Goal: Information Seeking & Learning: Learn about a topic

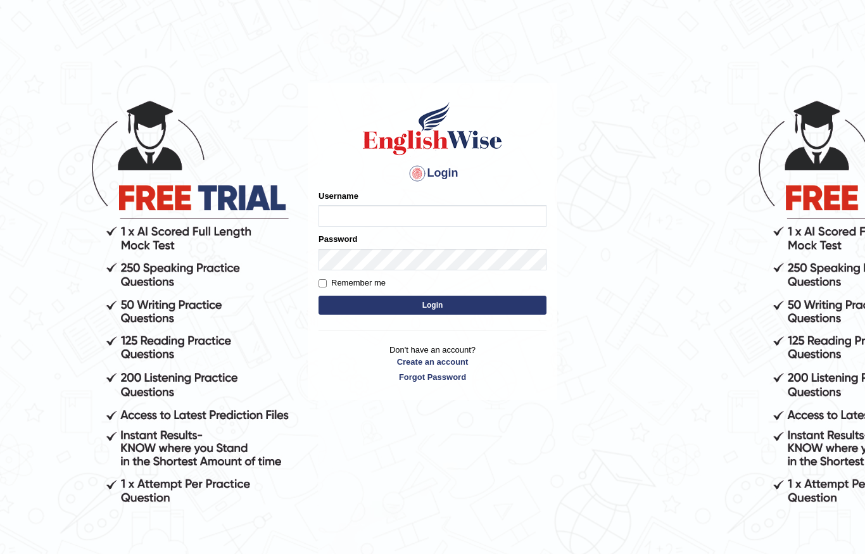
click at [488, 225] on input "Username" at bounding box center [433, 216] width 228 height 22
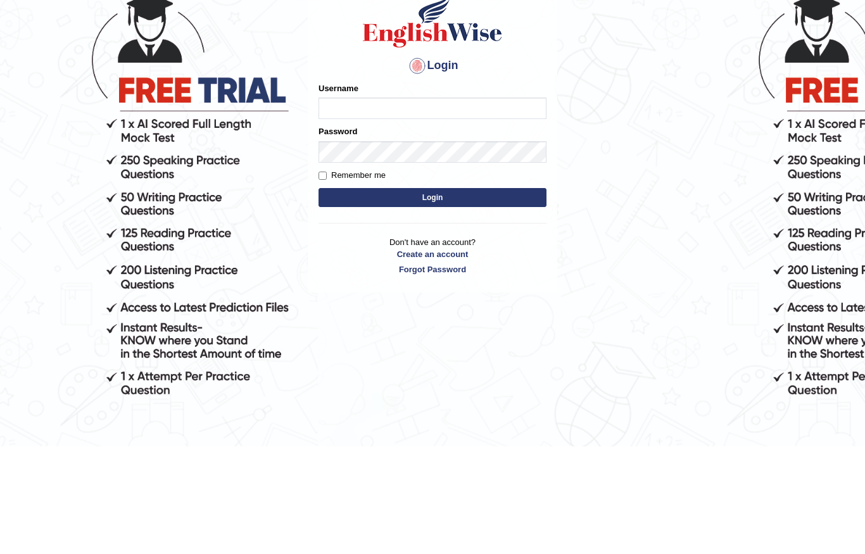
type input "MuskaanV"
click at [512, 296] on button "Login" at bounding box center [433, 305] width 228 height 19
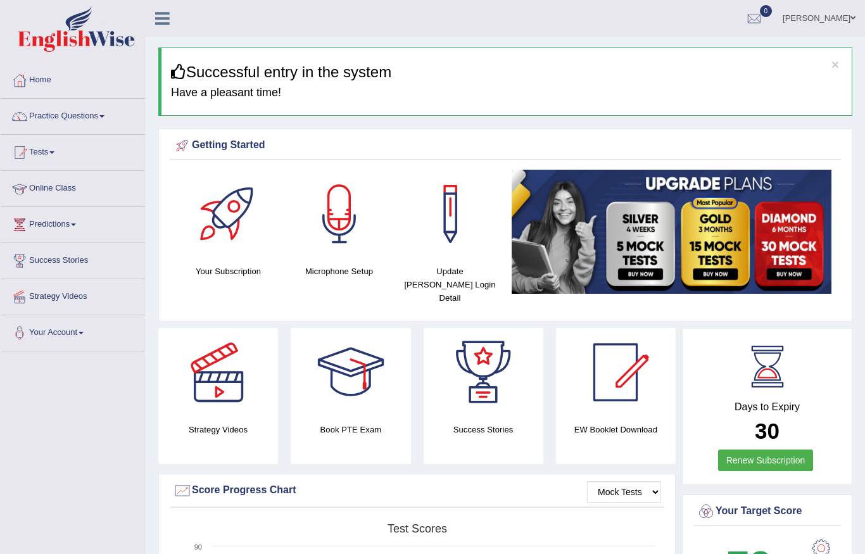
click at [55, 186] on link "Online Class" at bounding box center [73, 187] width 144 height 32
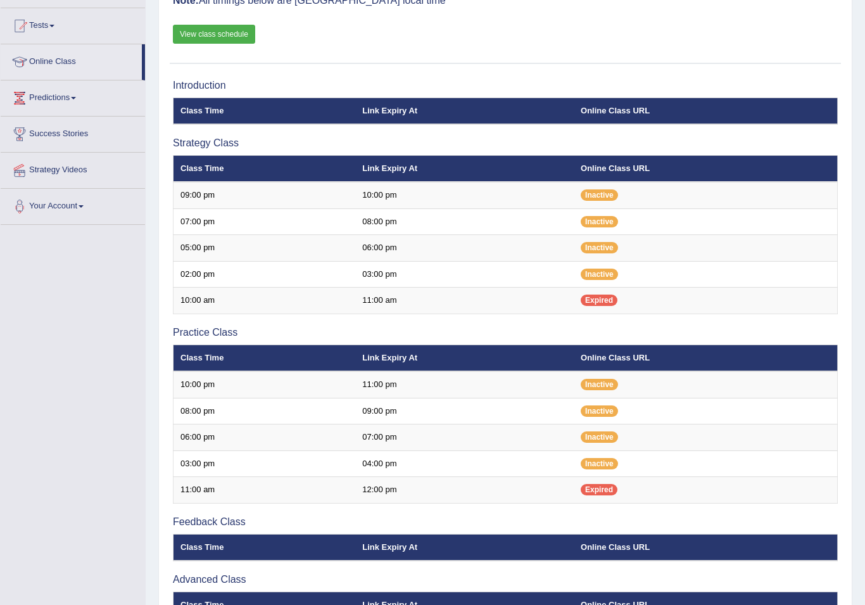
scroll to position [127, 0]
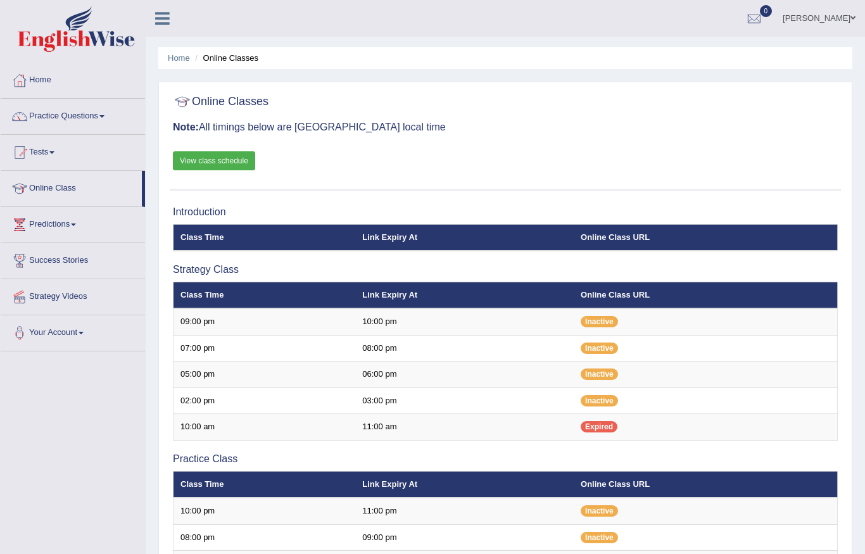
click at [246, 156] on link "View class schedule" at bounding box center [214, 160] width 82 height 19
click at [48, 65] on link "Home" at bounding box center [73, 79] width 144 height 32
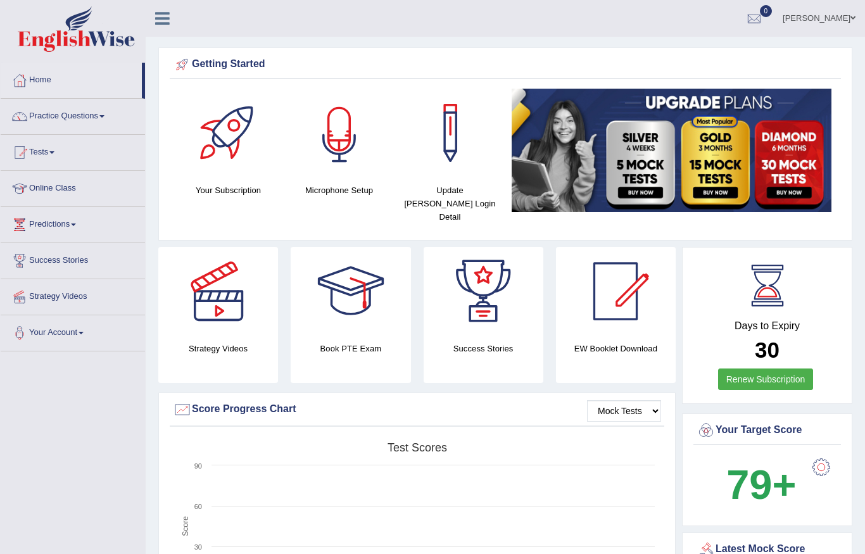
click at [355, 159] on div at bounding box center [339, 133] width 89 height 89
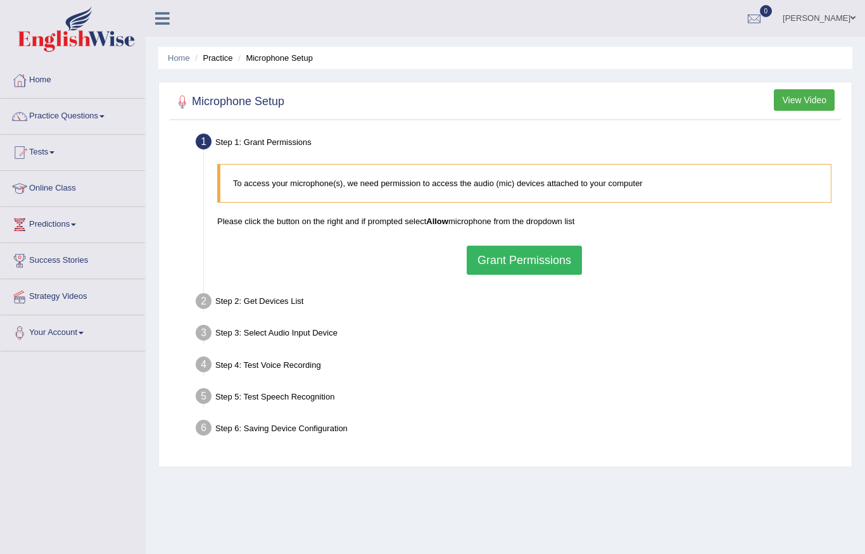
click at [554, 259] on button "Grant Permissions" at bounding box center [524, 260] width 115 height 29
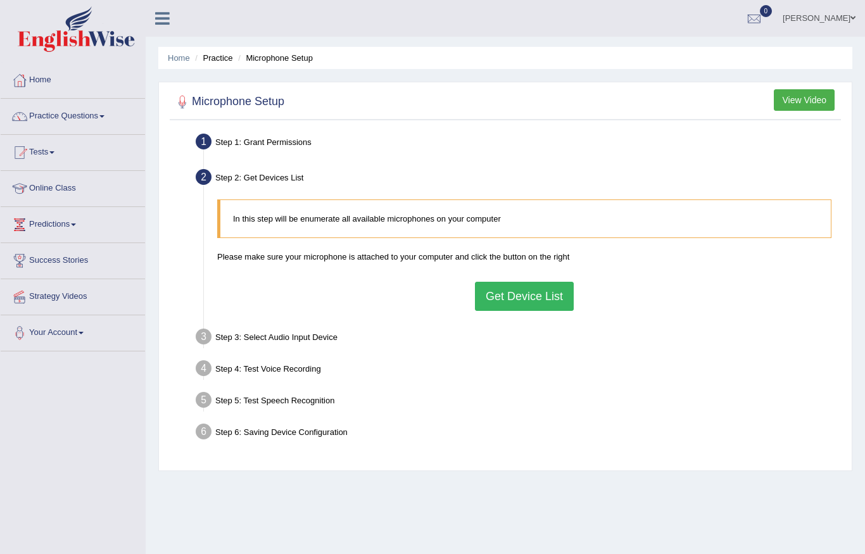
click at [550, 301] on button "Get Device List" at bounding box center [524, 296] width 99 height 29
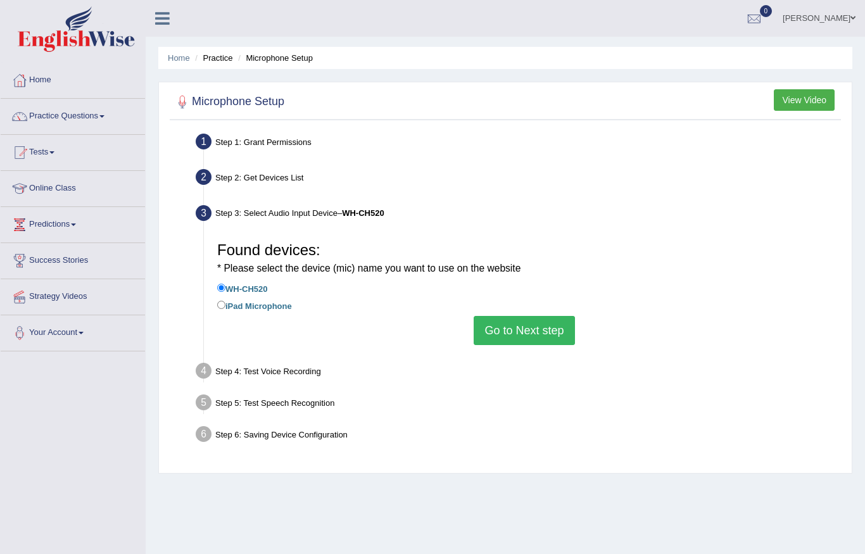
click at [550, 337] on button "Go to Next step" at bounding box center [524, 330] width 101 height 29
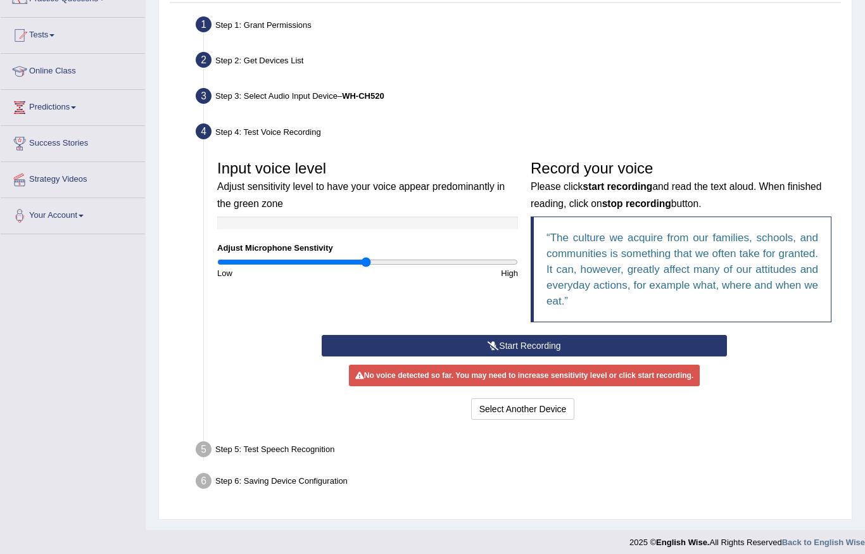
scroll to position [123, 0]
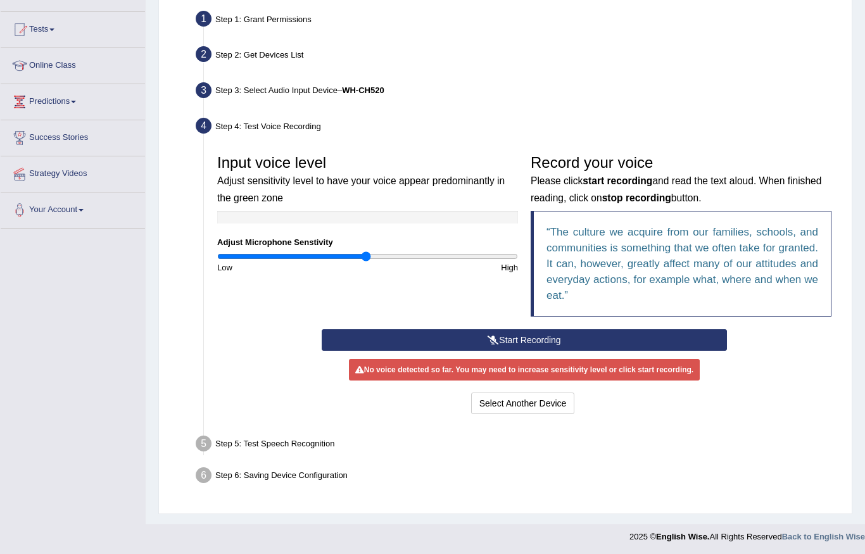
click at [619, 335] on button "Start Recording" at bounding box center [524, 340] width 405 height 22
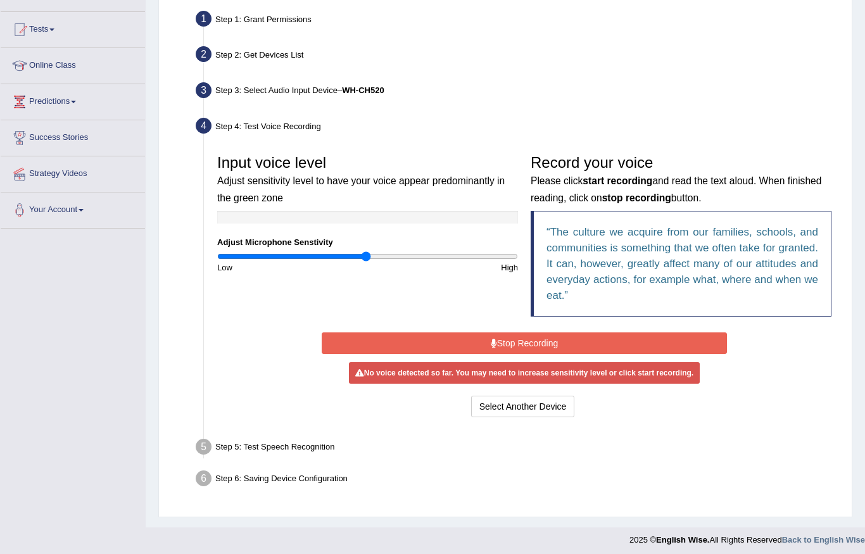
click at [625, 341] on button "Stop Recording" at bounding box center [524, 344] width 405 height 22
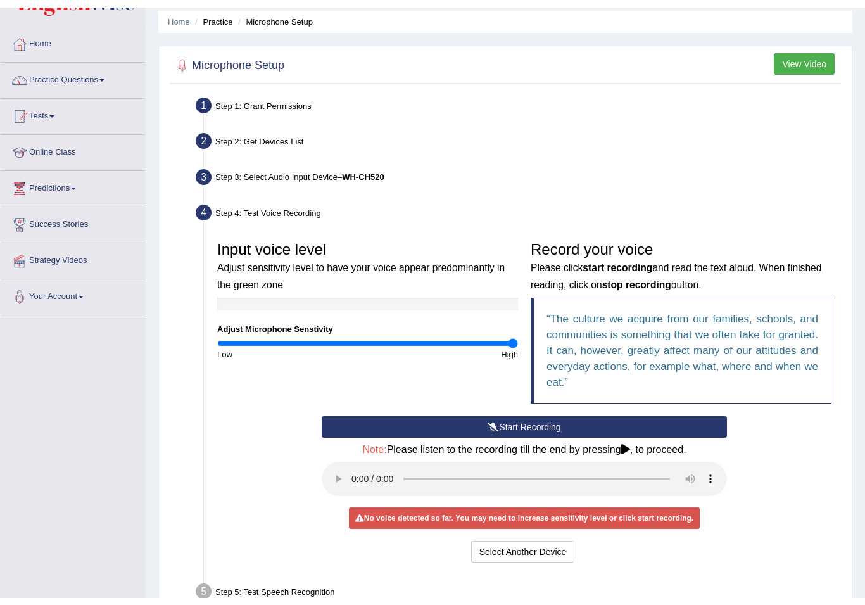
scroll to position [29, 0]
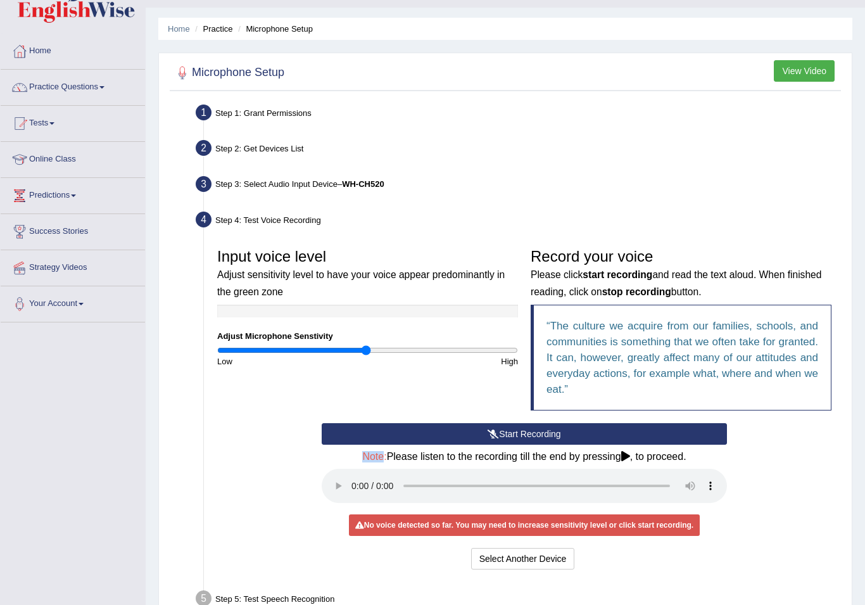
type input "1"
click at [267, 509] on div "Start Recording Stop Recording Note: Please listen to the recording till the en…" at bounding box center [524, 497] width 627 height 149
click at [386, 428] on button "Start Recording" at bounding box center [524, 434] width 405 height 22
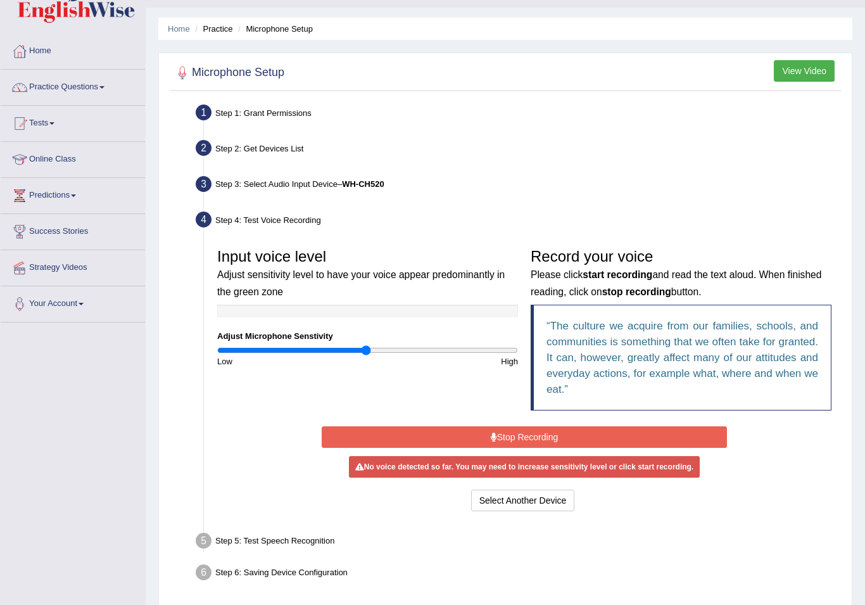
click at [401, 435] on button "Stop Recording" at bounding box center [524, 437] width 405 height 22
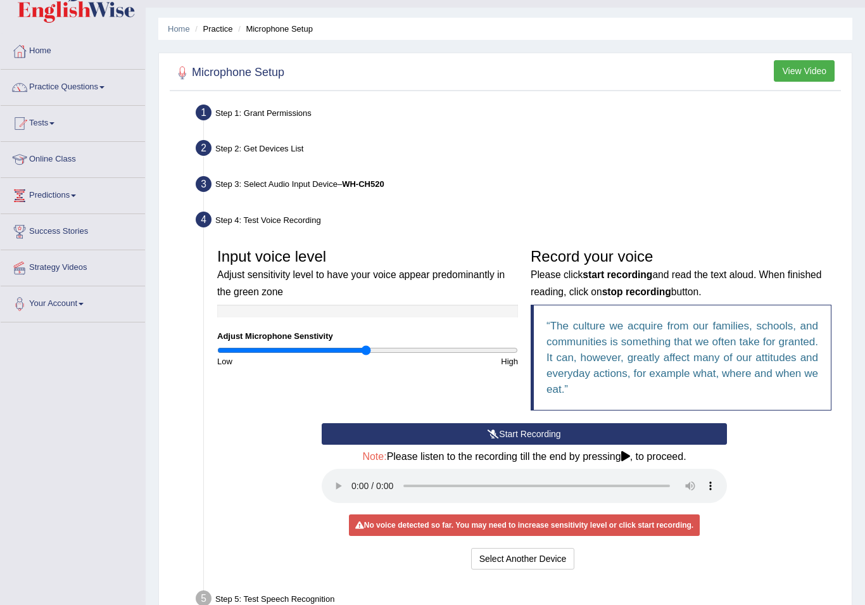
click at [568, 548] on button "Select Another Device" at bounding box center [523, 559] width 104 height 22
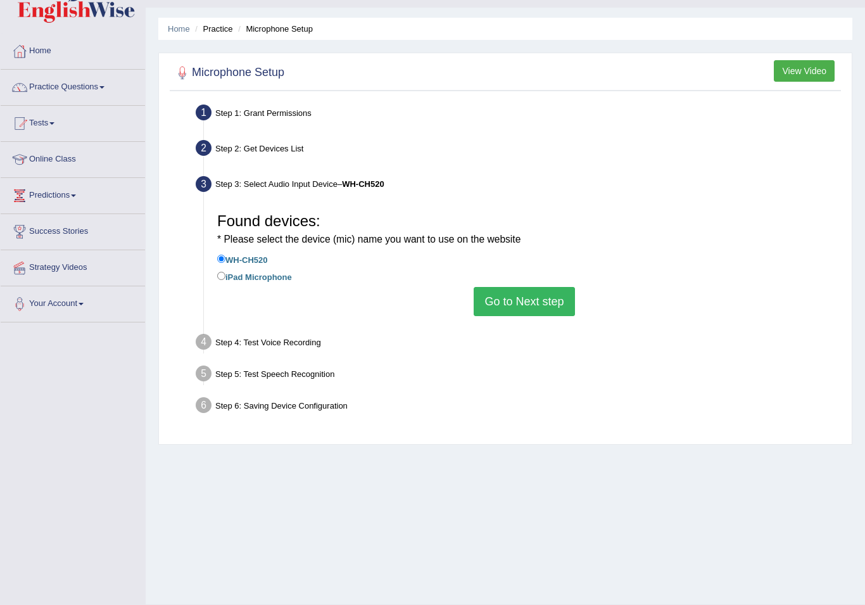
click at [269, 276] on label "iPad Microphone" at bounding box center [254, 276] width 75 height 14
click at [225, 276] on input "iPad Microphone" at bounding box center [221, 276] width 8 height 8
radio input "true"
click at [552, 307] on button "Go to Next step" at bounding box center [524, 301] width 101 height 29
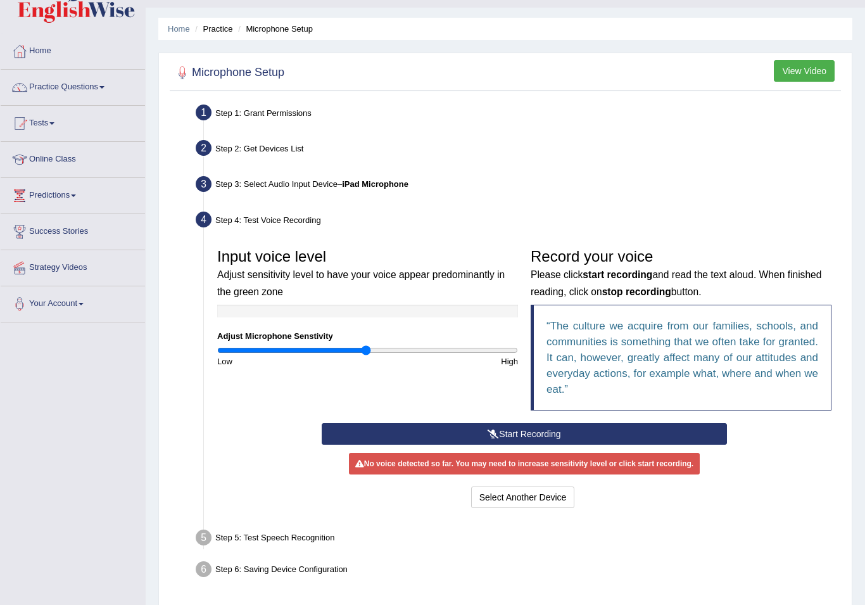
click at [504, 437] on button "Start Recording" at bounding box center [524, 434] width 405 height 22
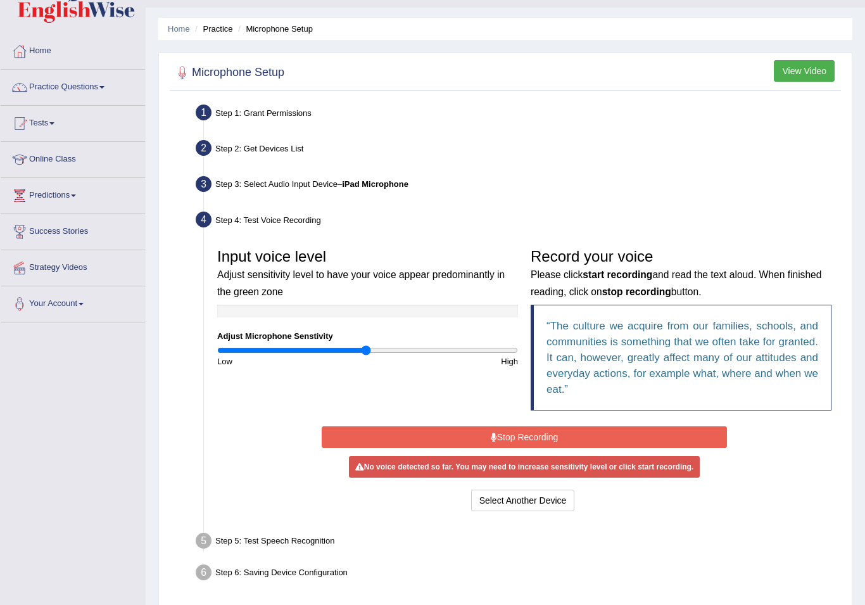
click at [493, 436] on icon at bounding box center [494, 437] width 6 height 9
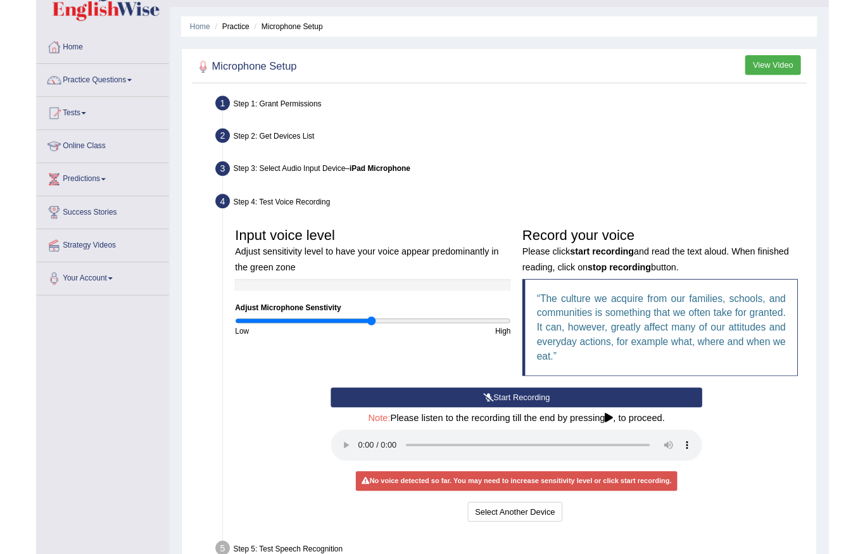
scroll to position [80, 0]
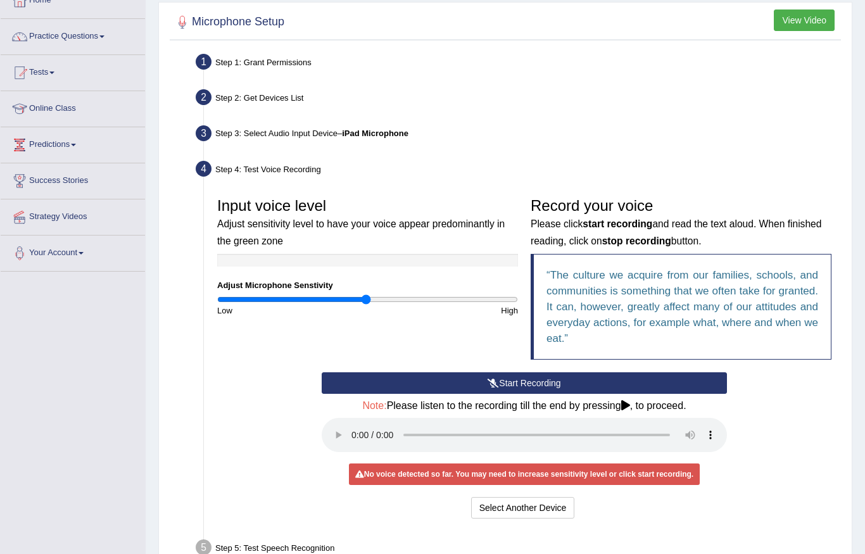
click at [777, 21] on button "View Video" at bounding box center [804, 21] width 61 height 22
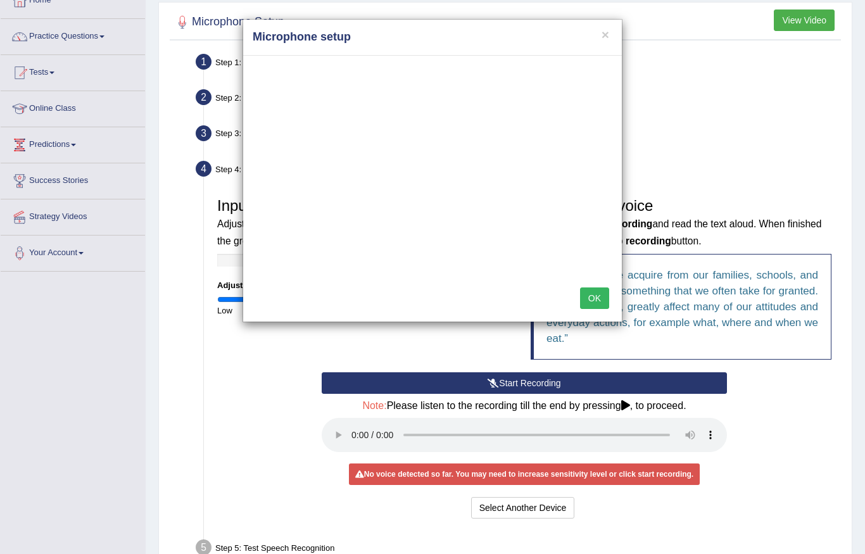
click at [390, 366] on div "× Microphone setup OK" at bounding box center [432, 277] width 865 height 554
click at [360, 361] on div "× Microphone setup OK" at bounding box center [432, 277] width 865 height 554
click at [585, 295] on button "OK" at bounding box center [594, 299] width 29 height 22
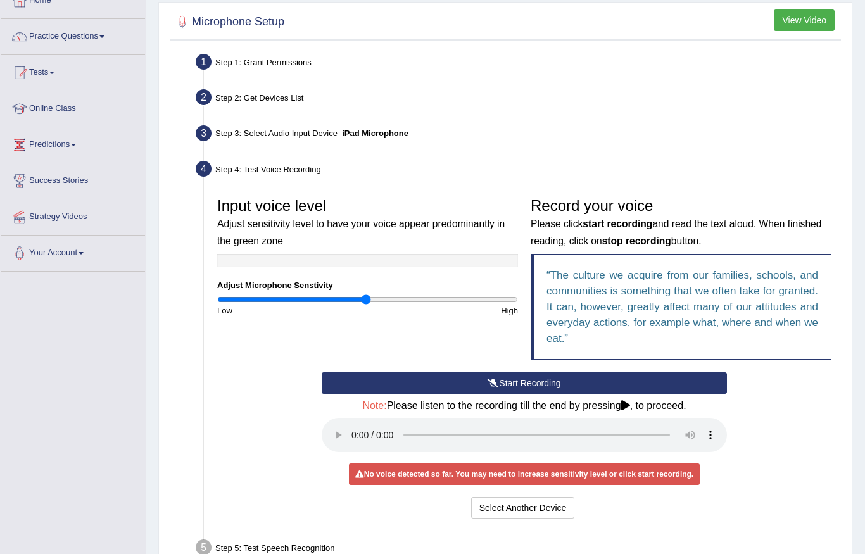
click at [217, 131] on div "Step 3: Select Audio Input Device – iPad Microphone" at bounding box center [518, 136] width 656 height 28
click at [201, 127] on li "Step 3: Select Audio Input Device – iPad Microphone Found devices: * Please sel…" at bounding box center [518, 136] width 640 height 28
click at [479, 497] on button "Select Another Device" at bounding box center [523, 508] width 104 height 22
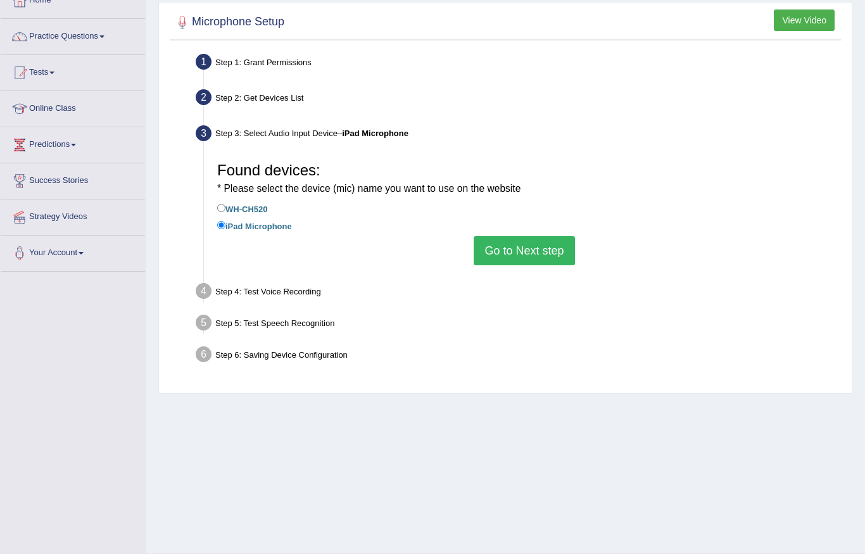
click at [235, 292] on div "Step 4: Test Voice Recording" at bounding box center [518, 293] width 656 height 28
click at [224, 211] on input "WH-CH520" at bounding box center [221, 208] width 8 height 8
radio input "true"
click at [526, 256] on button "Go to Next step" at bounding box center [524, 250] width 101 height 29
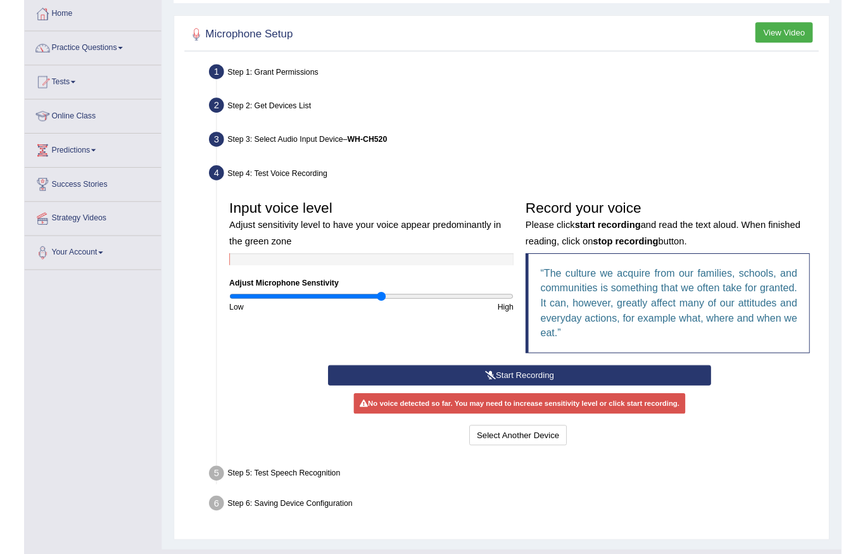
scroll to position [98, 0]
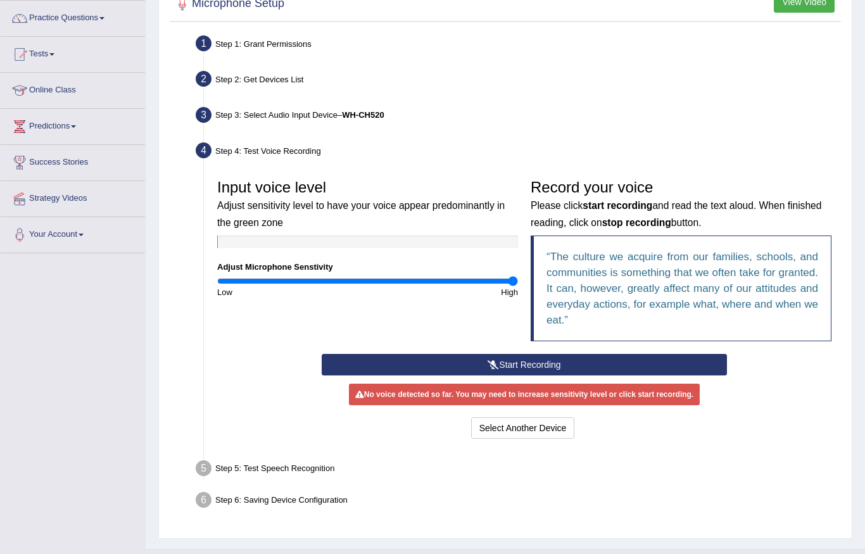
type input "2"
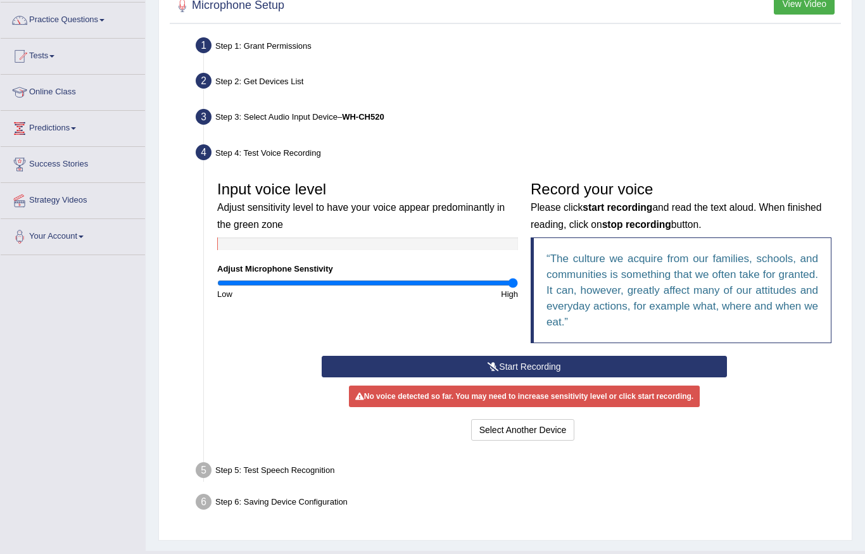
scroll to position [91, 0]
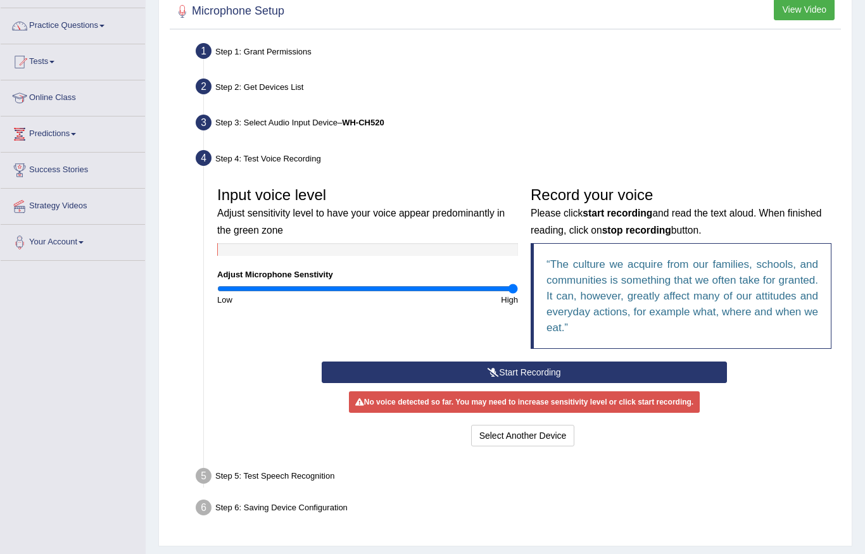
click at [648, 366] on button "Start Recording" at bounding box center [524, 373] width 405 height 22
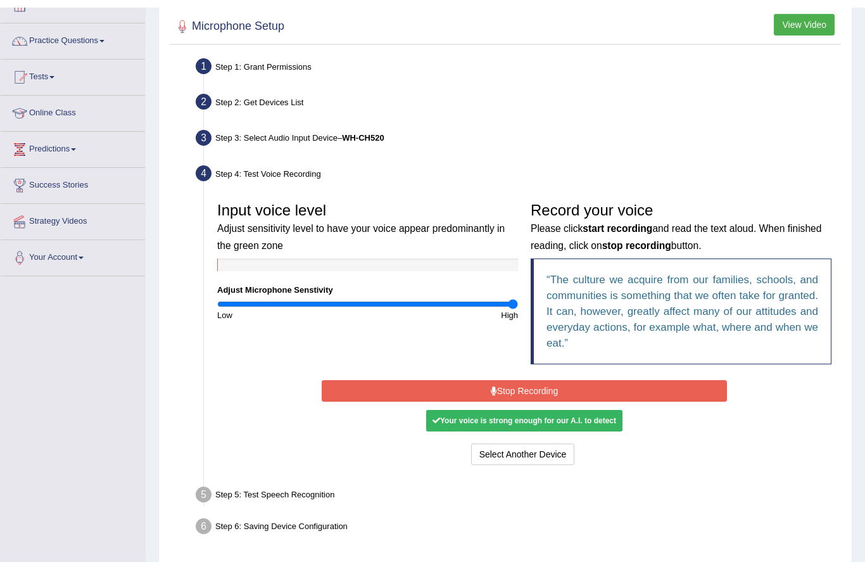
scroll to position [82, 0]
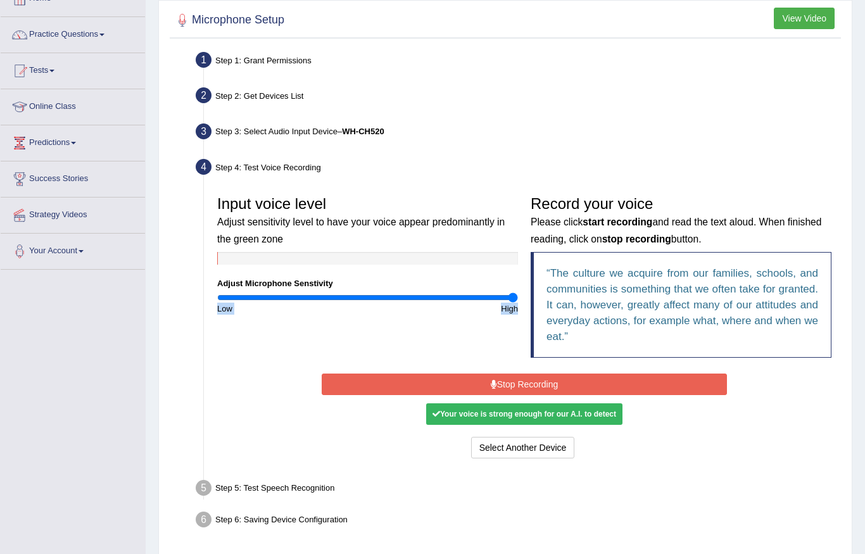
click at [477, 375] on button "Stop Recording" at bounding box center [524, 385] width 405 height 22
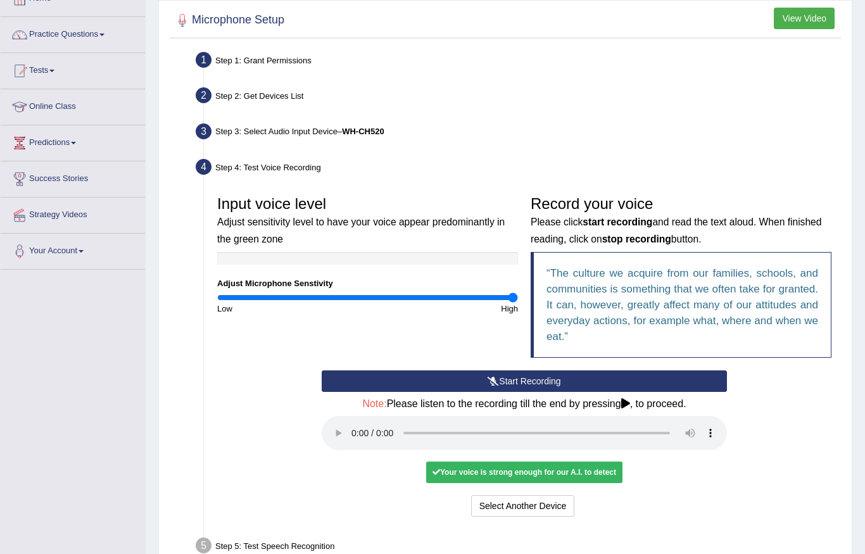
click at [355, 423] on audio at bounding box center [524, 433] width 405 height 34
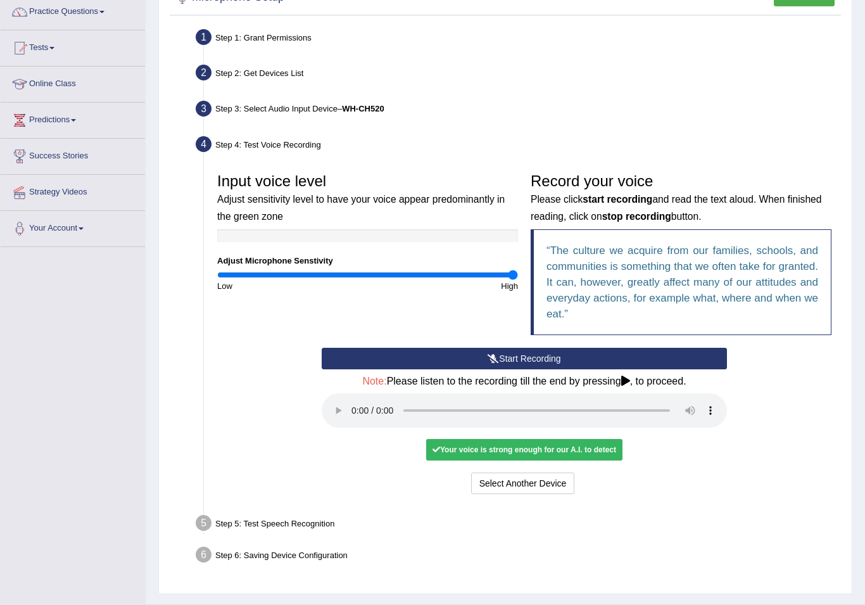
scroll to position [105, 0]
click at [459, 439] on div "Your voice is strong enough for our A.I. to detect" at bounding box center [524, 450] width 196 height 22
click at [590, 474] on button "Voice is ok. Go to Next step" at bounding box center [577, 483] width 125 height 22
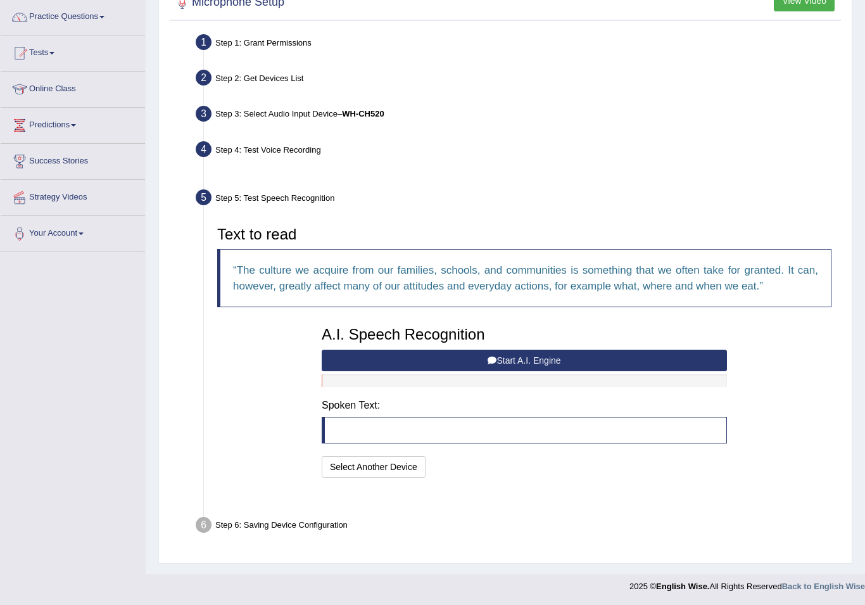
scroll to position [68, 0]
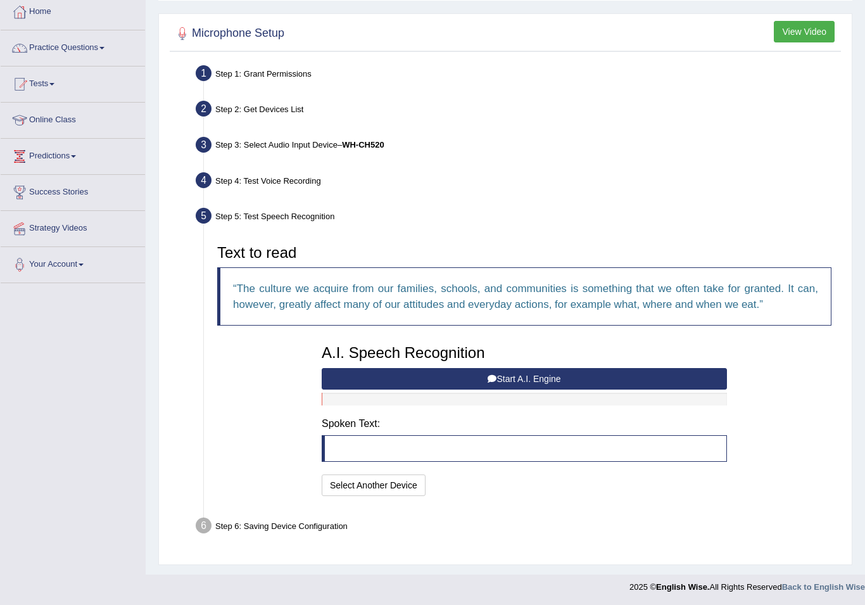
click at [611, 379] on button "Start A.I. Engine" at bounding box center [524, 379] width 405 height 22
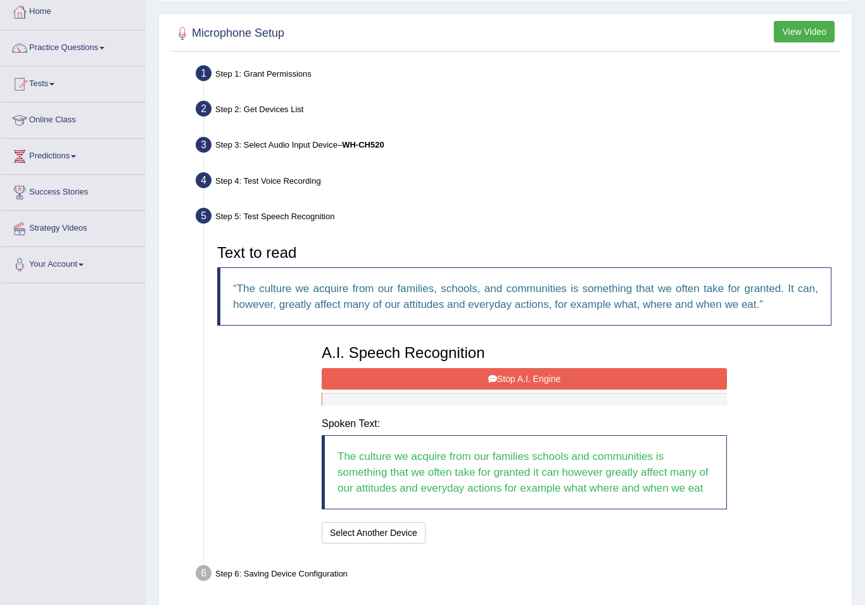
click at [598, 373] on button "Stop A.I. Engine" at bounding box center [524, 379] width 405 height 22
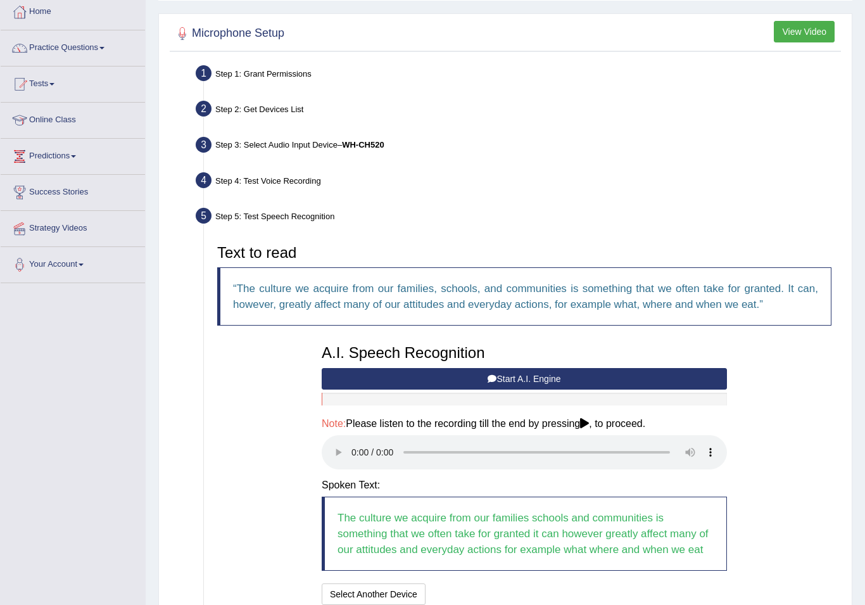
click at [355, 452] on audio at bounding box center [524, 452] width 405 height 34
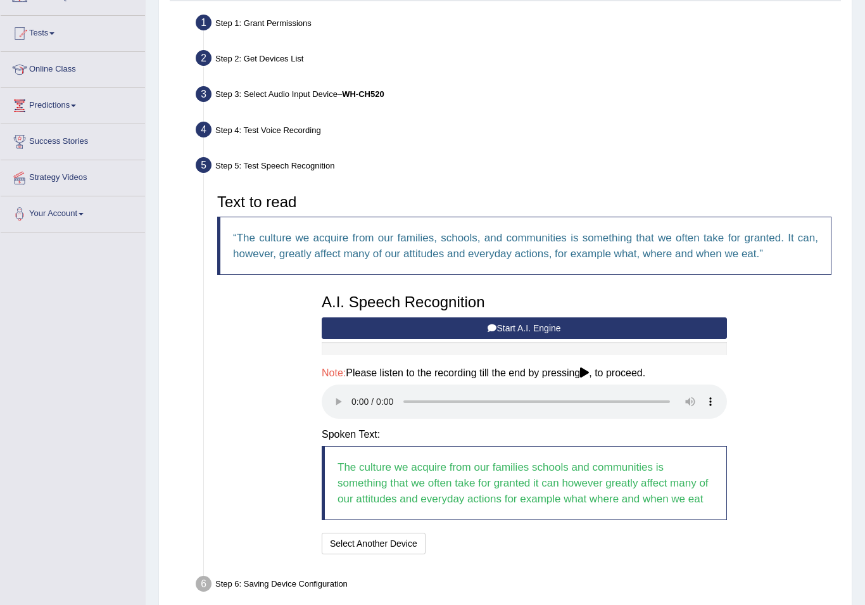
scroll to position [162, 0]
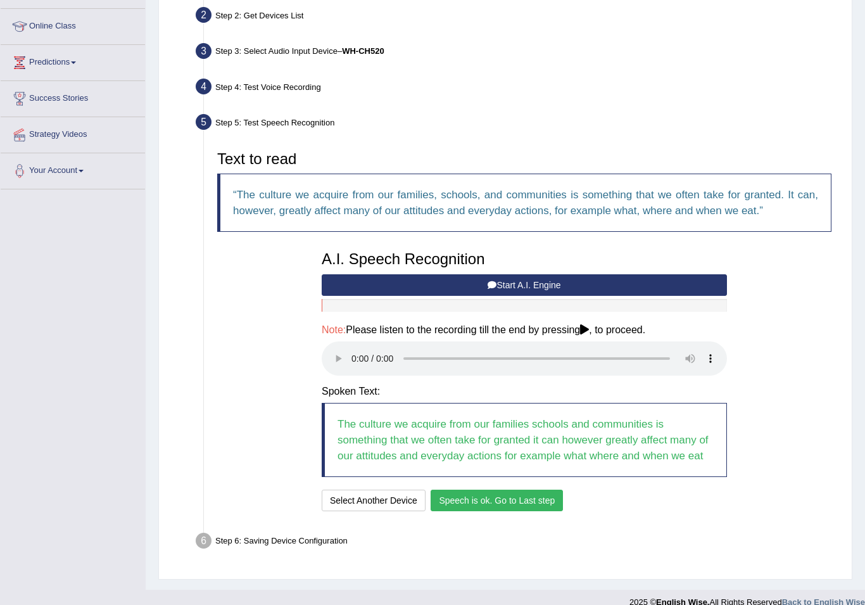
click at [517, 490] on button "Speech is ok. Go to Last step" at bounding box center [497, 501] width 132 height 22
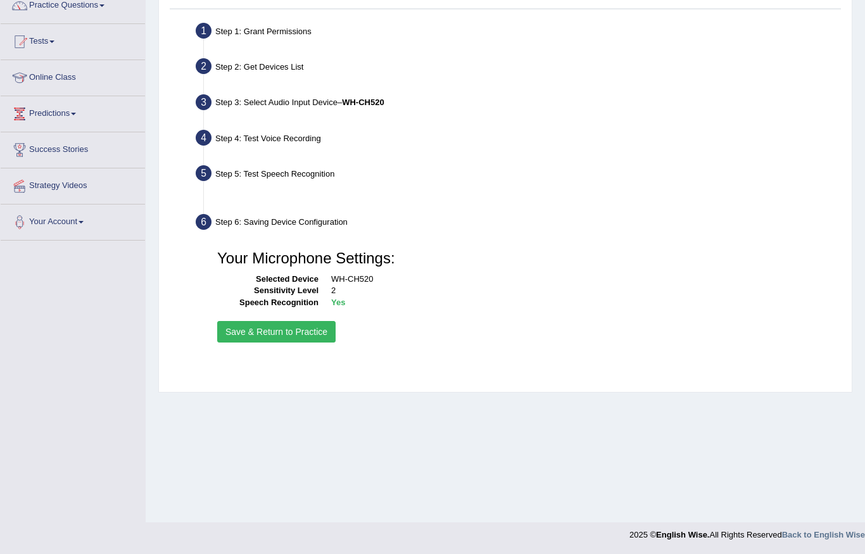
scroll to position [111, 0]
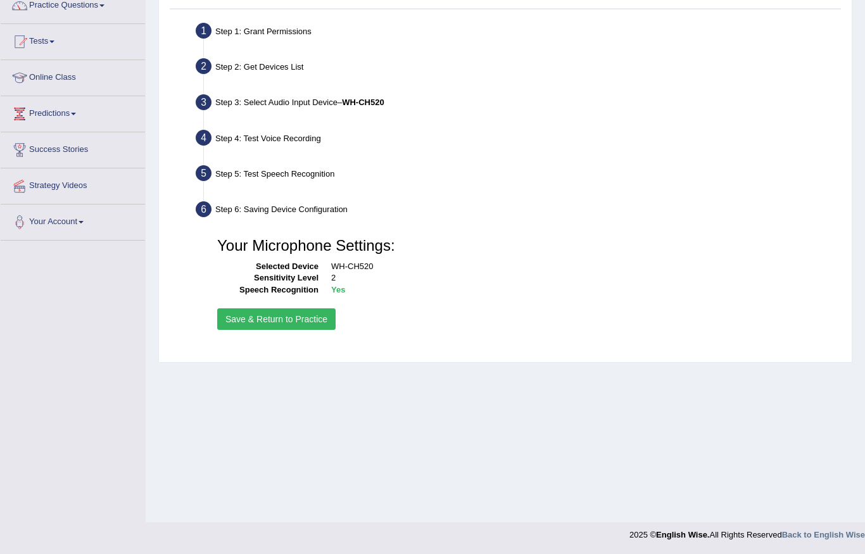
click at [310, 325] on button "Save & Return to Practice" at bounding box center [276, 319] width 118 height 22
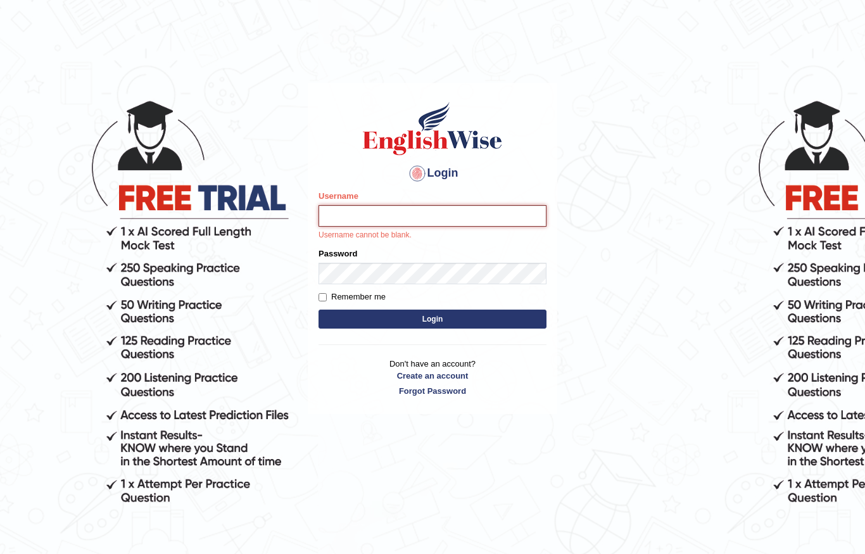
type input "MuskaanV"
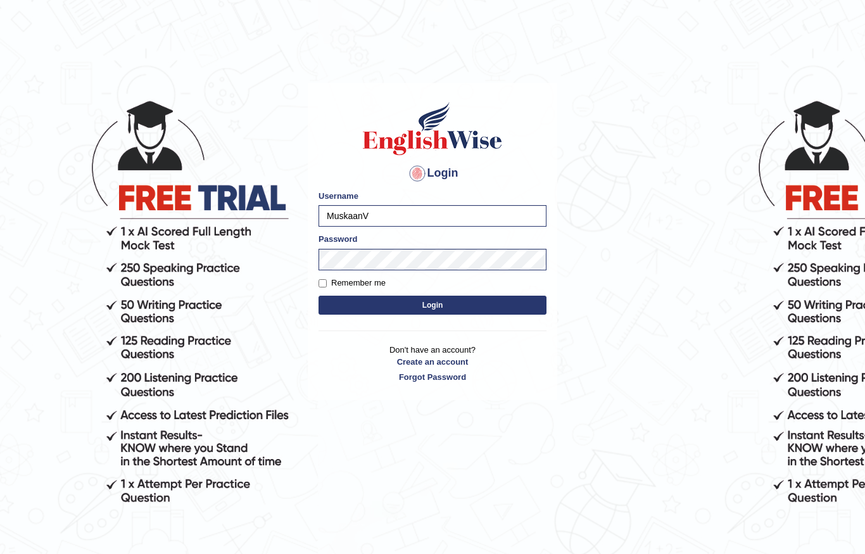
click at [513, 309] on button "Login" at bounding box center [433, 305] width 228 height 19
click at [507, 308] on button "Login" at bounding box center [433, 305] width 228 height 19
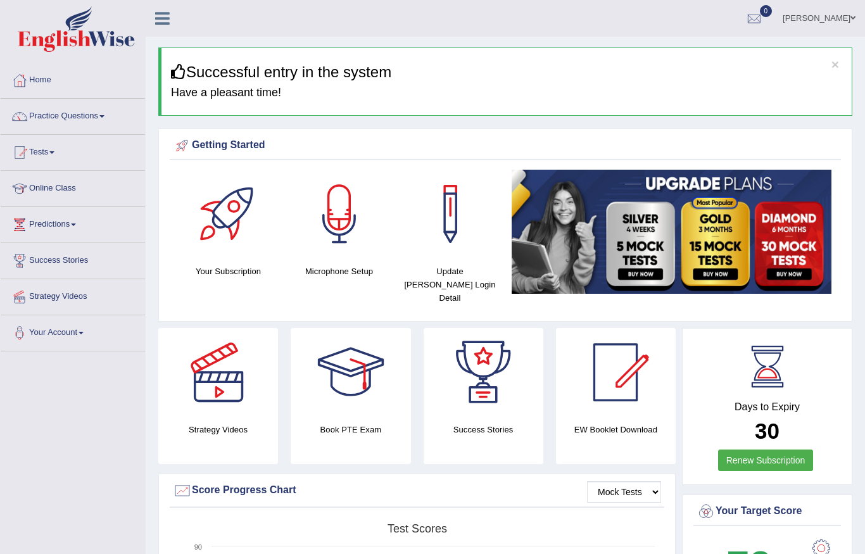
click at [81, 122] on link "Practice Questions" at bounding box center [73, 115] width 144 height 32
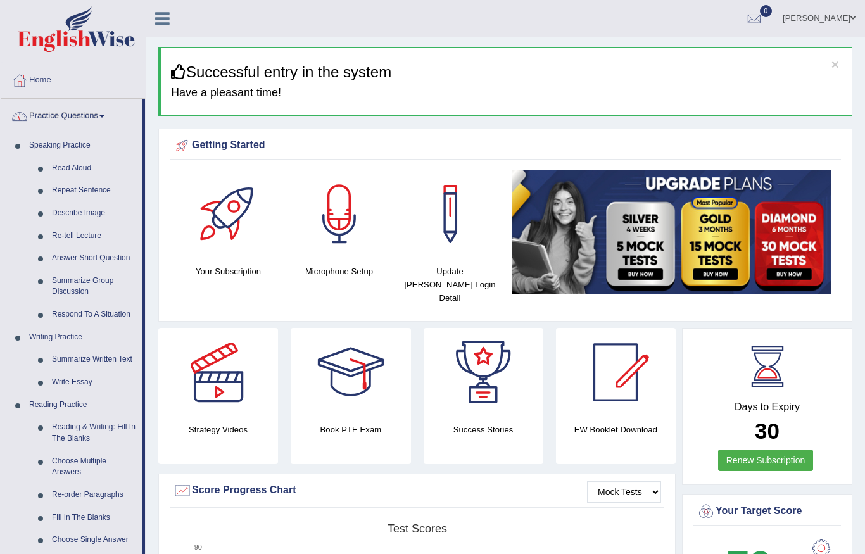
click at [49, 169] on div at bounding box center [432, 277] width 865 height 554
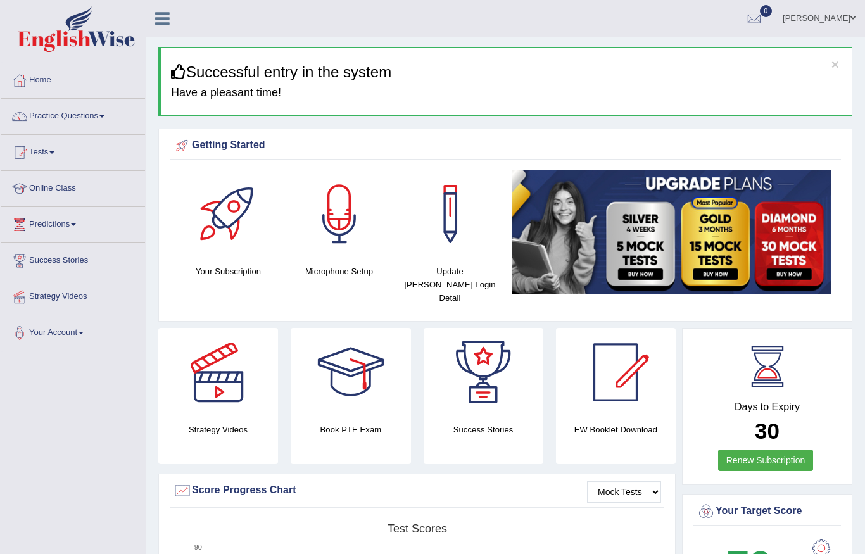
click at [60, 122] on link "Practice Questions" at bounding box center [73, 115] width 144 height 32
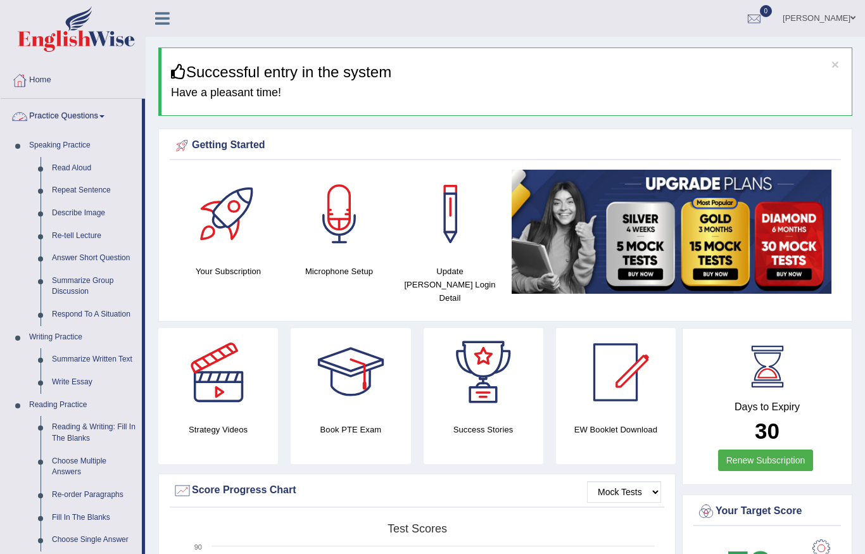
click at [38, 139] on div at bounding box center [432, 277] width 865 height 554
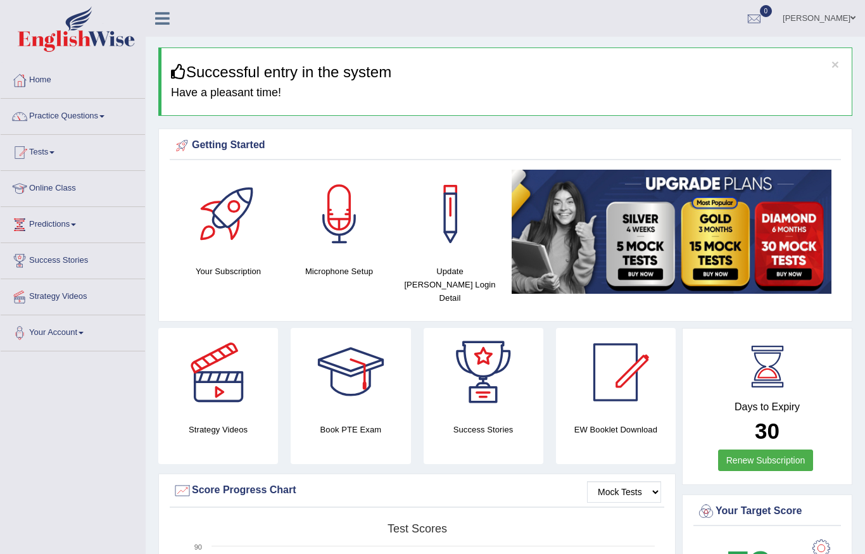
click at [30, 118] on link "Practice Questions" at bounding box center [73, 115] width 144 height 32
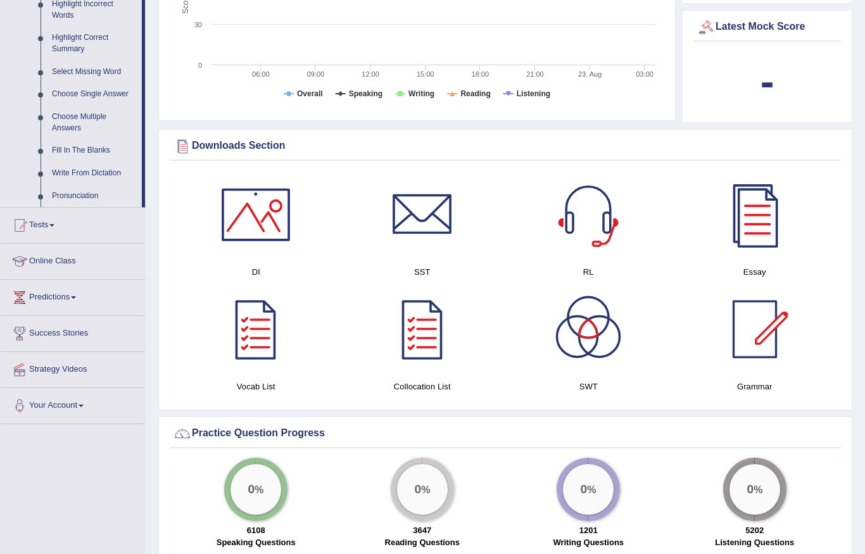
scroll to position [638, 0]
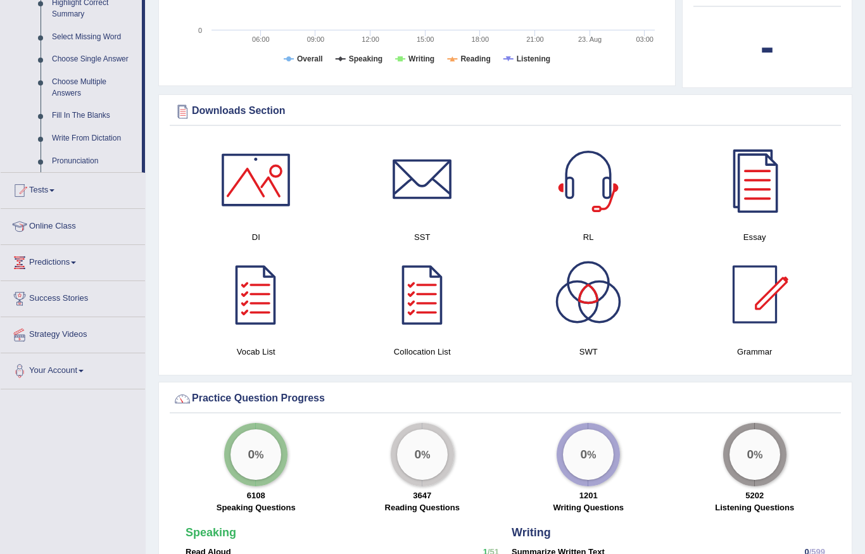
click at [603, 179] on div at bounding box center [432, 277] width 865 height 554
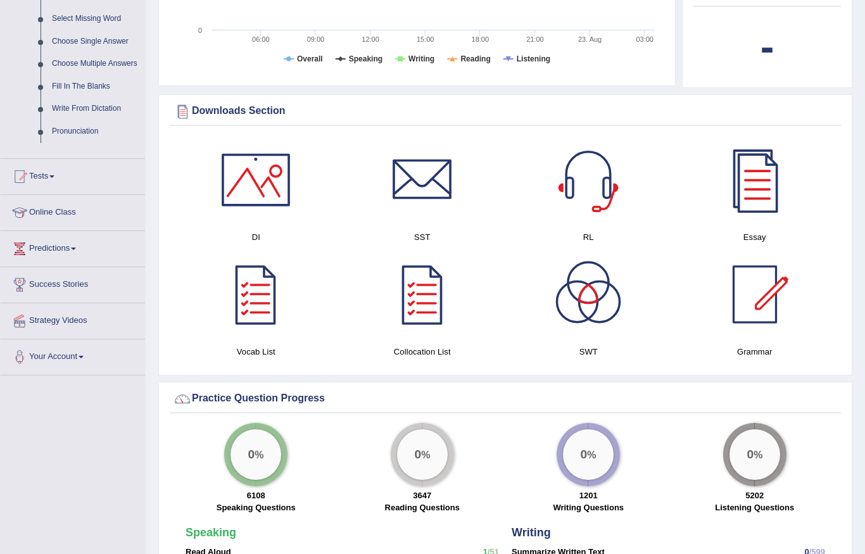
scroll to position [638, 0]
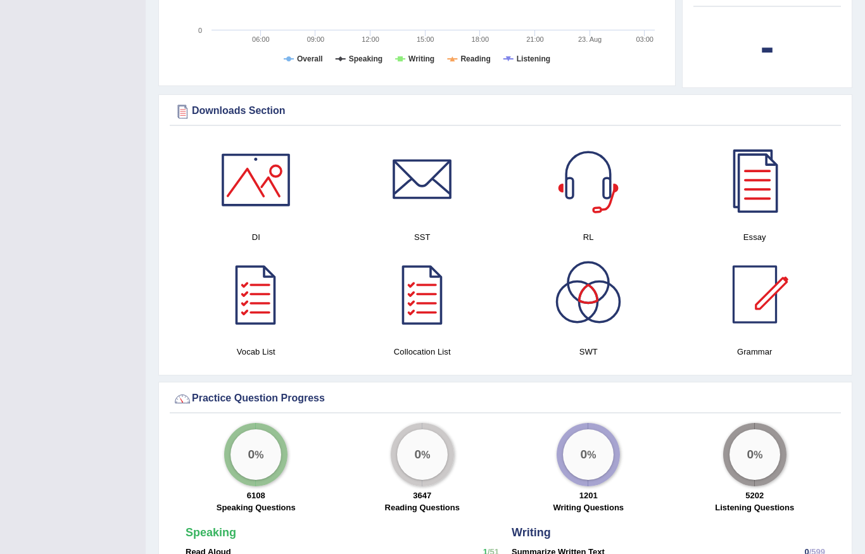
click at [610, 168] on div at bounding box center [588, 180] width 89 height 89
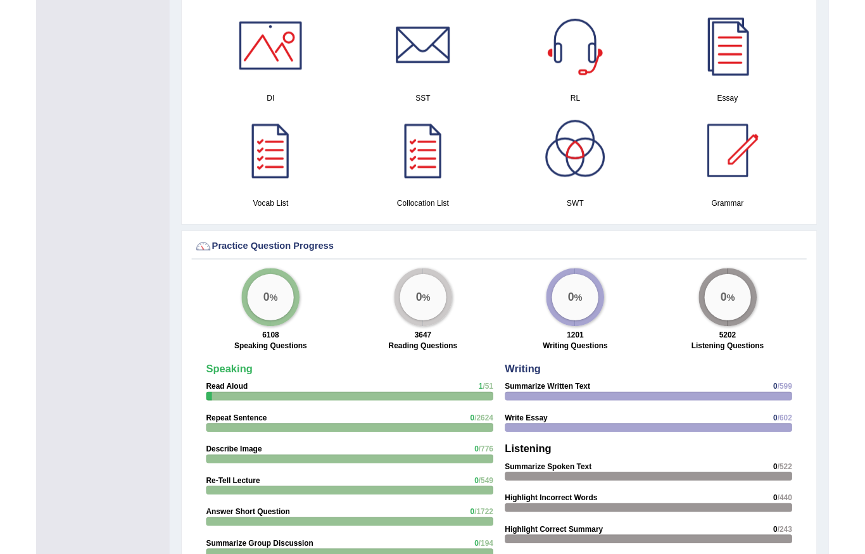
scroll to position [819, 0]
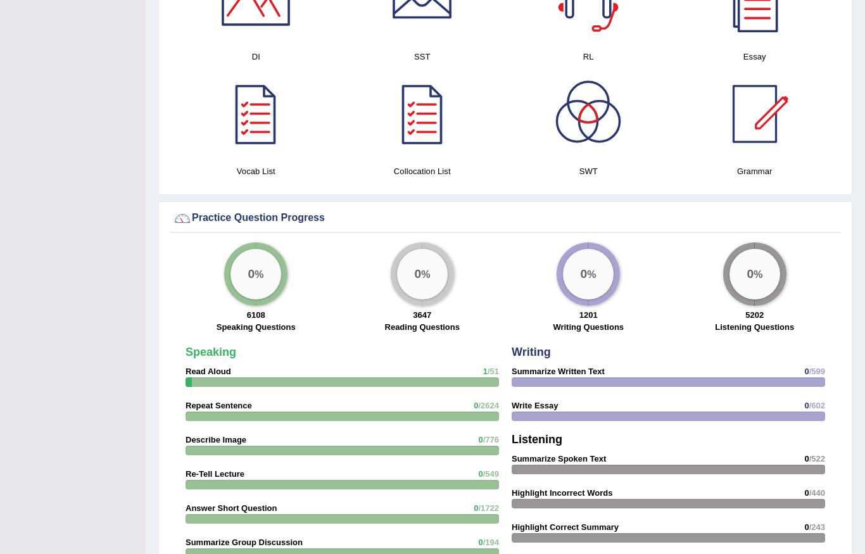
click at [273, 290] on div "0 % 6108 Speaking Questions" at bounding box center [256, 290] width 167 height 94
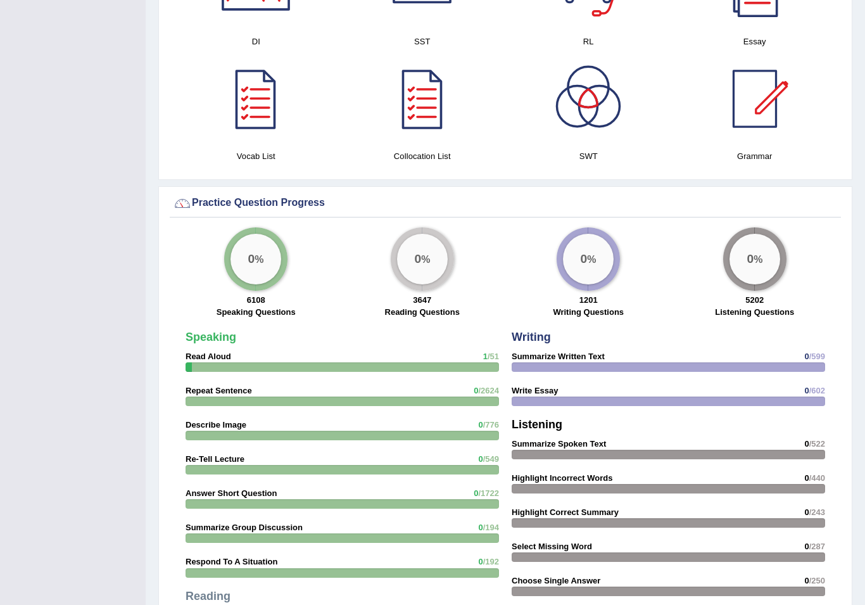
click at [365, 345] on div "Speaking Read Aloud 1 /51 Repeat Sentence 0 /2624 Describe Image 0 /776 Re-Tell…" at bounding box center [342, 552] width 326 height 455
click at [356, 362] on div at bounding box center [343, 367] width 314 height 10
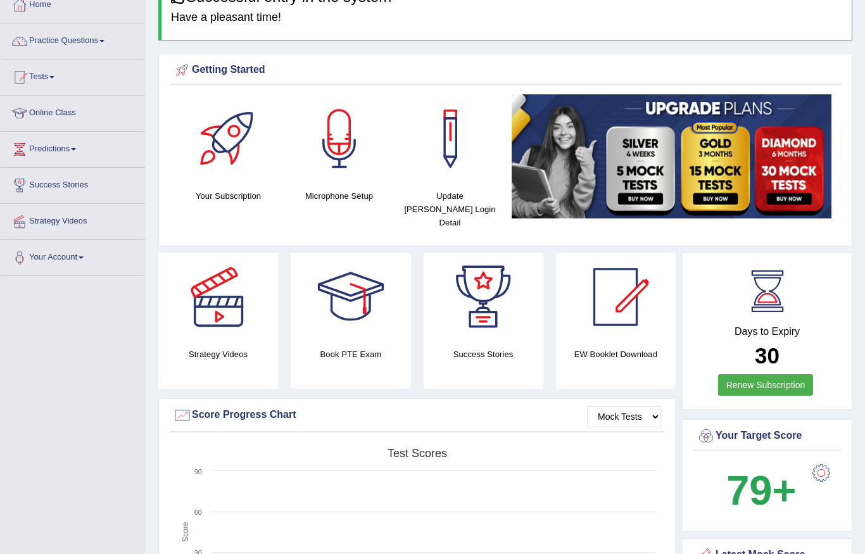
scroll to position [0, 0]
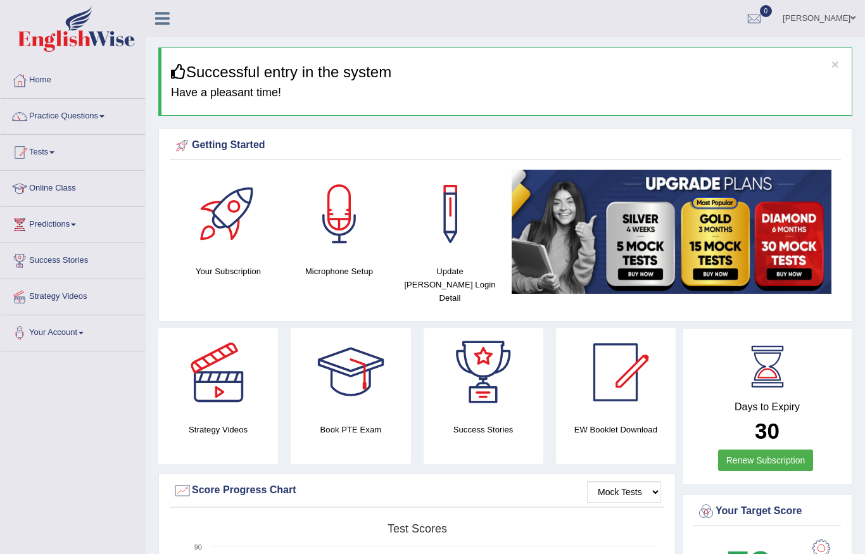
click at [51, 156] on link "Tests" at bounding box center [73, 151] width 144 height 32
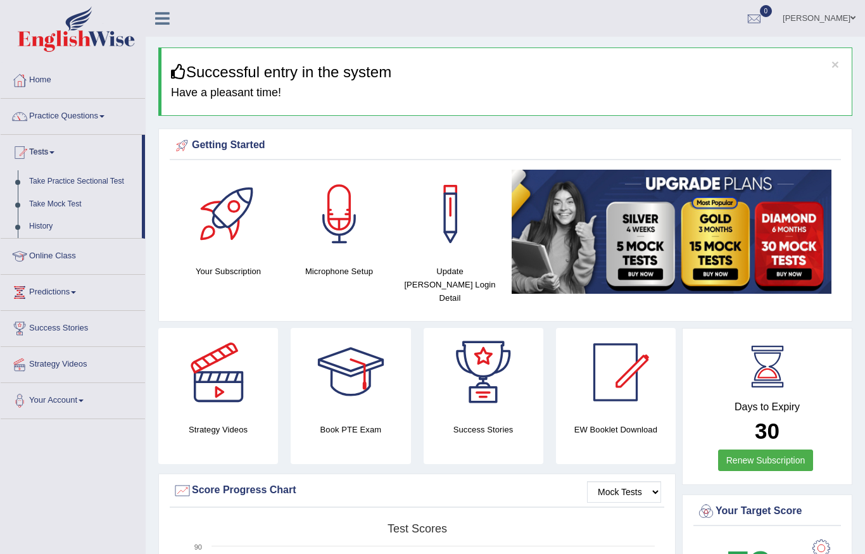
click at [105, 181] on div at bounding box center [432, 277] width 865 height 554
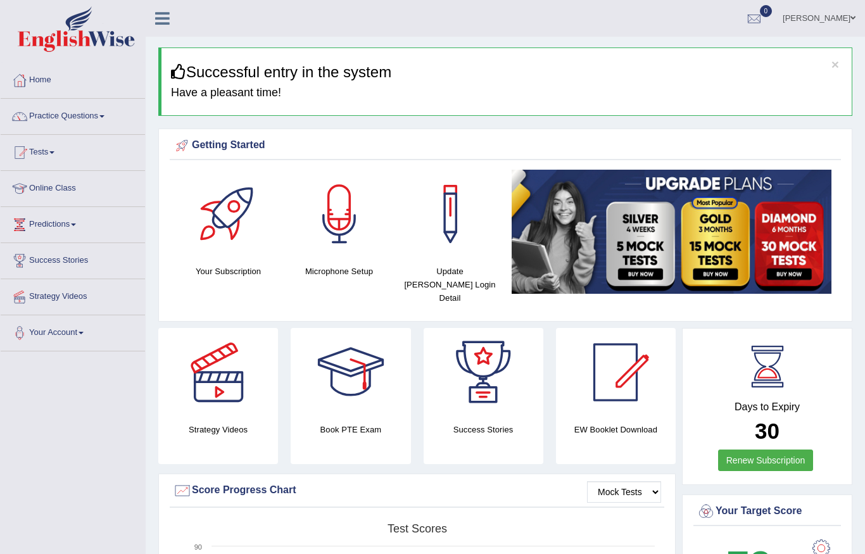
scroll to position [3, 0]
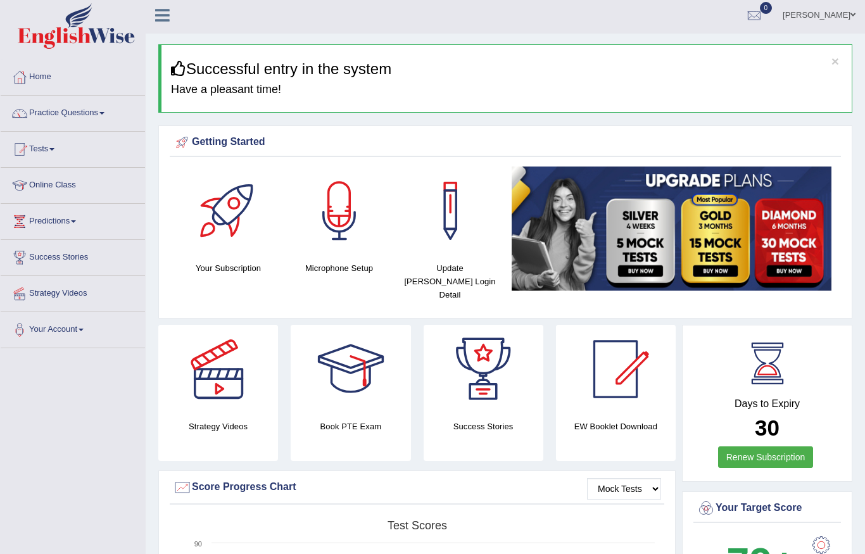
click at [33, 157] on link "Tests" at bounding box center [73, 148] width 144 height 32
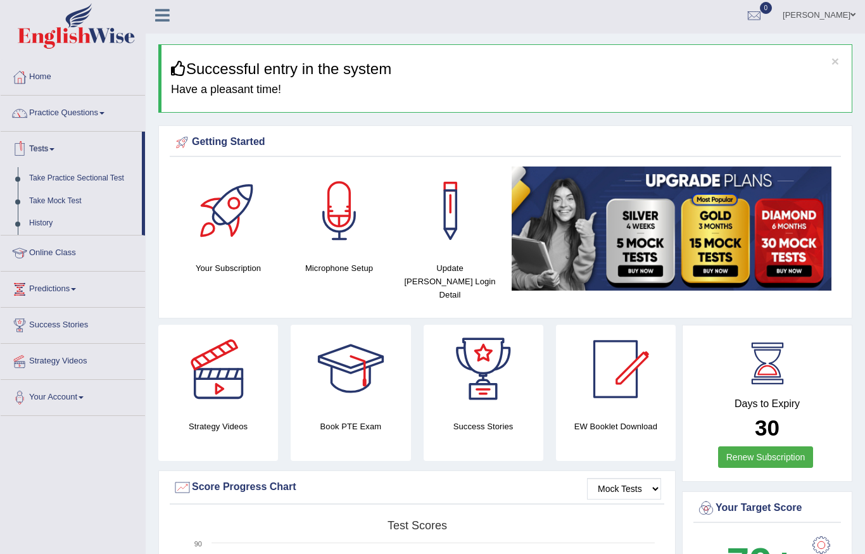
click at [65, 182] on div at bounding box center [432, 277] width 865 height 554
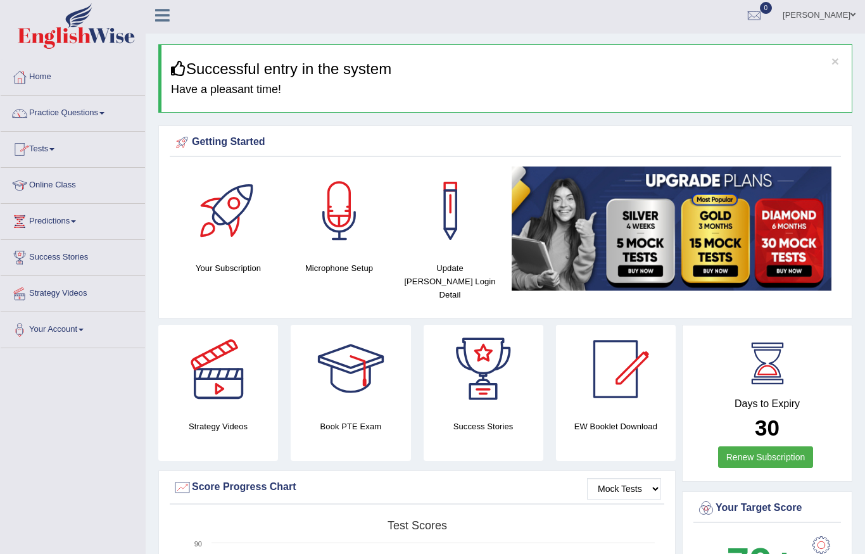
click at [118, 106] on link "Practice Questions" at bounding box center [73, 112] width 144 height 32
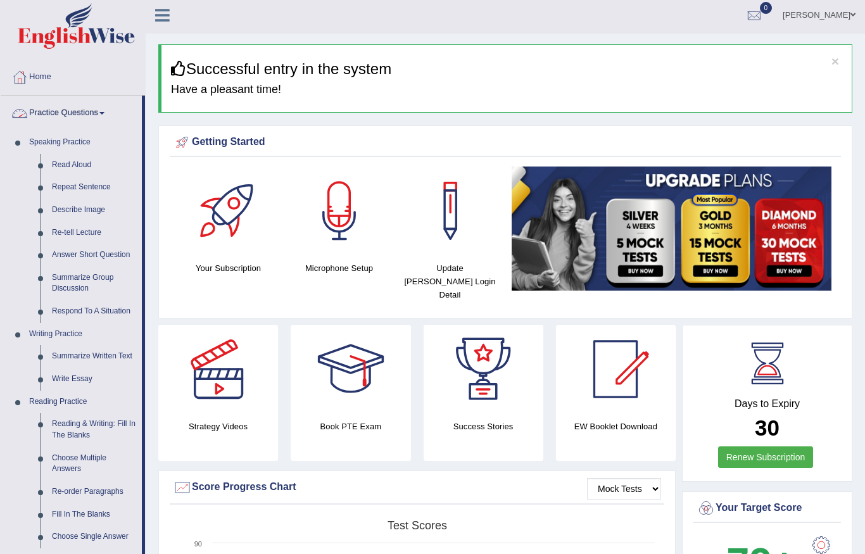
click at [57, 170] on div at bounding box center [432, 277] width 865 height 554
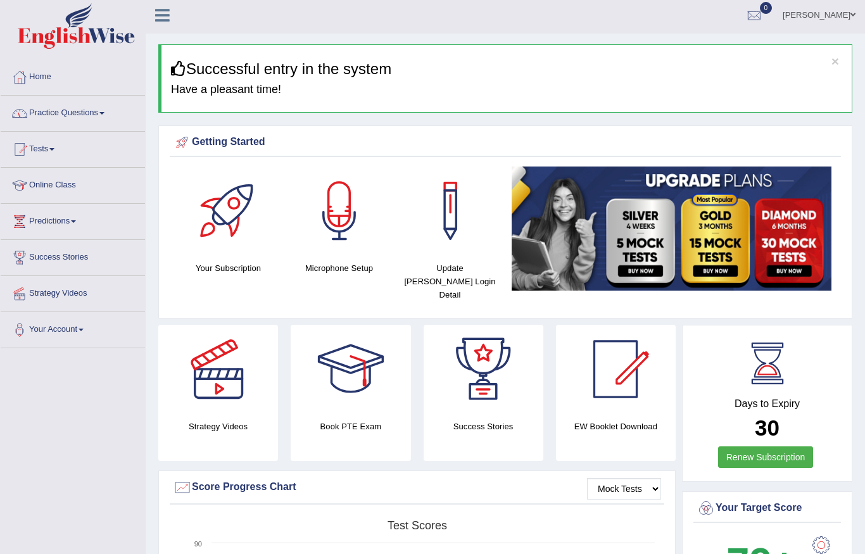
click at [100, 114] on link "Practice Questions" at bounding box center [73, 112] width 144 height 32
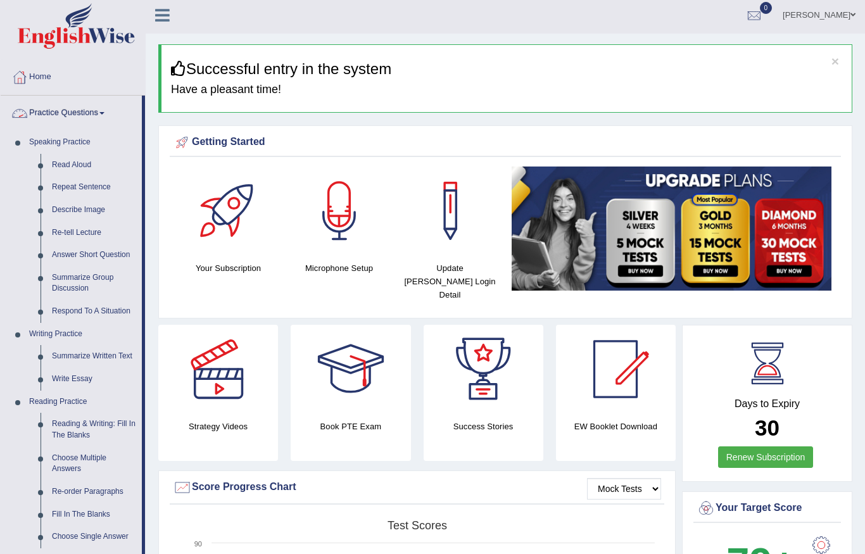
click at [34, 140] on div at bounding box center [432, 277] width 865 height 554
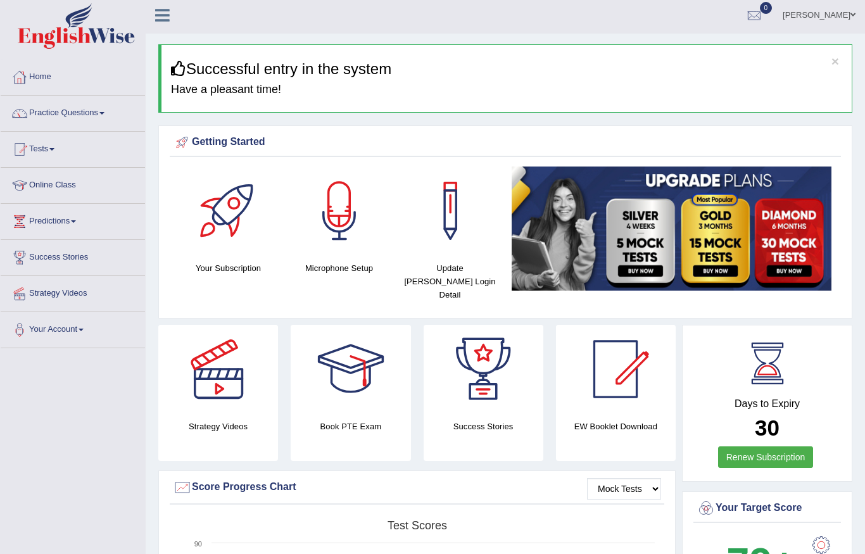
click at [41, 77] on link "Home" at bounding box center [73, 76] width 144 height 32
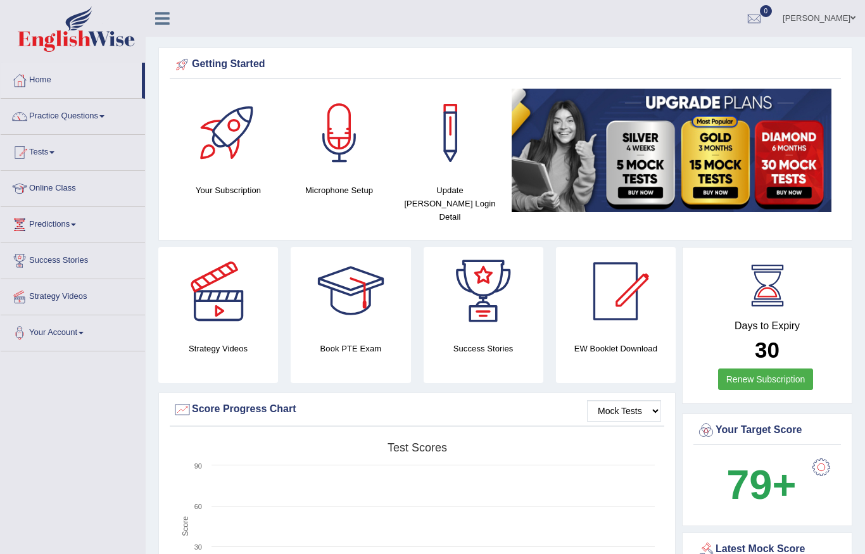
click at [71, 225] on link "Predictions" at bounding box center [73, 223] width 144 height 32
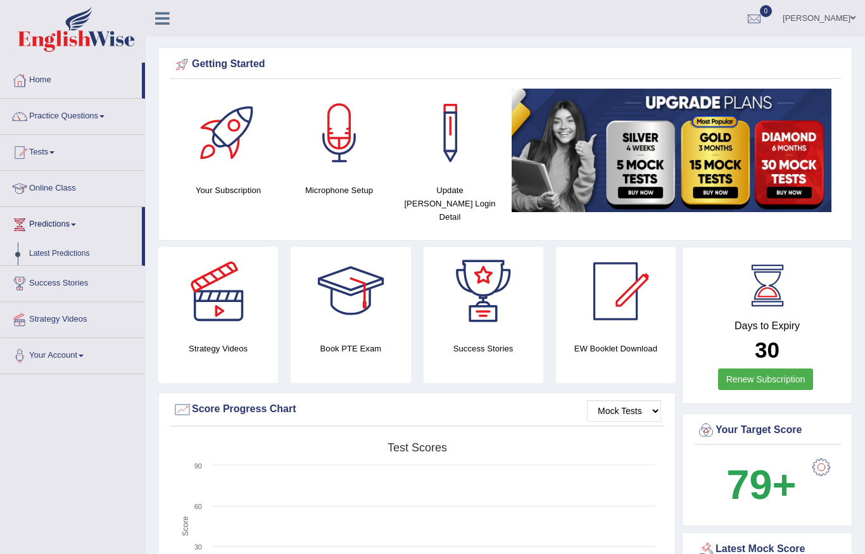
click at [54, 153] on div at bounding box center [432, 277] width 865 height 554
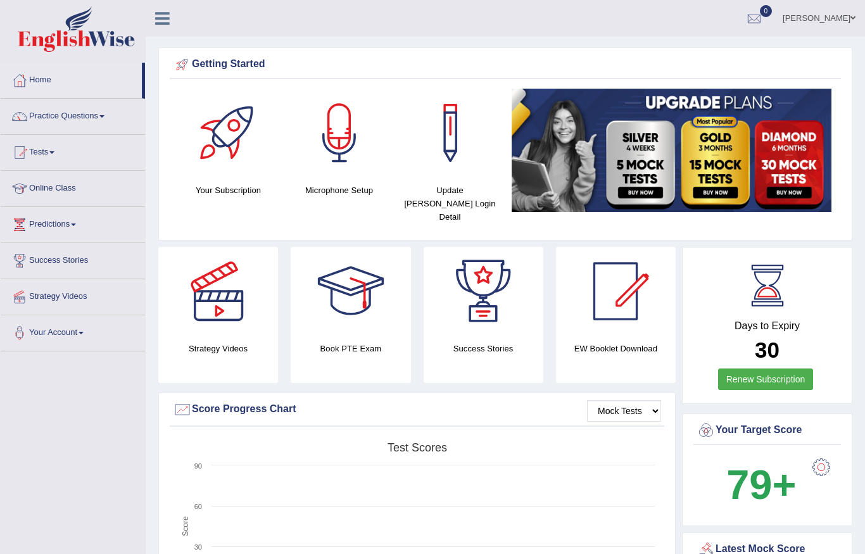
click at [101, 115] on link "Practice Questions" at bounding box center [73, 115] width 144 height 32
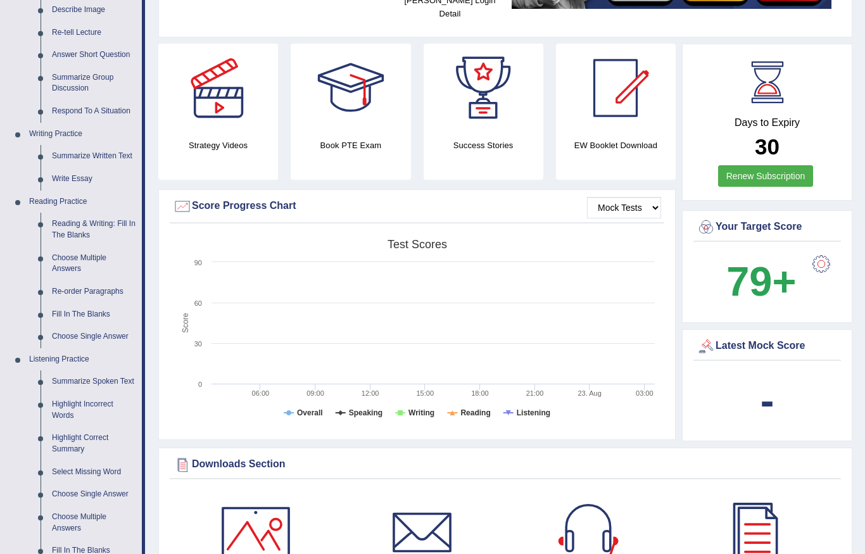
scroll to position [200, 0]
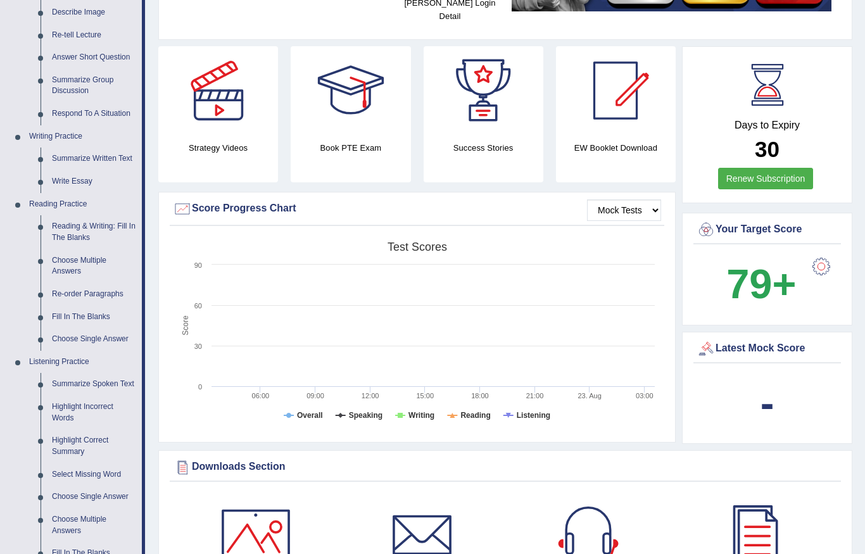
click at [822, 251] on div at bounding box center [432, 277] width 865 height 554
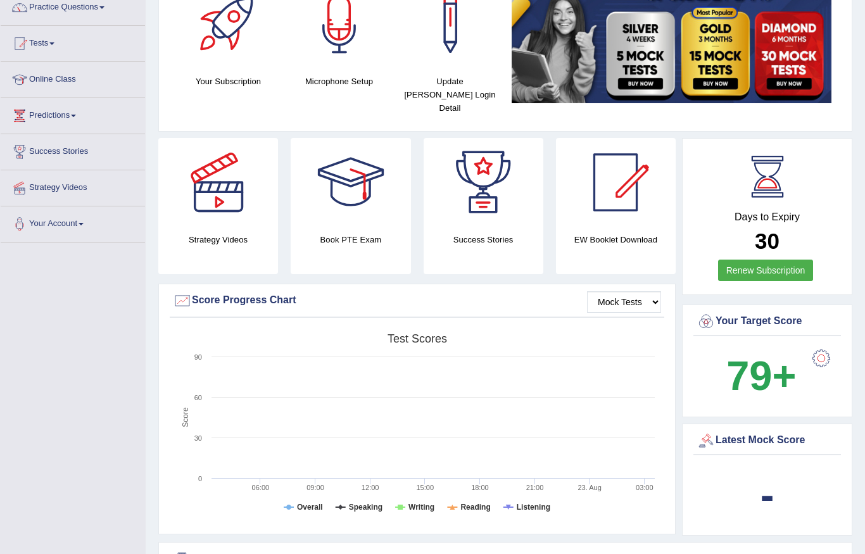
scroll to position [0, 0]
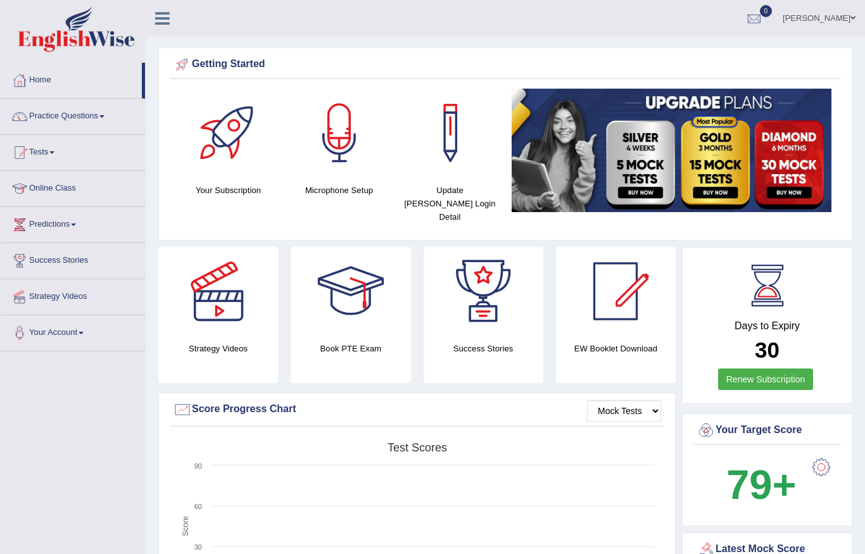
click at [89, 115] on link "Practice Questions" at bounding box center [73, 115] width 144 height 32
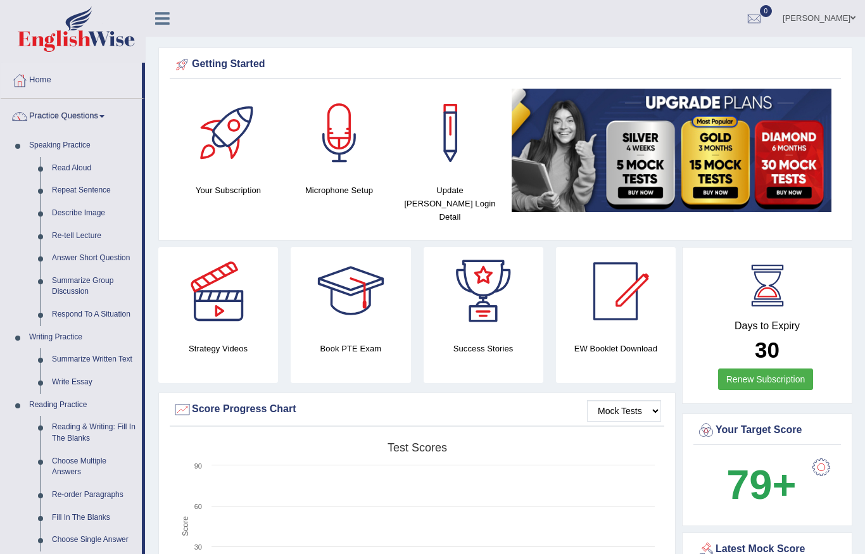
click at [77, 170] on div at bounding box center [432, 277] width 865 height 554
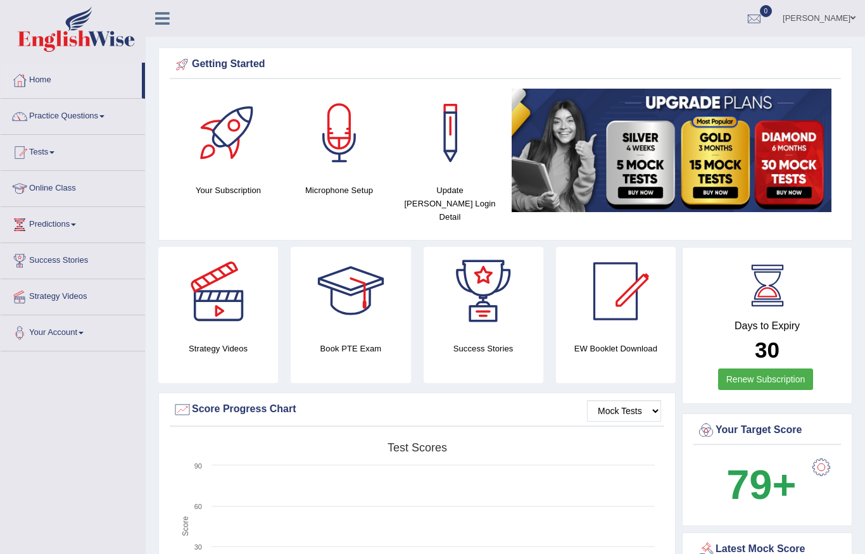
click at [95, 115] on link "Practice Questions" at bounding box center [73, 115] width 144 height 32
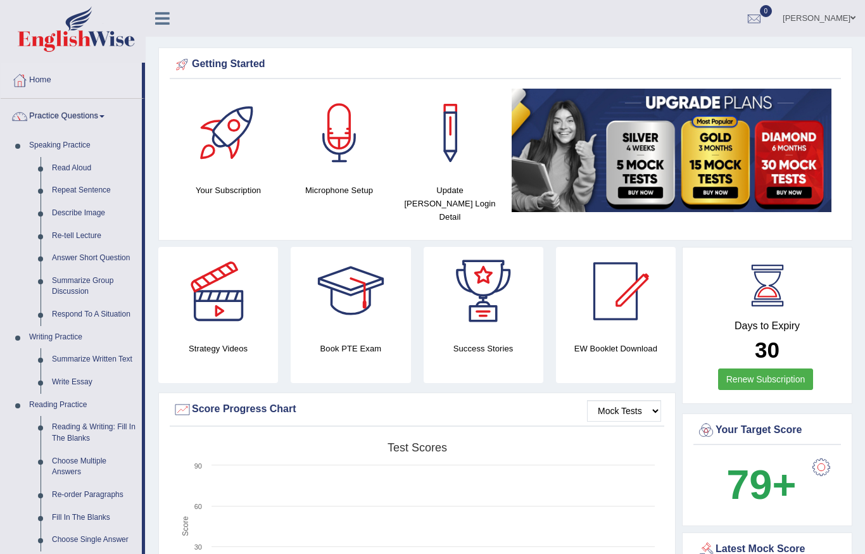
click at [78, 422] on div at bounding box center [432, 277] width 865 height 554
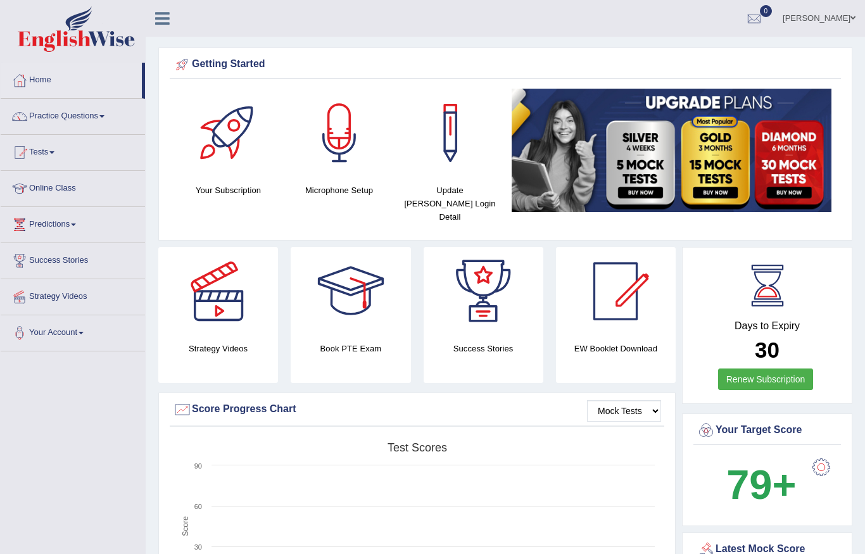
click at [169, 13] on icon at bounding box center [162, 18] width 15 height 16
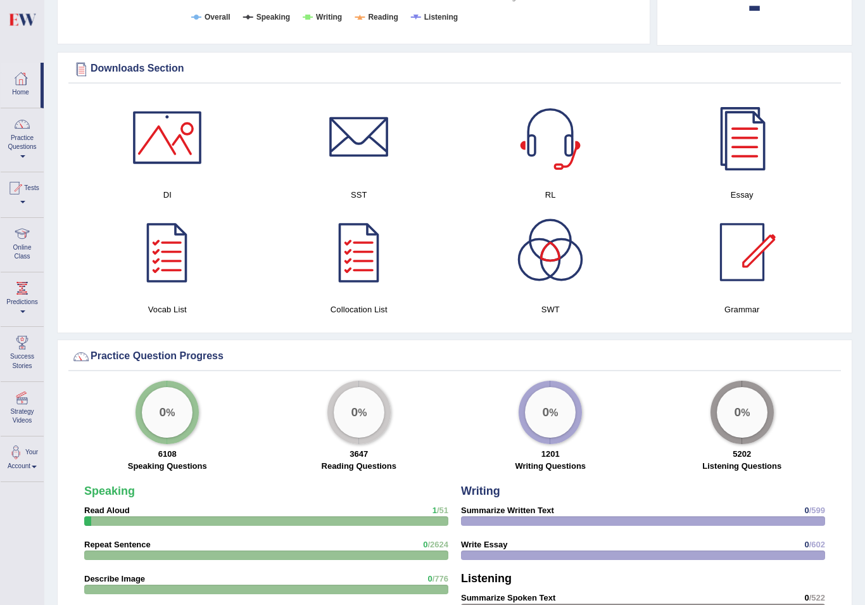
scroll to position [600, 0]
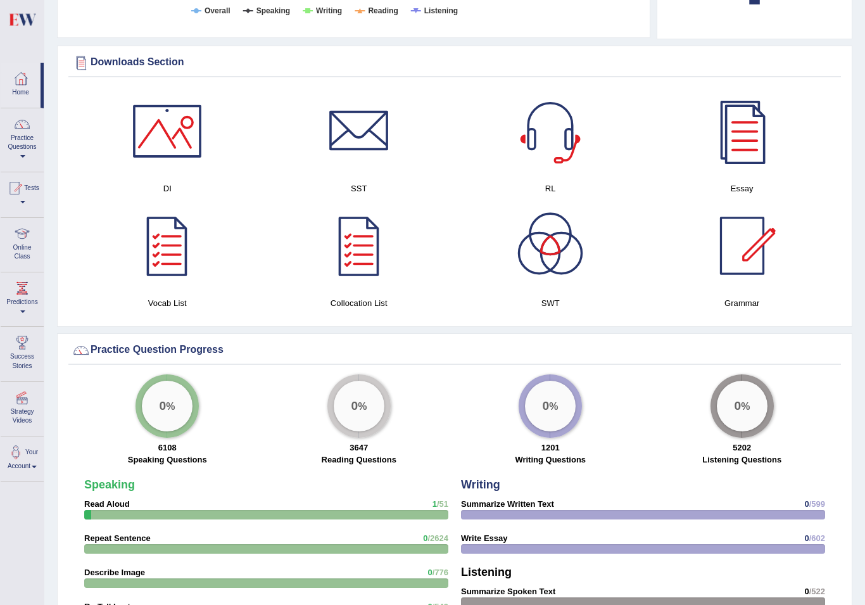
click at [111, 282] on link at bounding box center [167, 245] width 179 height 89
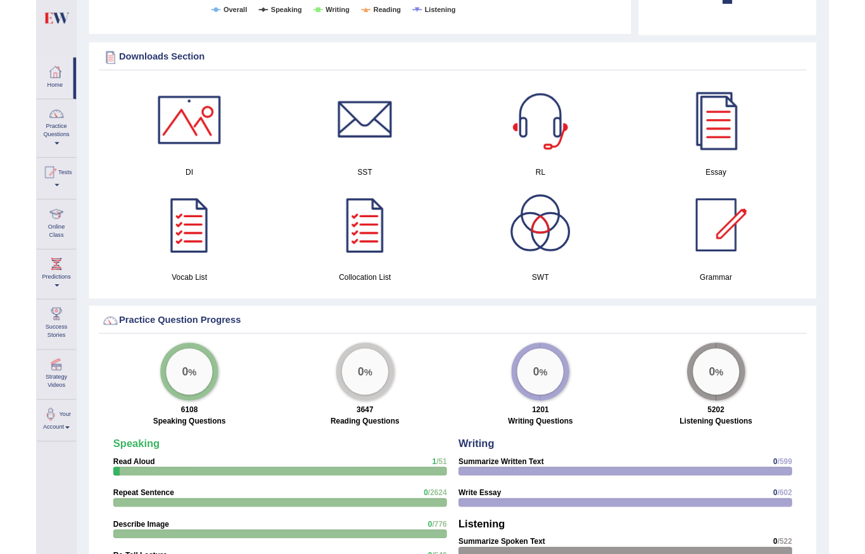
scroll to position [650, 0]
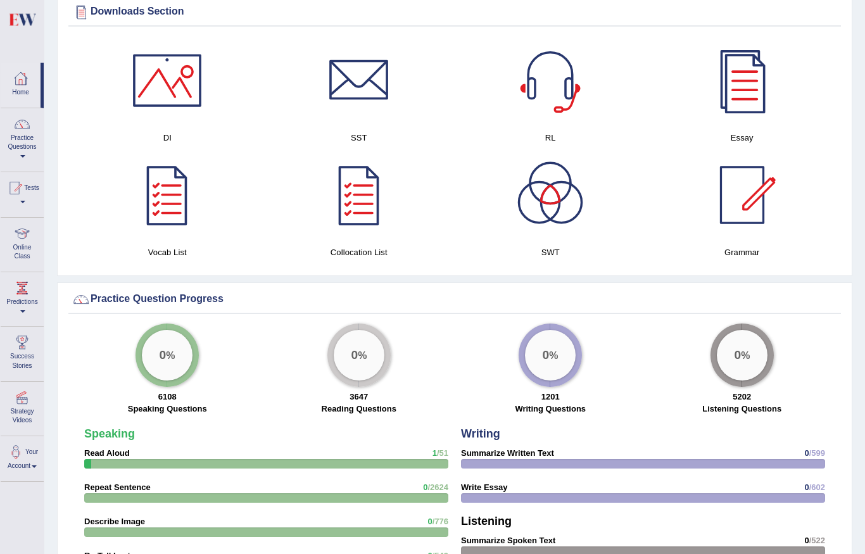
click at [27, 89] on link "Home" at bounding box center [21, 83] width 40 height 41
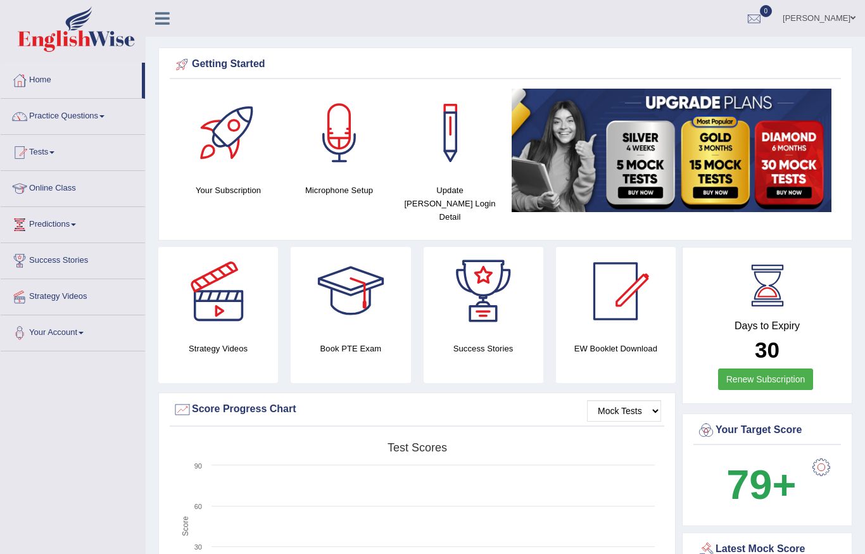
click at [49, 106] on link "Practice Questions" at bounding box center [73, 115] width 144 height 32
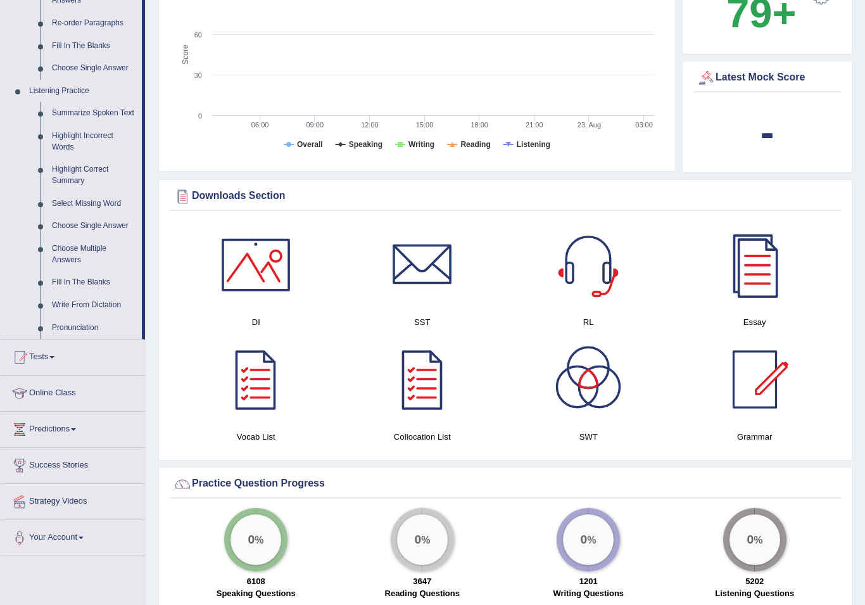
scroll to position [477, 0]
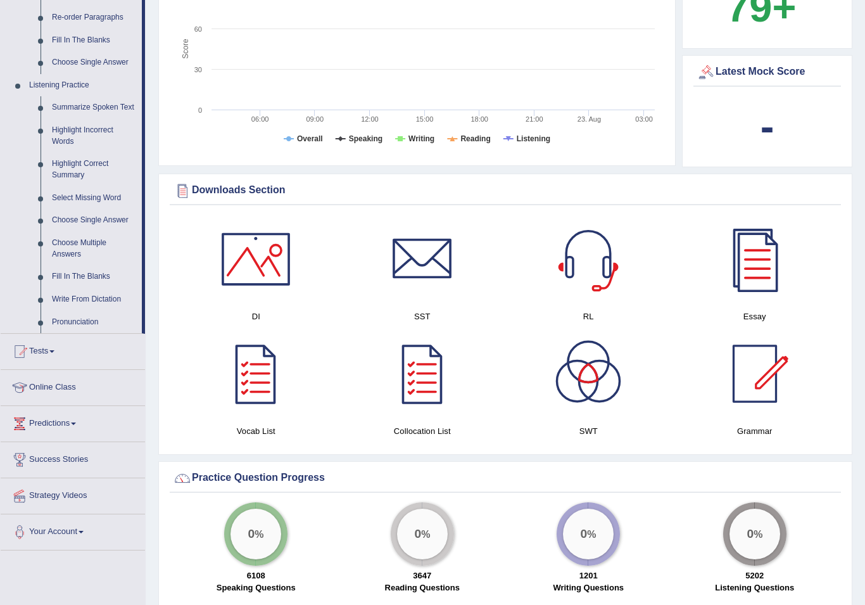
click at [94, 319] on div at bounding box center [432, 302] width 865 height 605
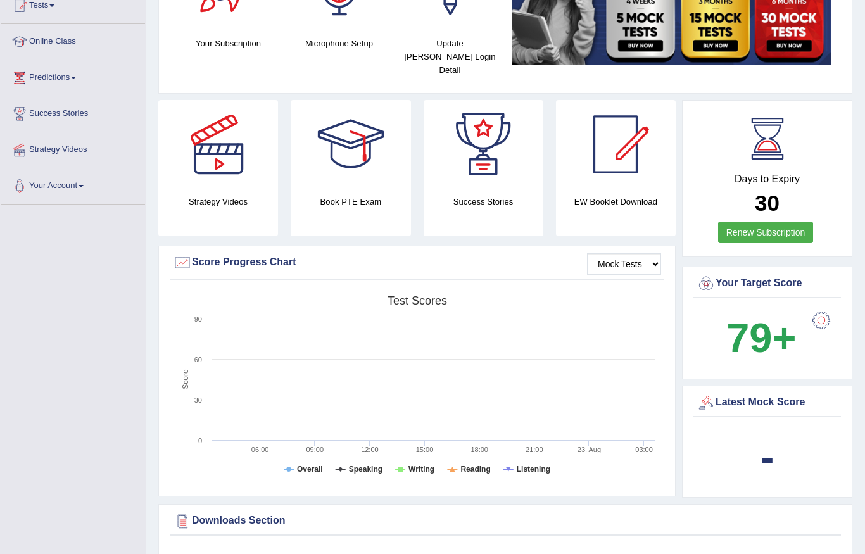
scroll to position [0, 0]
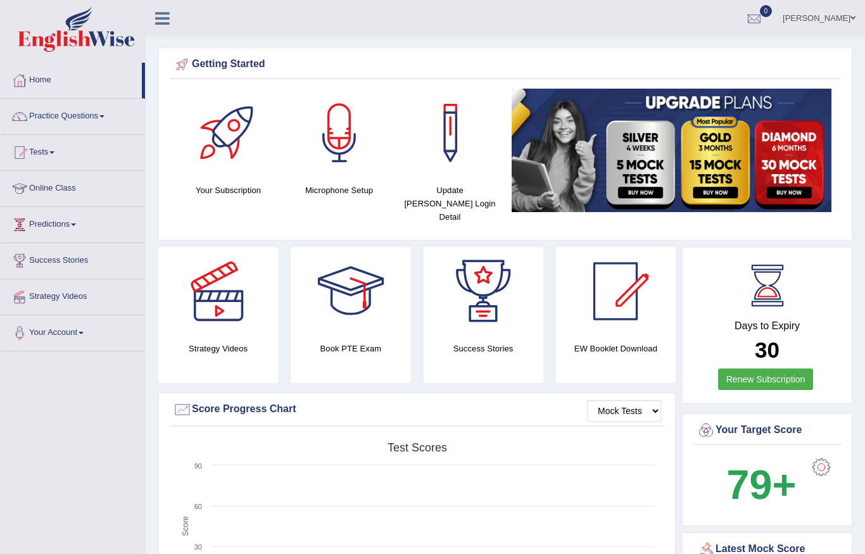
click at [83, 227] on link "Predictions" at bounding box center [73, 223] width 144 height 32
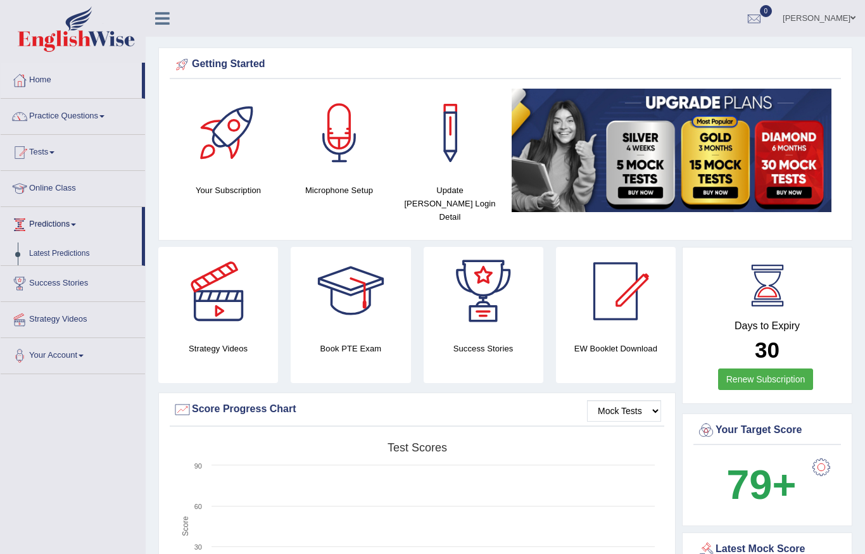
click at [83, 193] on div at bounding box center [432, 277] width 865 height 554
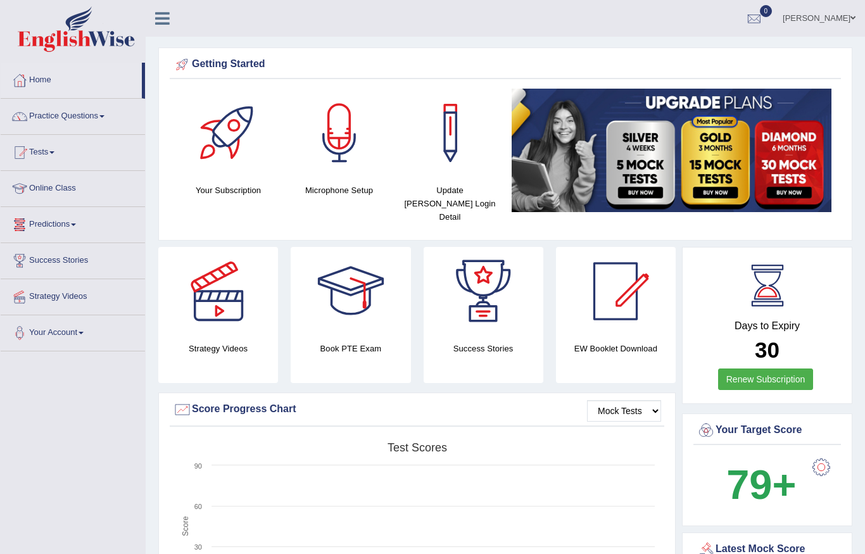
click at [54, 196] on link "Online Class" at bounding box center [73, 187] width 144 height 32
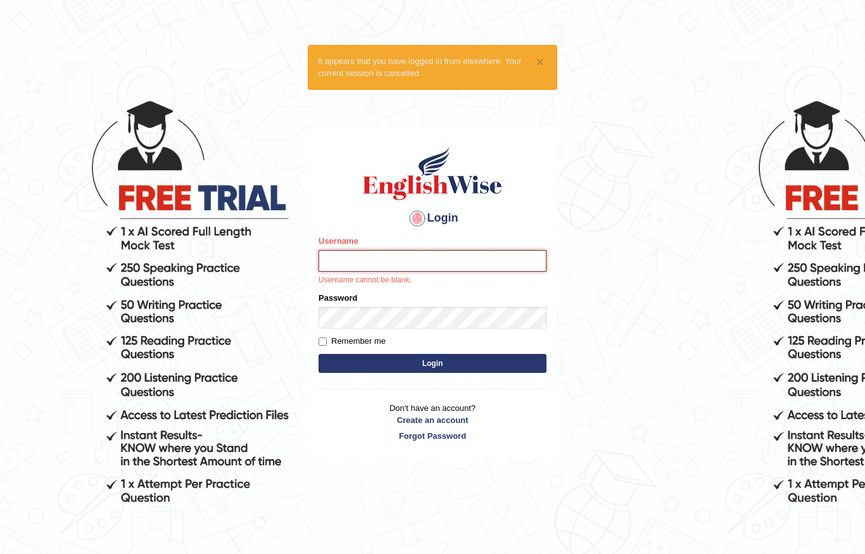
type input "MuskaanV"
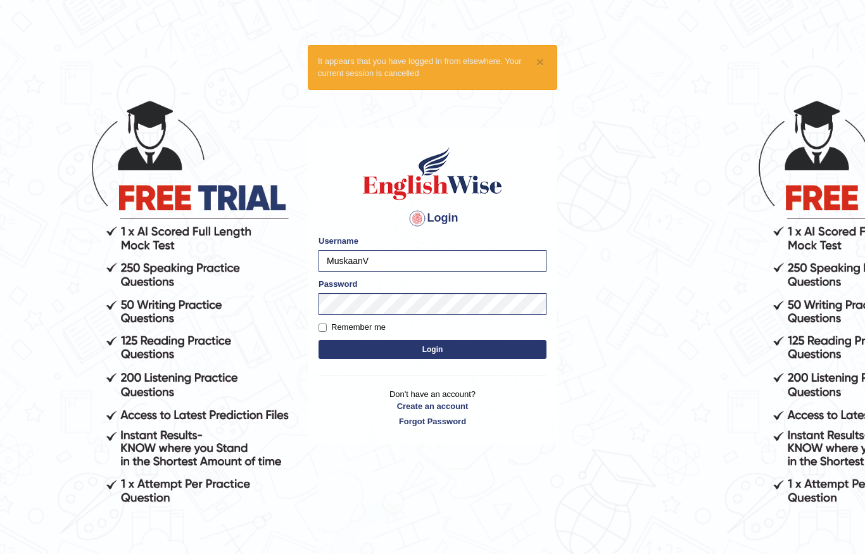
click at [481, 352] on button "Login" at bounding box center [433, 349] width 228 height 19
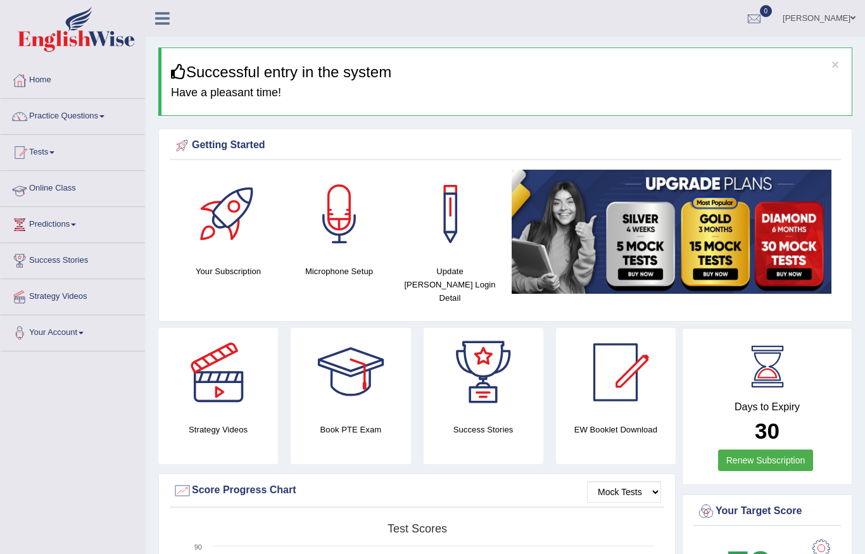
click at [107, 188] on link "Online Class" at bounding box center [73, 187] width 144 height 32
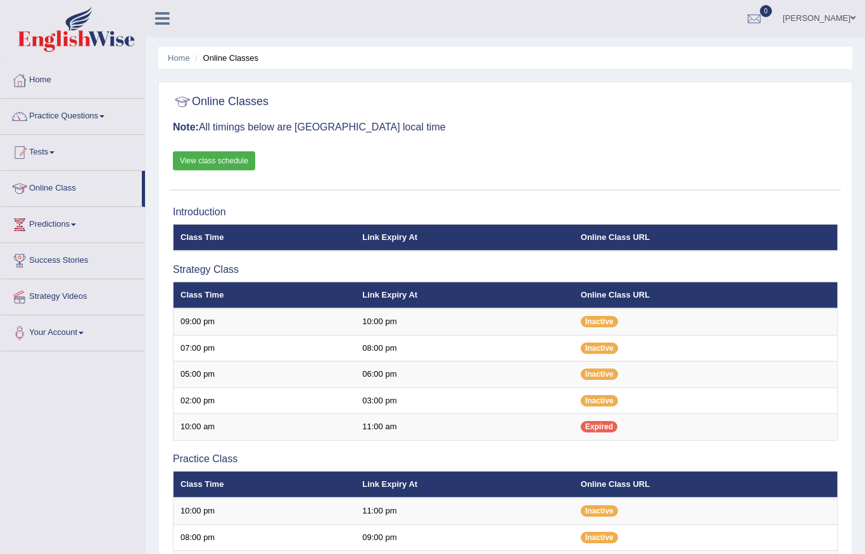
click at [36, 144] on link "Tests" at bounding box center [73, 151] width 144 height 32
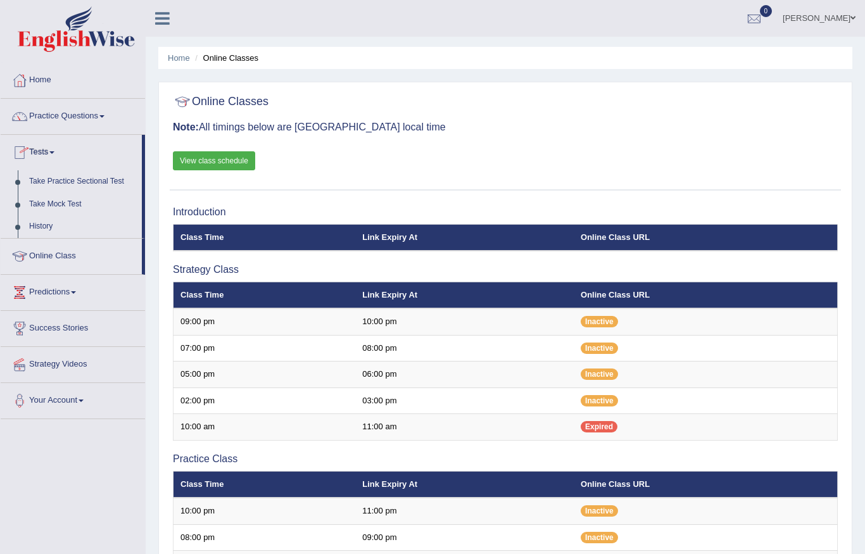
click at [39, 158] on div at bounding box center [432, 277] width 865 height 554
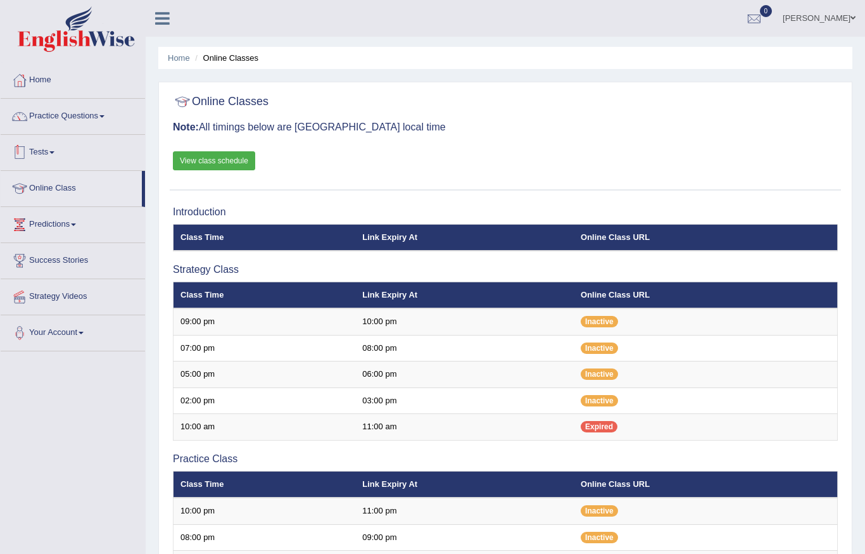
click at [44, 158] on link "Tests" at bounding box center [73, 151] width 144 height 32
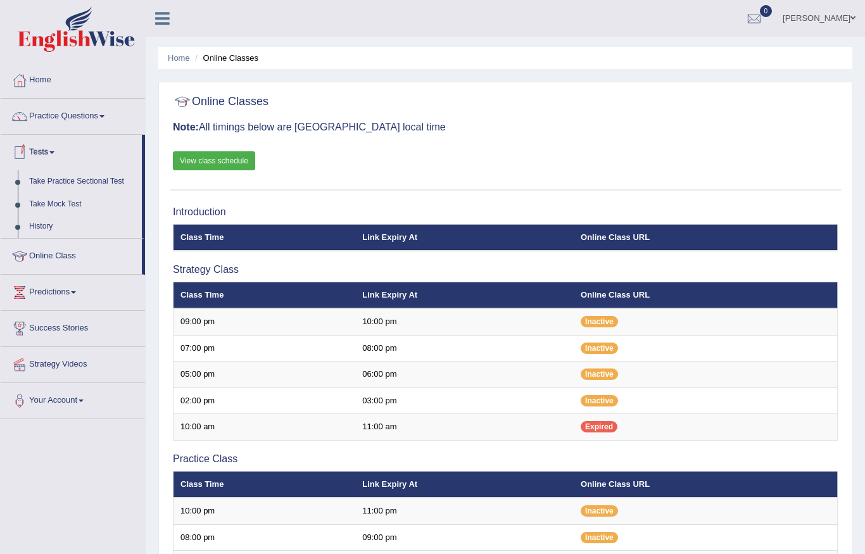
click at [87, 182] on div at bounding box center [432, 277] width 865 height 554
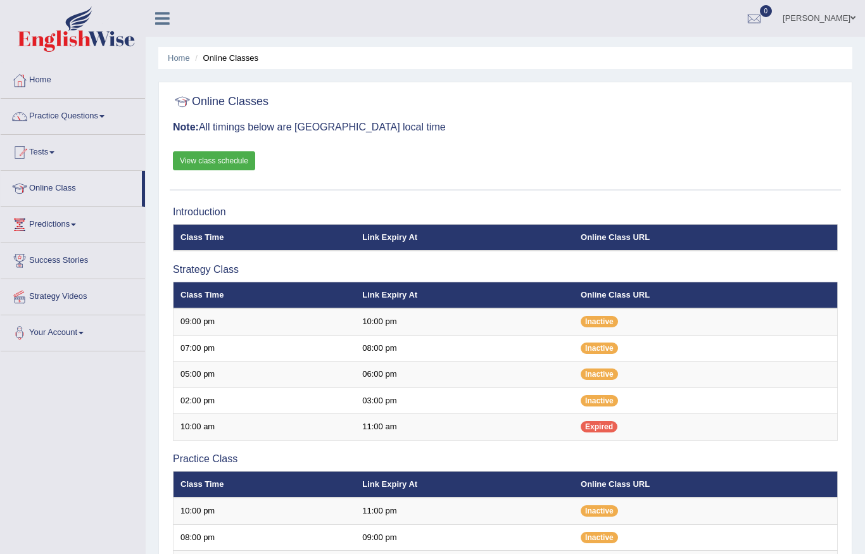
click at [129, 152] on link "Tests" at bounding box center [73, 151] width 144 height 32
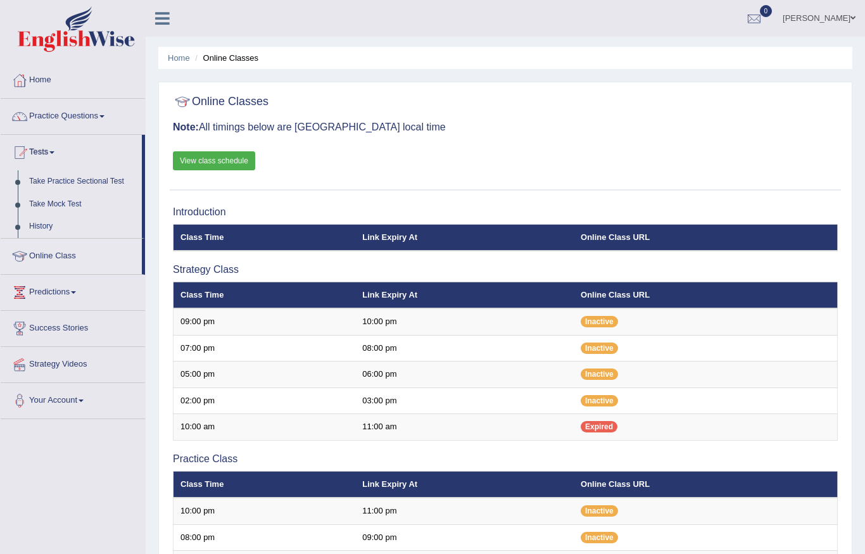
click at [91, 118] on div at bounding box center [432, 277] width 865 height 554
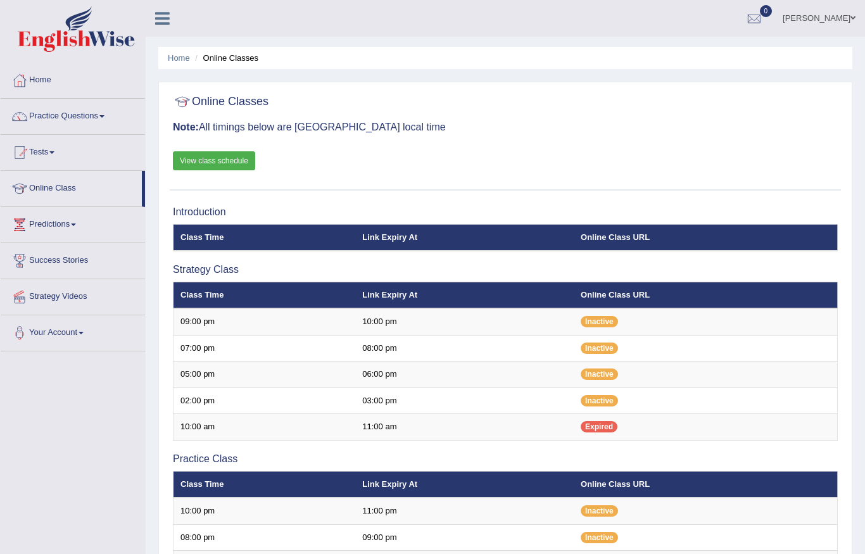
click at [102, 117] on link "Practice Questions" at bounding box center [73, 115] width 144 height 32
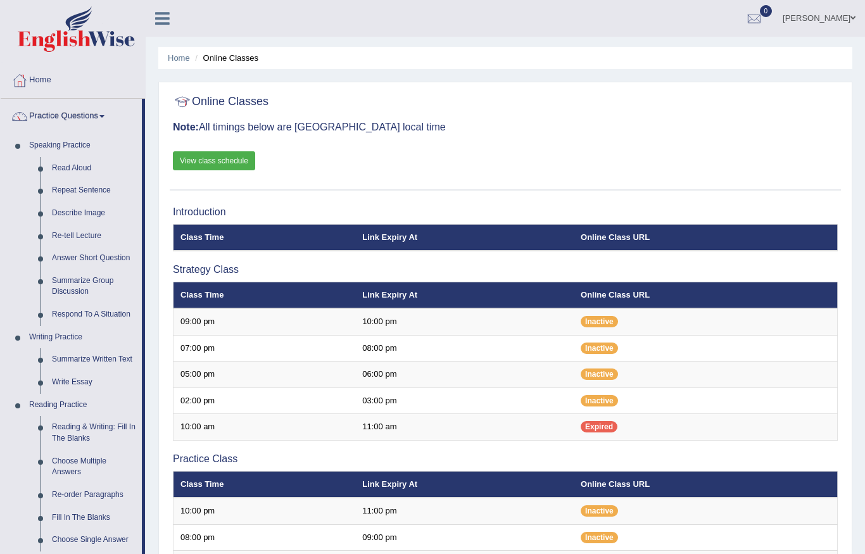
click at [99, 91] on div at bounding box center [432, 277] width 865 height 554
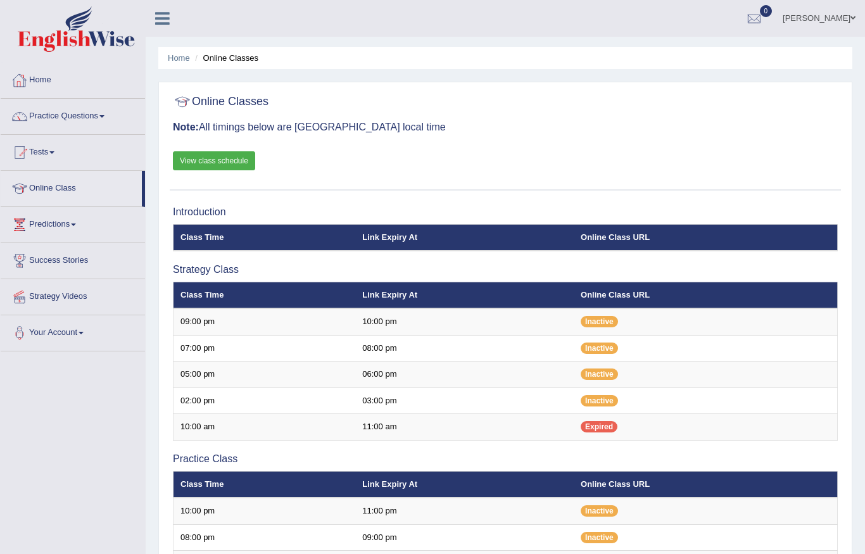
click at [44, 80] on link "Home" at bounding box center [73, 79] width 144 height 32
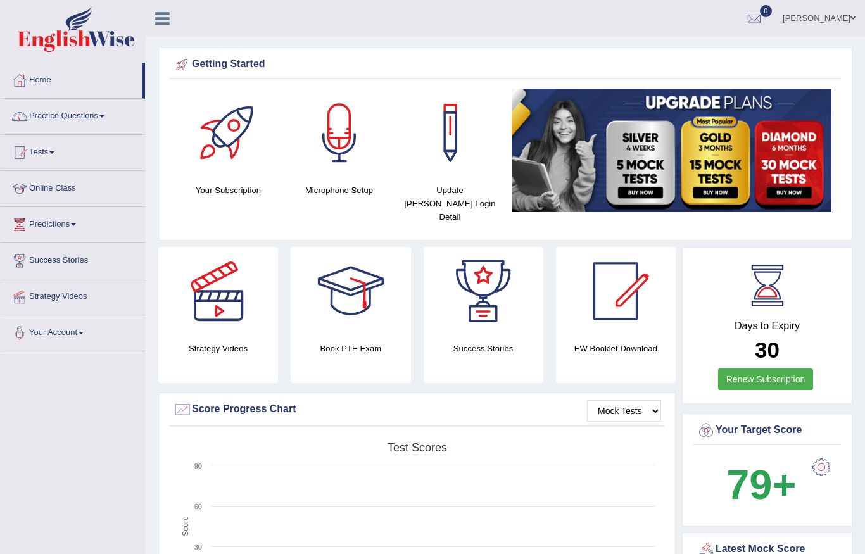
click at [364, 122] on div at bounding box center [339, 133] width 89 height 89
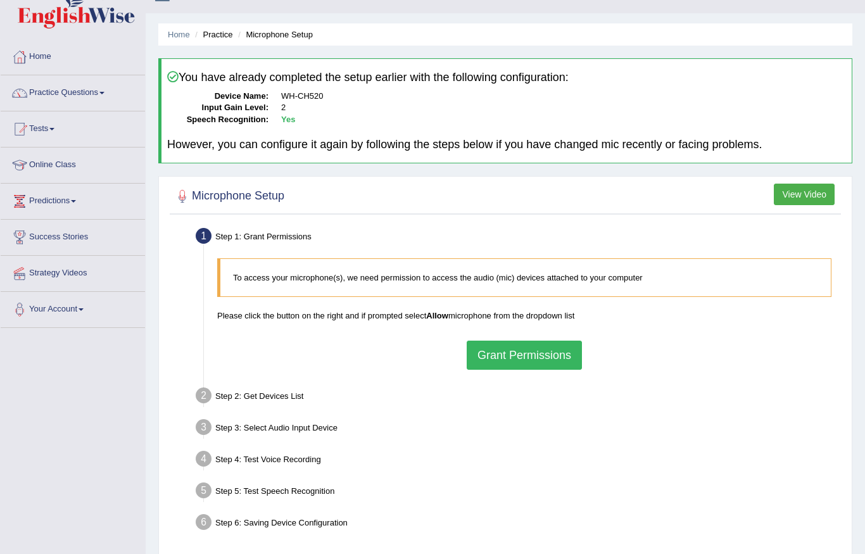
scroll to position [22, 0]
click at [814, 186] on button "View Video" at bounding box center [804, 196] width 61 height 22
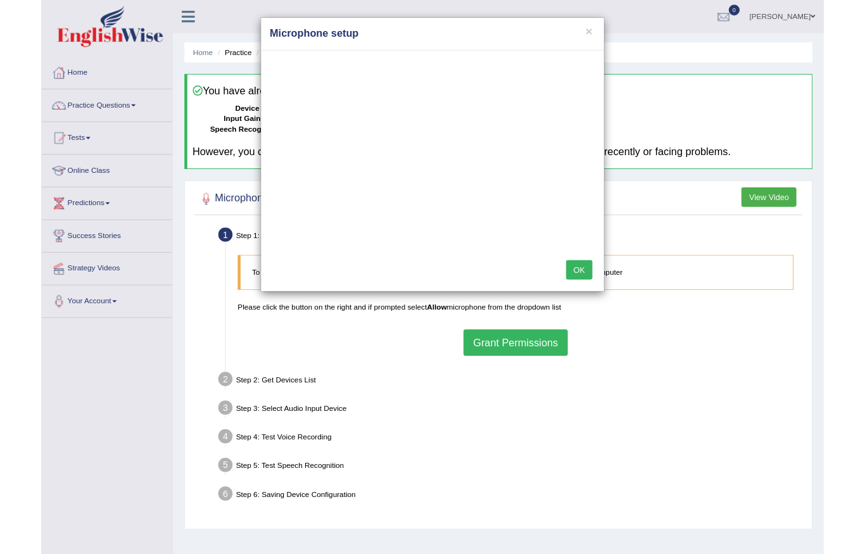
scroll to position [23, 0]
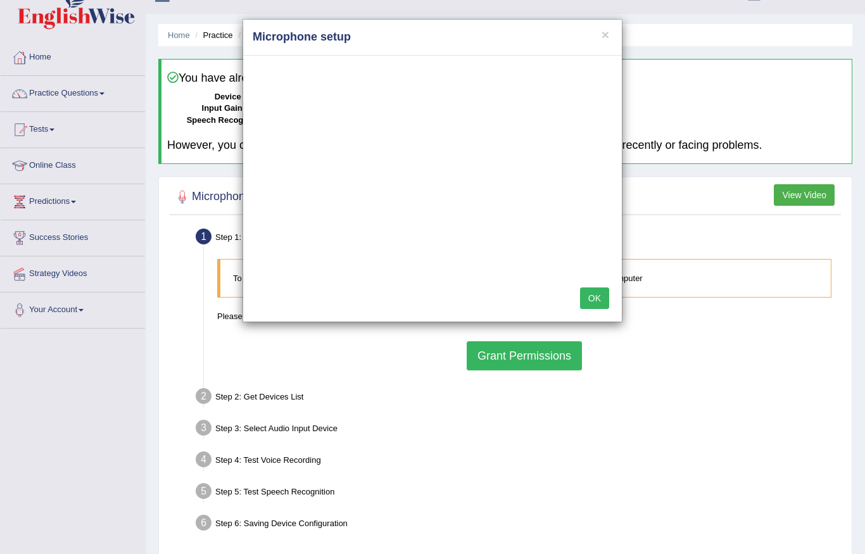
click at [608, 39] on button "×" at bounding box center [606, 34] width 8 height 13
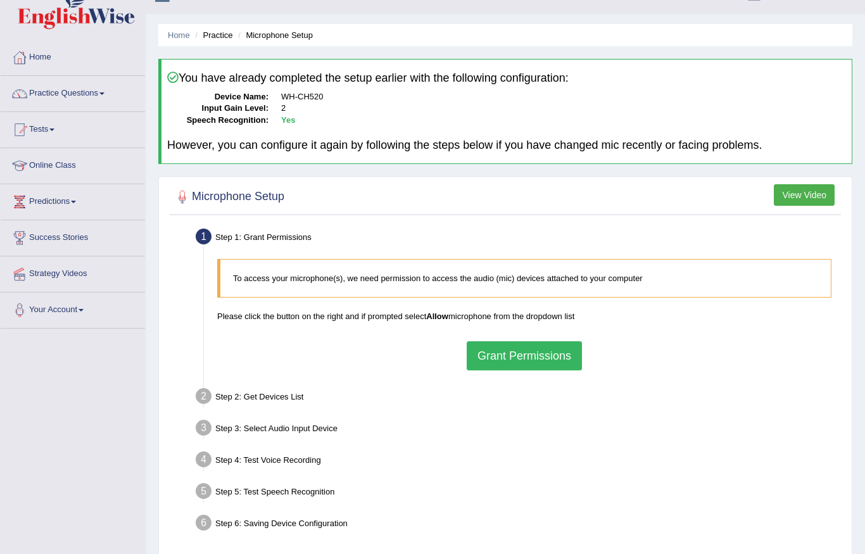
click at [103, 90] on link "Practice Questions" at bounding box center [73, 92] width 144 height 32
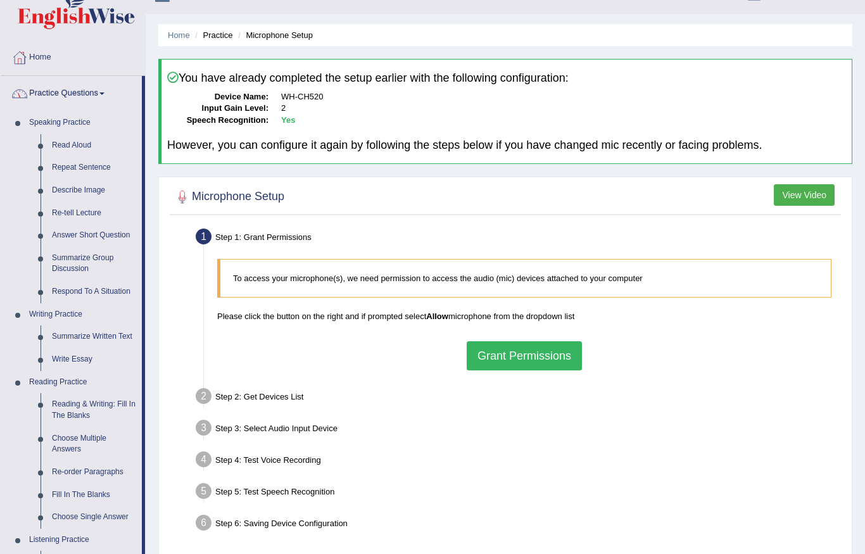
click at [79, 147] on div at bounding box center [432, 277] width 865 height 554
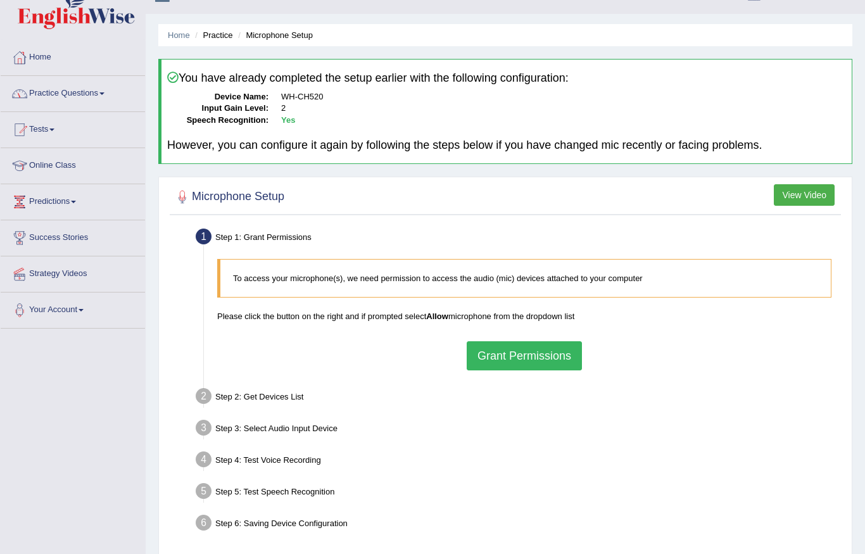
click at [73, 87] on link "Practice Questions" at bounding box center [73, 92] width 144 height 32
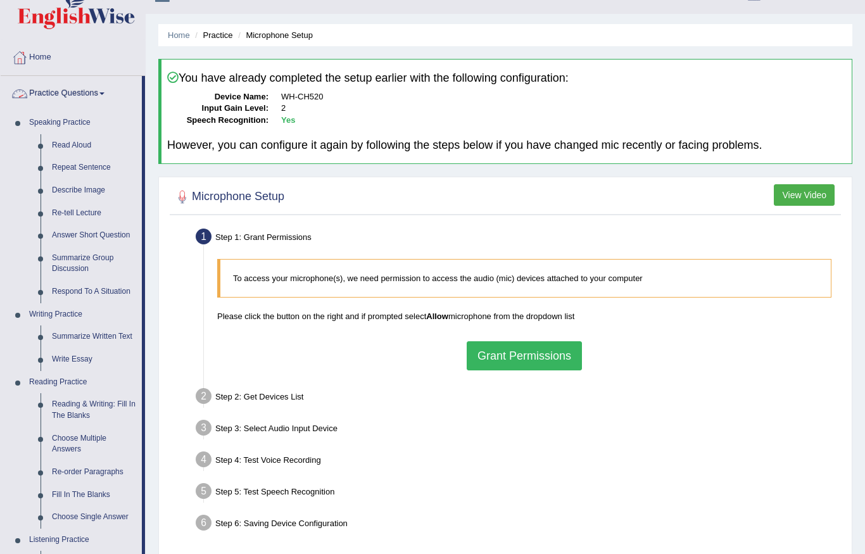
click at [70, 96] on div at bounding box center [432, 277] width 865 height 554
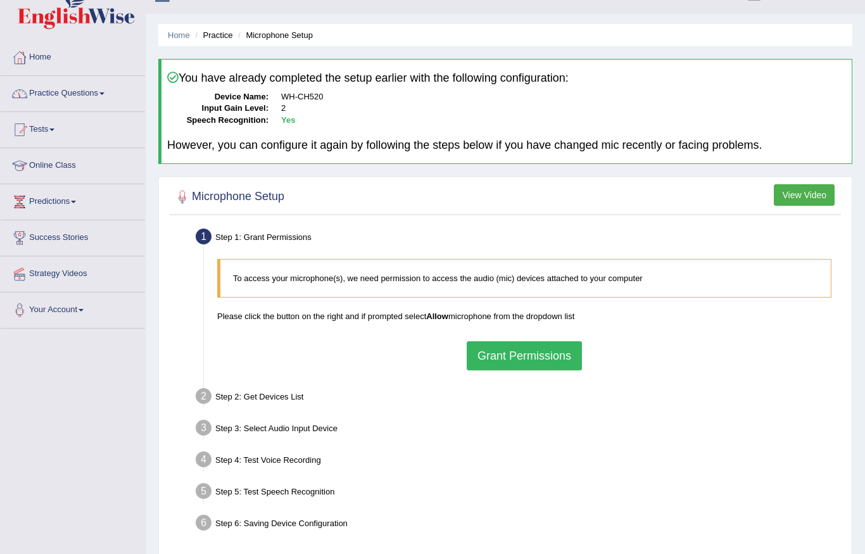
click at [70, 90] on link "Practice Questions" at bounding box center [73, 92] width 144 height 32
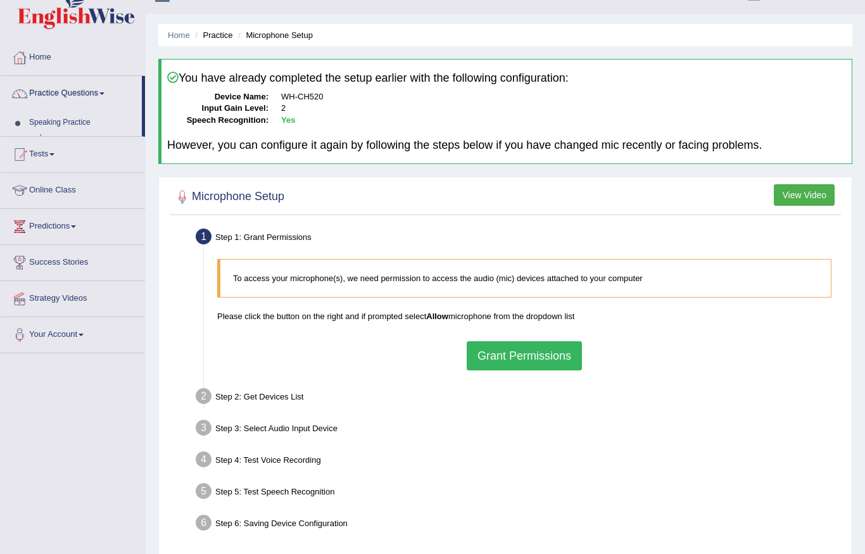
click at [86, 89] on div at bounding box center [432, 277] width 865 height 554
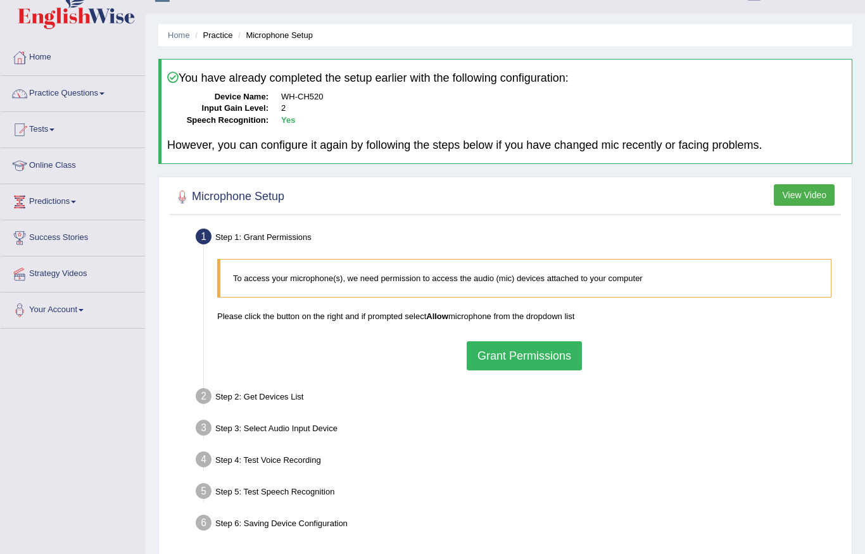
click at [104, 98] on link "Practice Questions" at bounding box center [73, 92] width 144 height 32
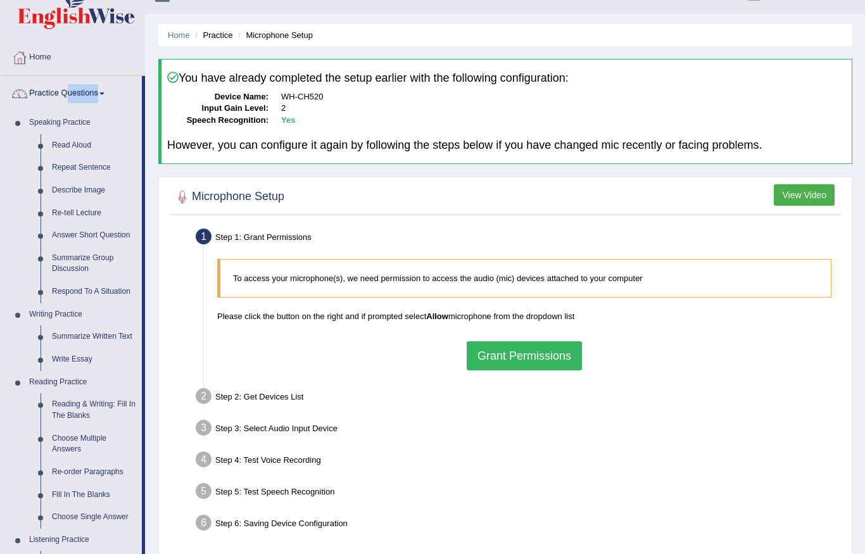
click at [72, 155] on div at bounding box center [432, 277] width 865 height 554
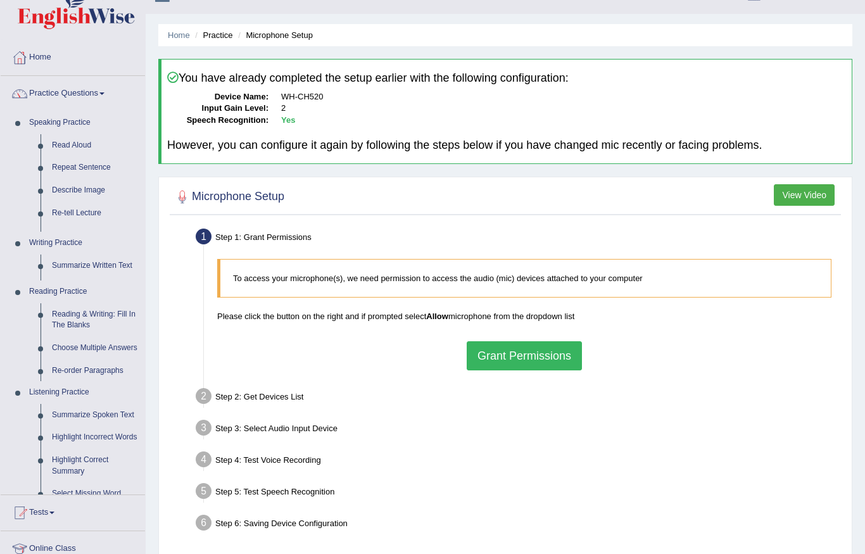
click at [71, 143] on link "Read Aloud" at bounding box center [95, 145] width 99 height 23
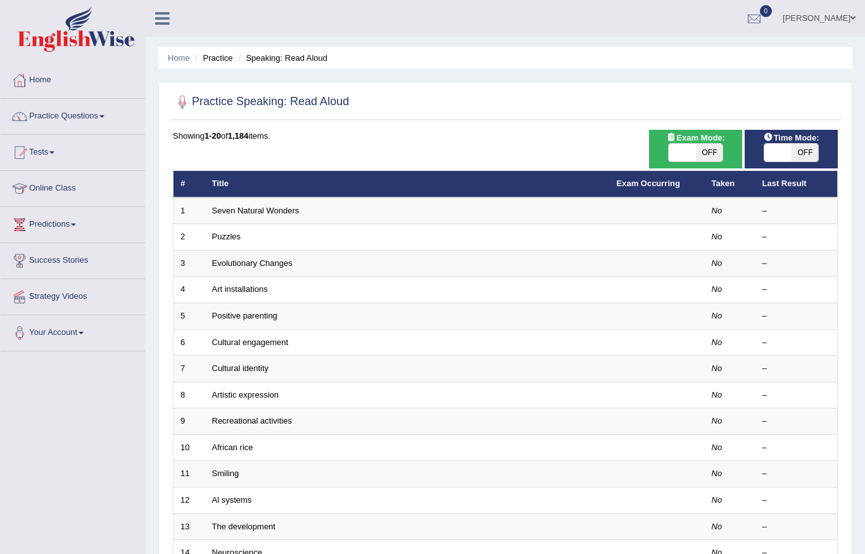
click at [806, 152] on span "OFF" at bounding box center [805, 153] width 27 height 18
checkbox input "true"
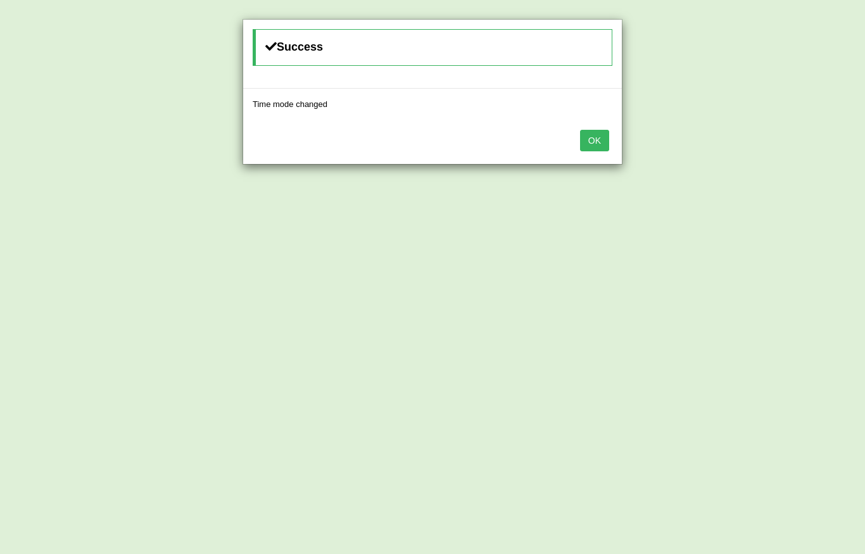
click at [599, 141] on button "OK" at bounding box center [594, 141] width 29 height 22
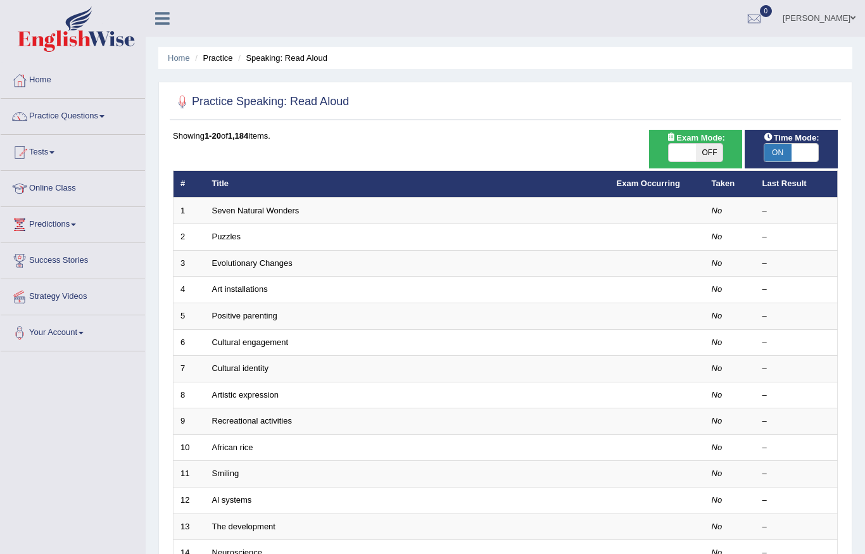
click at [582, 201] on td "Seven Natural Wonders" at bounding box center [407, 211] width 405 height 27
click at [263, 206] on link "Seven Natural Wonders" at bounding box center [255, 211] width 87 height 10
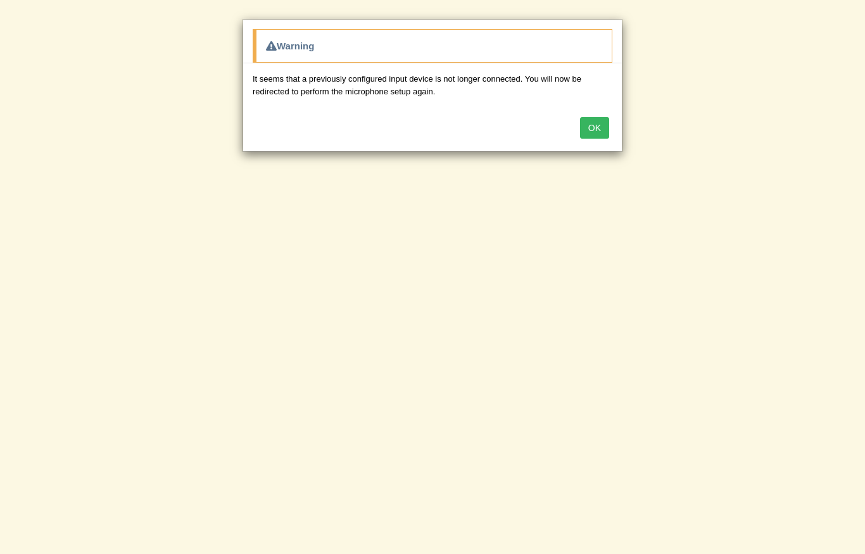
click at [594, 122] on button "OK" at bounding box center [594, 128] width 29 height 22
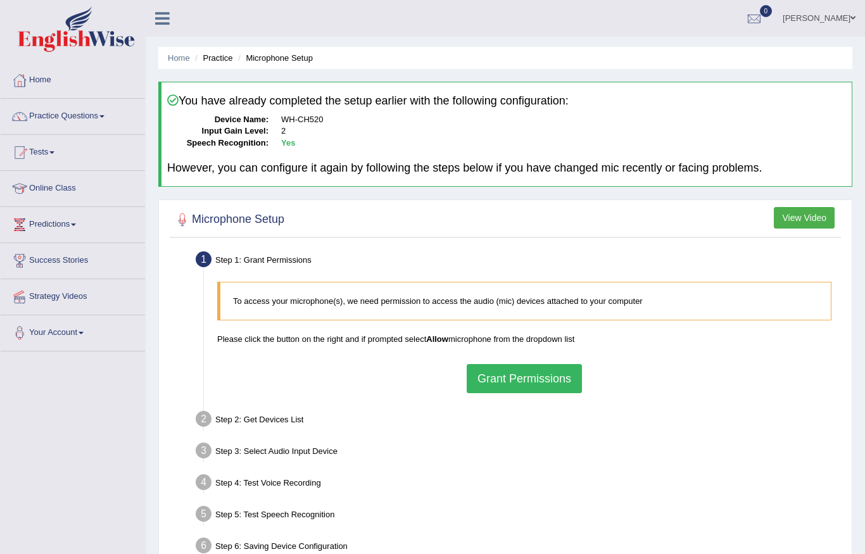
click at [523, 386] on button "Grant Permissions" at bounding box center [524, 378] width 115 height 29
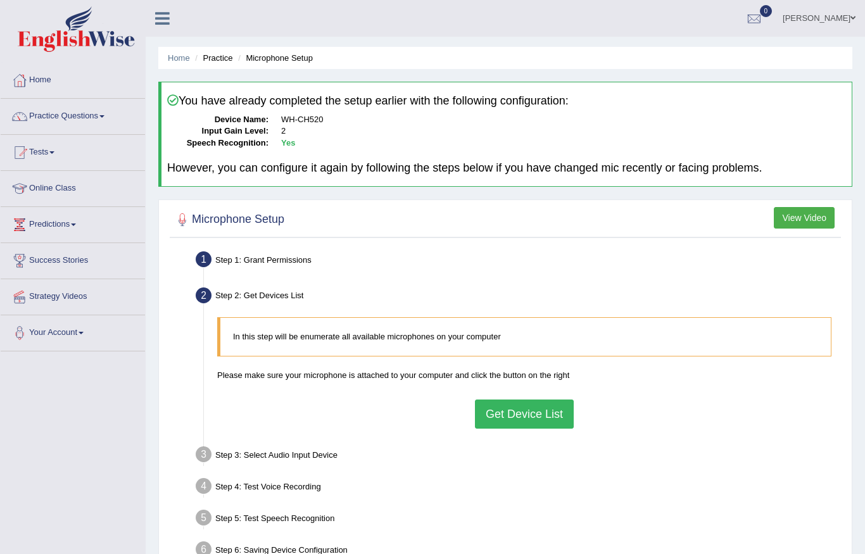
click at [526, 412] on button "Get Device List" at bounding box center [524, 414] width 99 height 29
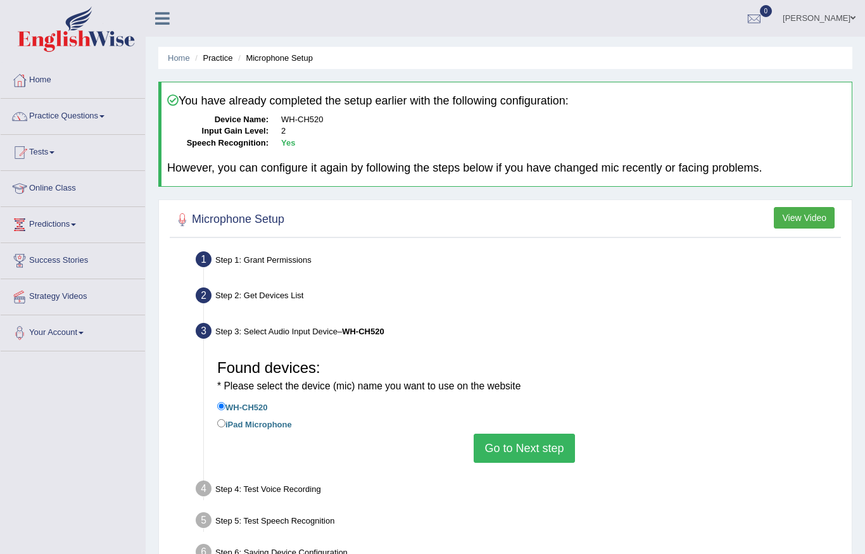
click at [514, 452] on button "Go to Next step" at bounding box center [524, 448] width 101 height 29
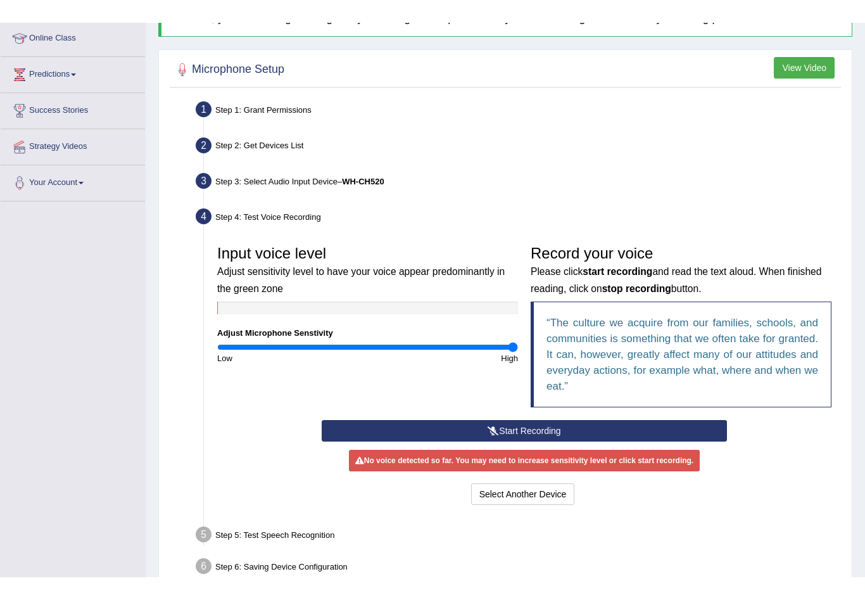
scroll to position [238, 0]
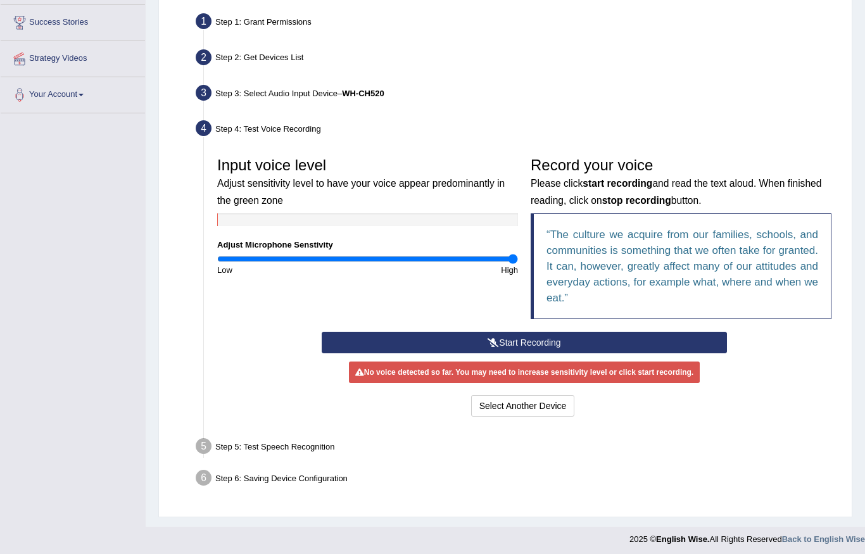
click at [563, 338] on button "Start Recording" at bounding box center [524, 343] width 405 height 22
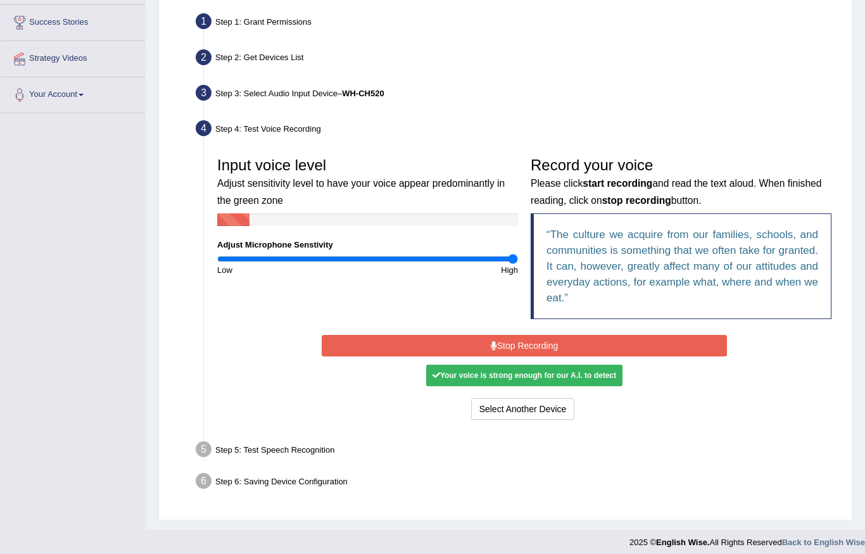
click at [561, 341] on button "Stop Recording" at bounding box center [524, 346] width 405 height 22
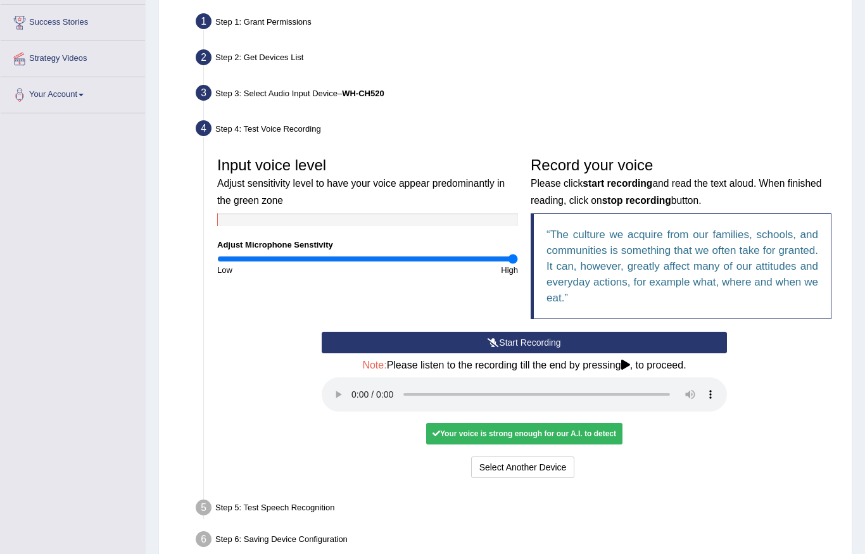
click at [489, 423] on div "Your voice is strong enough for our A.I. to detect" at bounding box center [524, 434] width 196 height 22
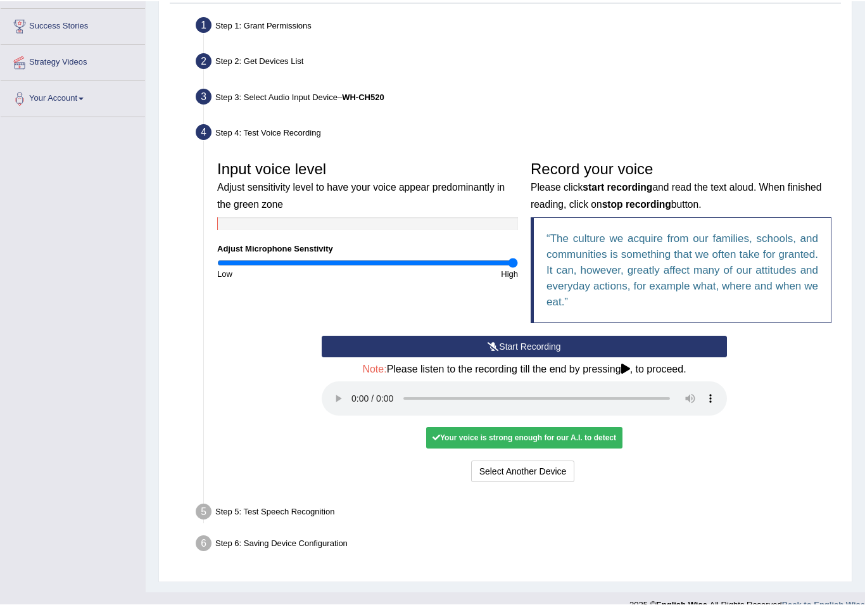
scroll to position [234, 0]
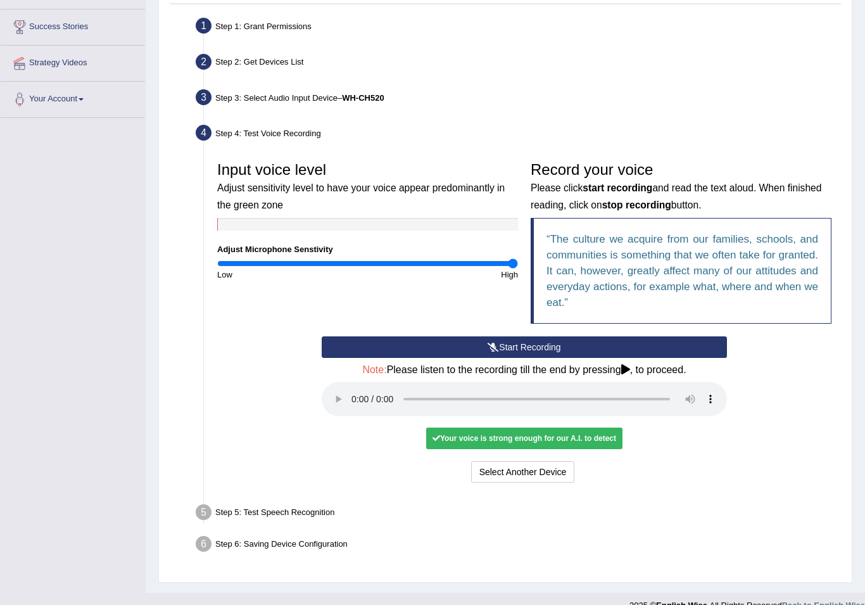
click at [360, 386] on audio at bounding box center [524, 399] width 405 height 34
click at [554, 461] on button "Voice is ok. Go to Next step" at bounding box center [577, 472] width 125 height 22
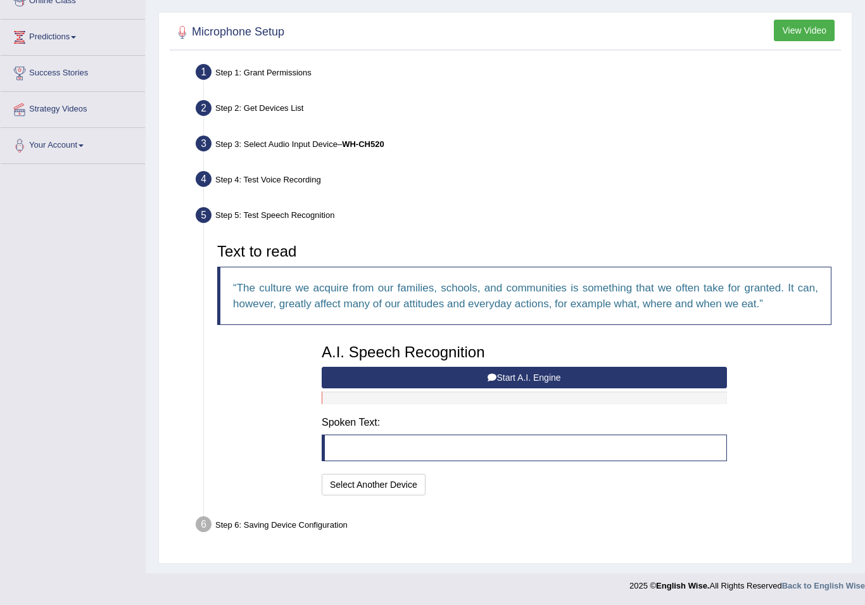
scroll to position [184, 0]
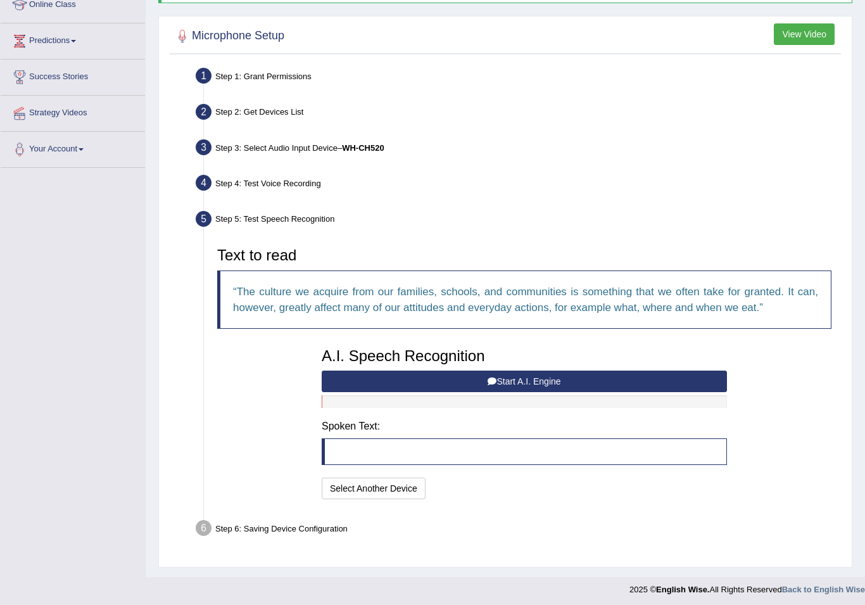
click at [589, 377] on button "Start A.I. Engine" at bounding box center [524, 382] width 405 height 22
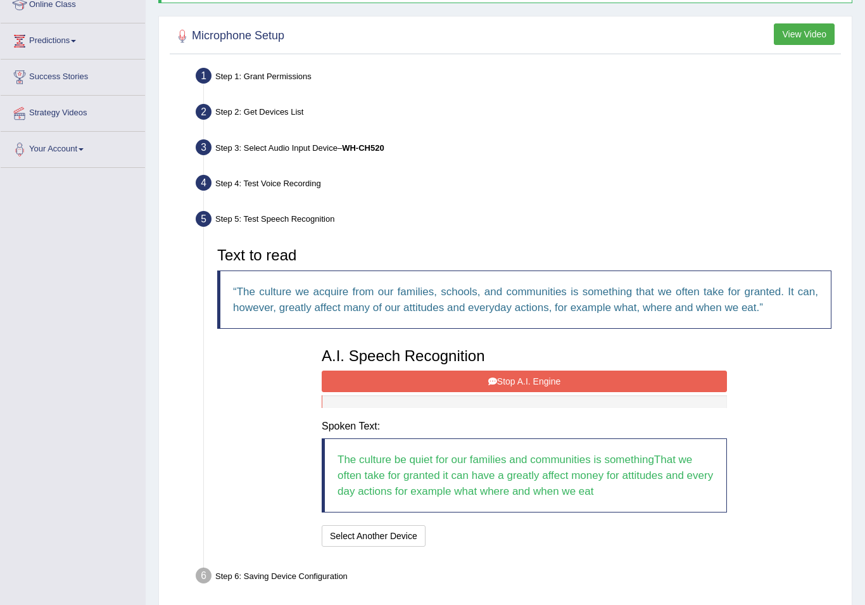
click at [607, 371] on button "Stop A.I. Engine" at bounding box center [524, 382] width 405 height 22
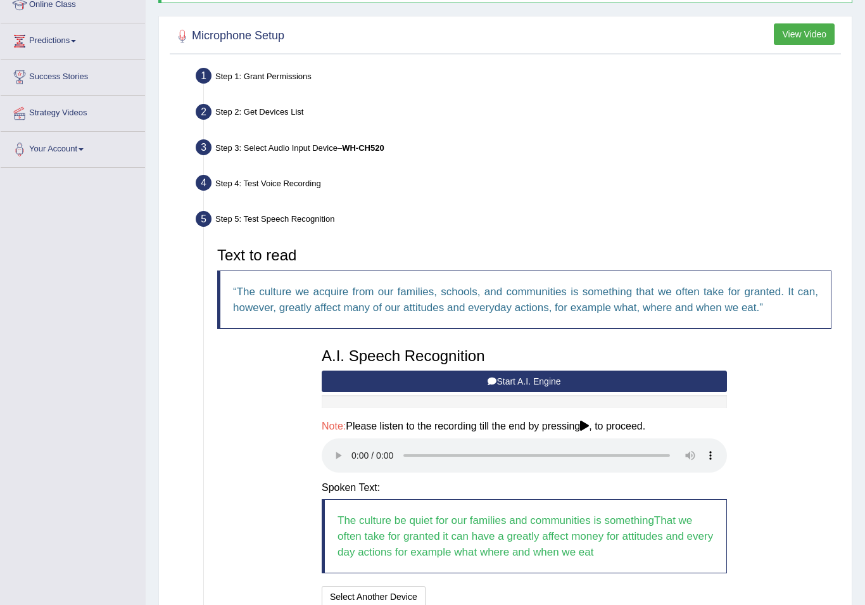
click at [355, 443] on audio at bounding box center [524, 455] width 405 height 34
click at [526, 554] on button "Speech is ok. Go to Last step" at bounding box center [497, 597] width 132 height 22
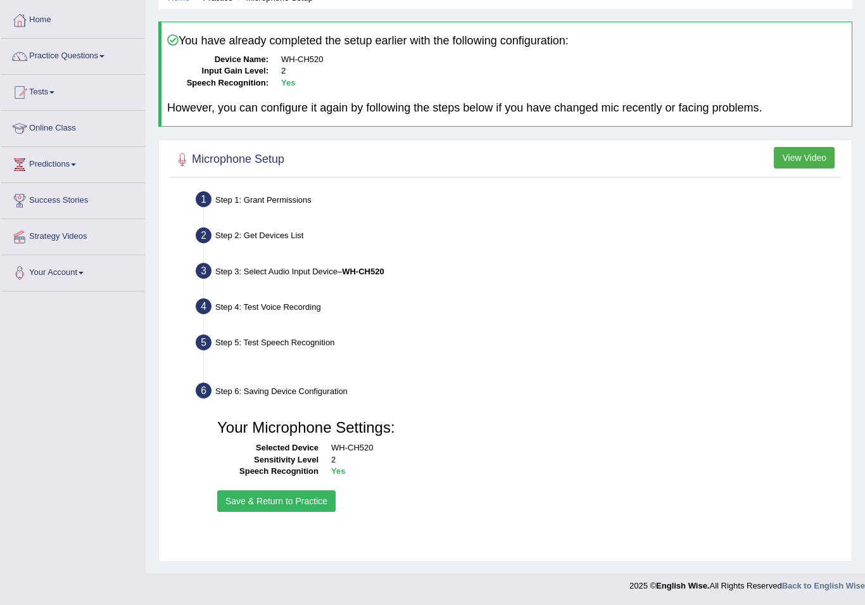
scroll to position [60, 0]
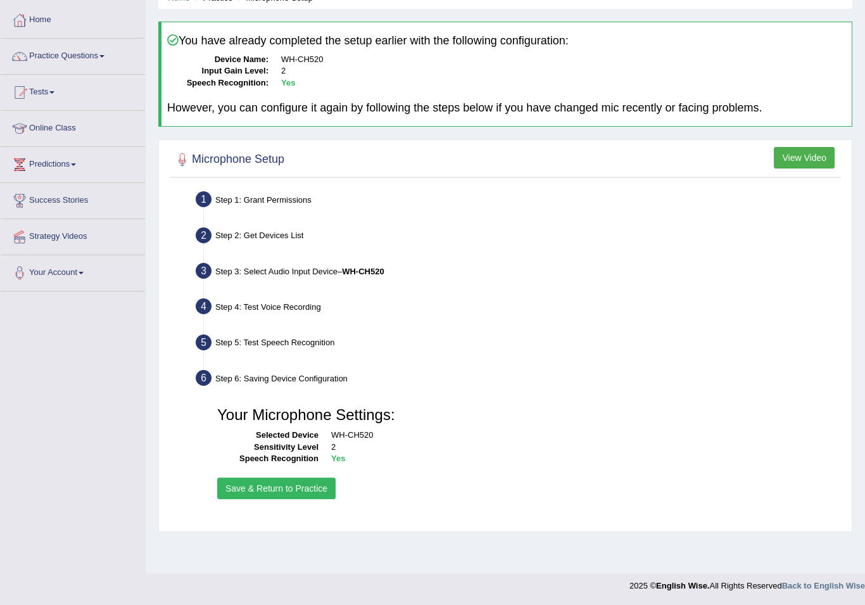
click at [323, 485] on button "Save & Return to Practice" at bounding box center [276, 489] width 118 height 22
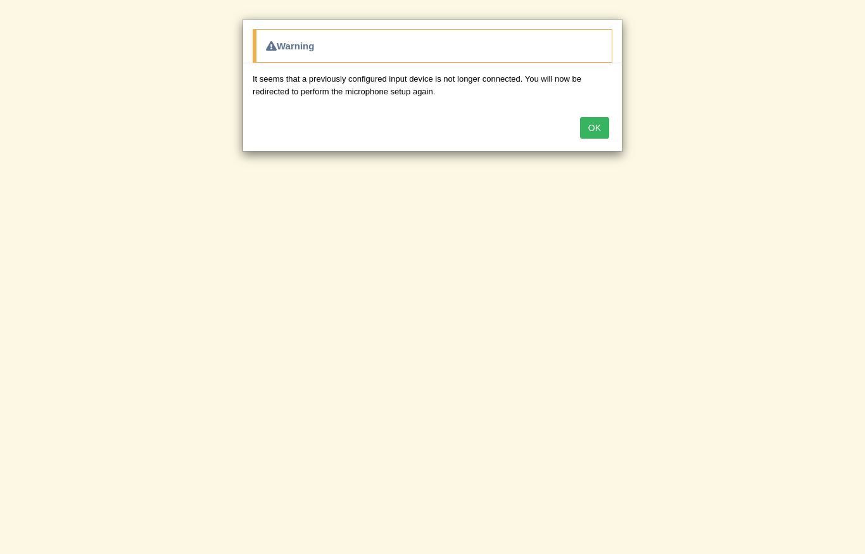
click at [592, 124] on button "OK" at bounding box center [594, 128] width 29 height 22
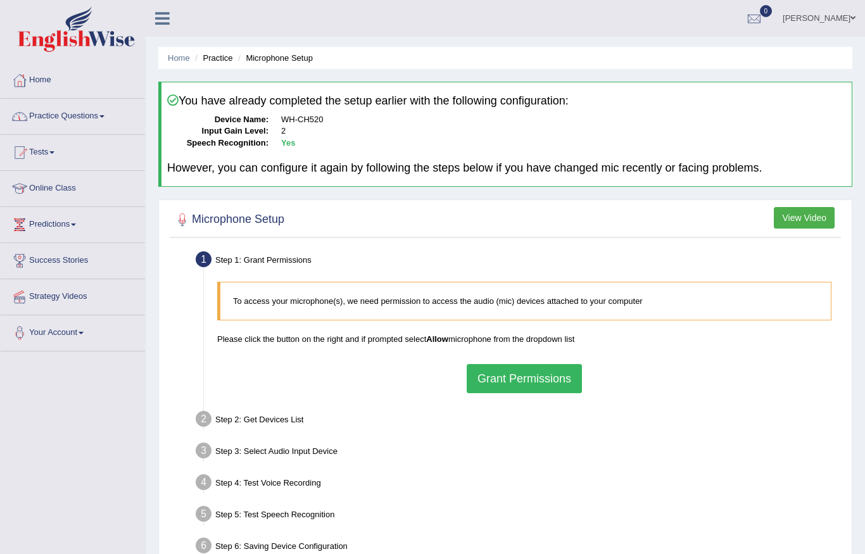
click at [105, 116] on span at bounding box center [101, 116] width 5 height 3
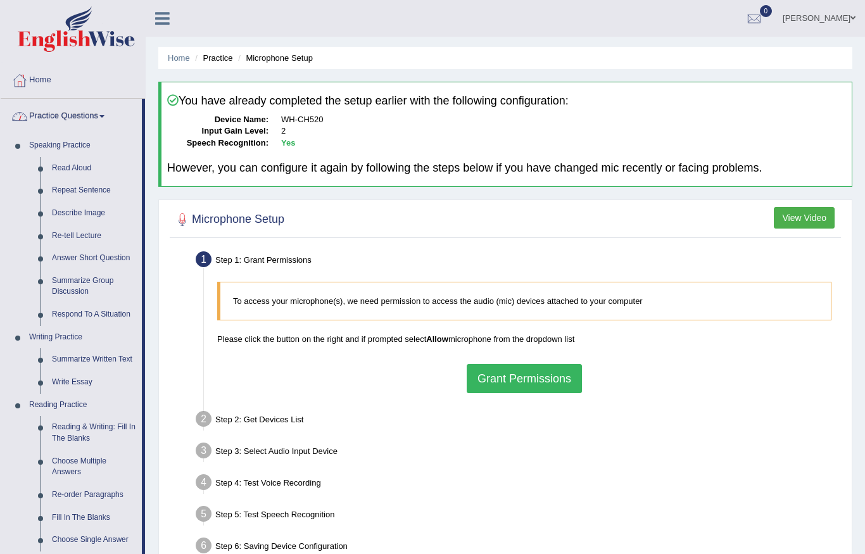
click at [82, 168] on div at bounding box center [432, 277] width 865 height 554
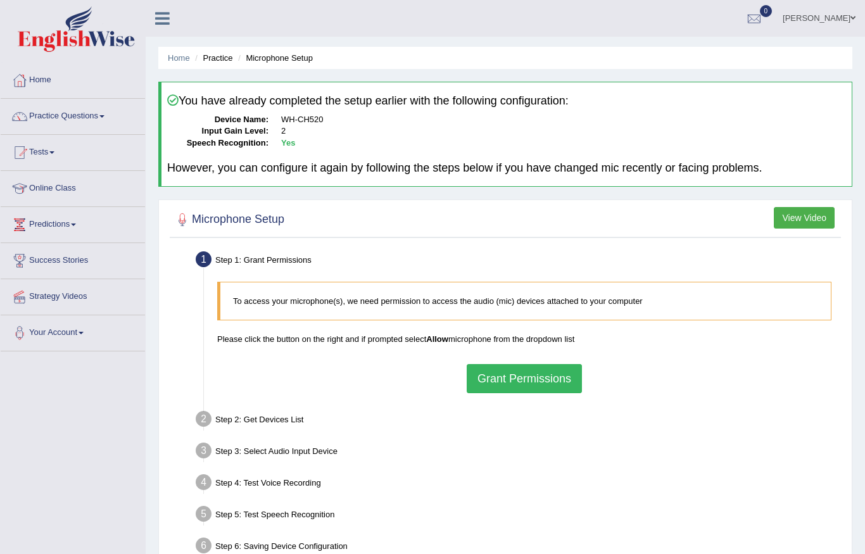
click at [104, 119] on link "Practice Questions" at bounding box center [73, 115] width 144 height 32
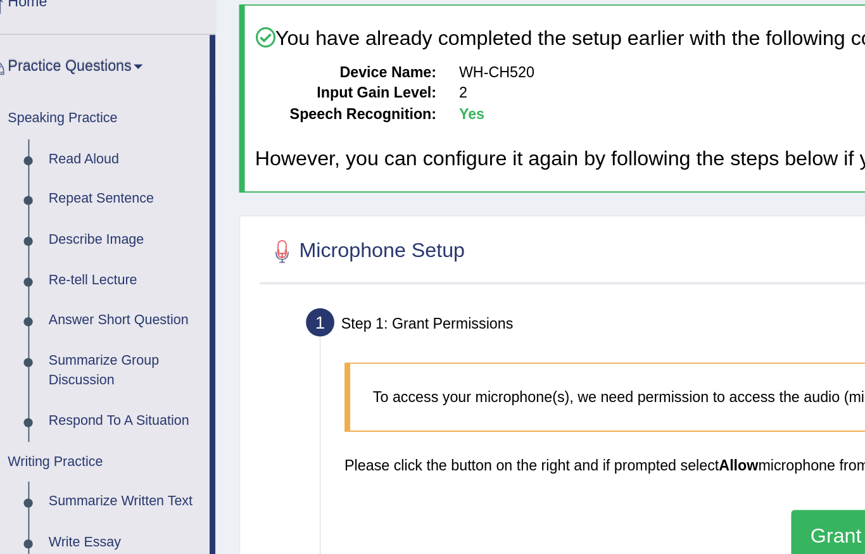
click at [50, 87] on div at bounding box center [432, 277] width 865 height 554
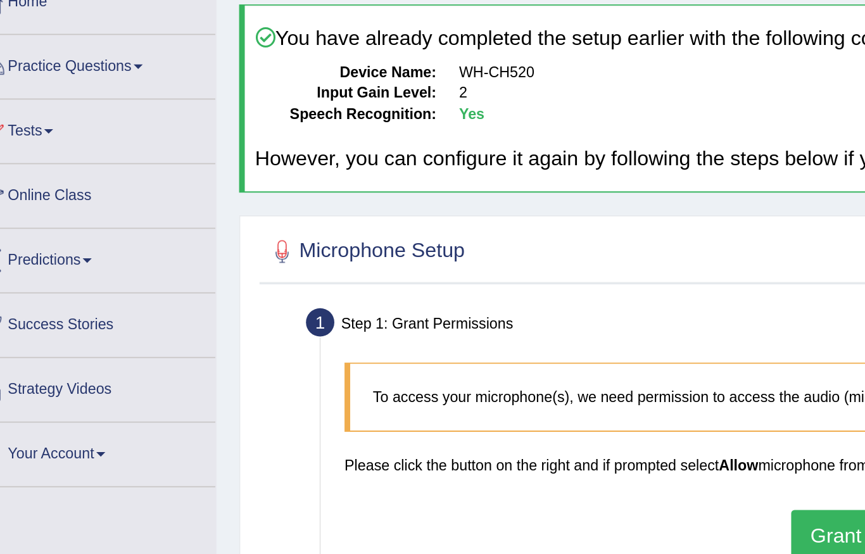
click at [77, 99] on link "Practice Questions" at bounding box center [73, 115] width 144 height 32
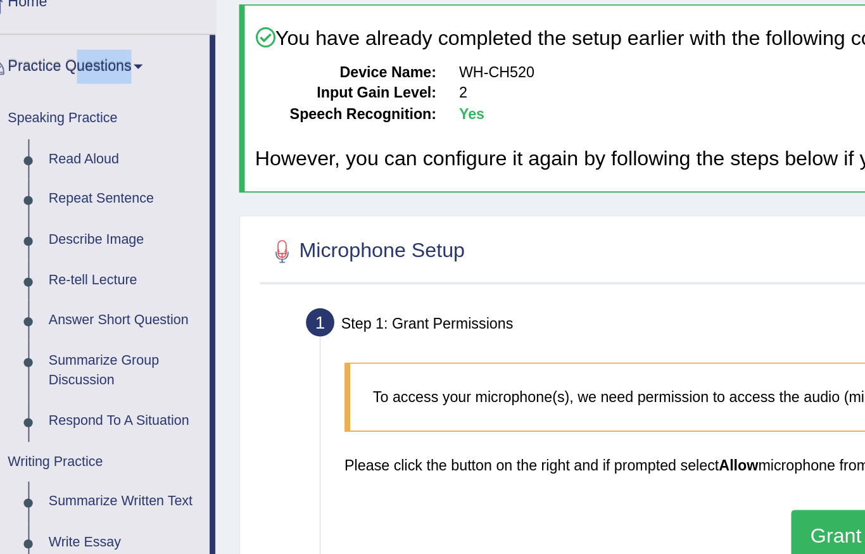
click at [54, 89] on div at bounding box center [432, 277] width 865 height 554
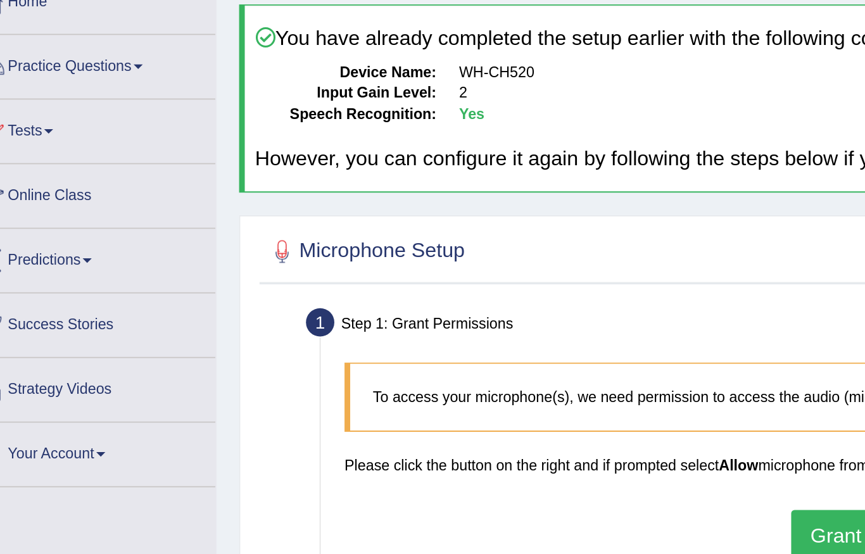
click at [54, 135] on link "Tests" at bounding box center [73, 151] width 144 height 32
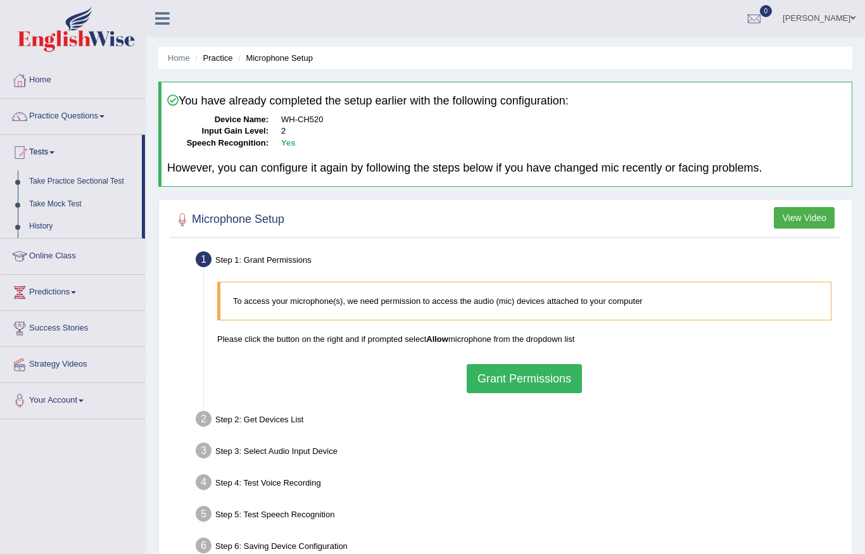
click at [99, 116] on div at bounding box center [432, 277] width 865 height 554
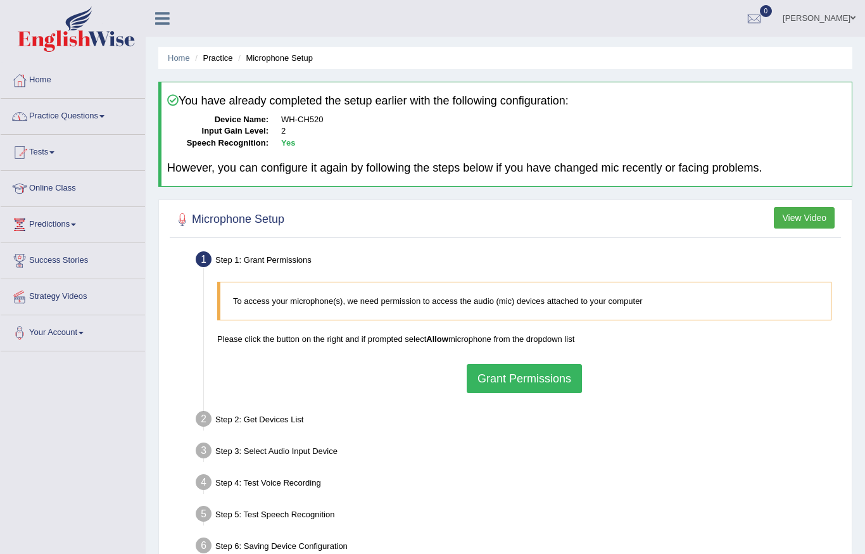
click at [104, 117] on link "Practice Questions" at bounding box center [73, 115] width 144 height 32
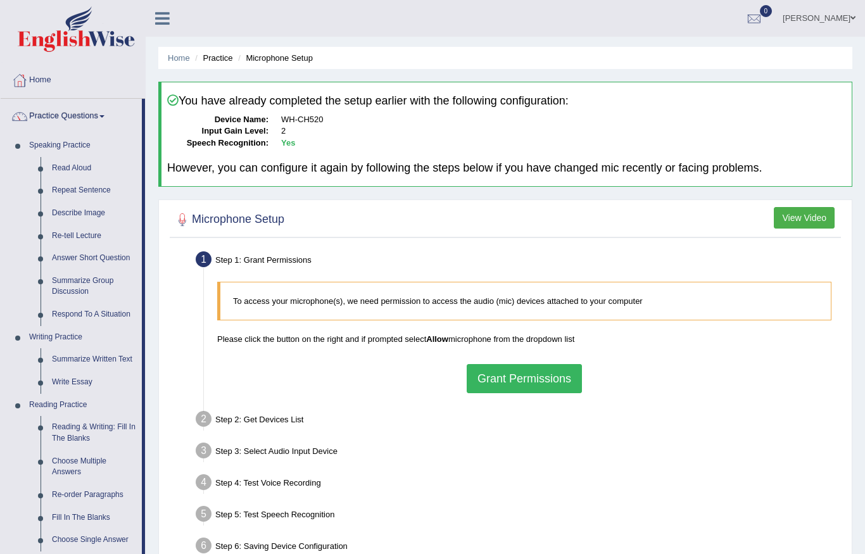
click at [87, 167] on div at bounding box center [432, 277] width 865 height 554
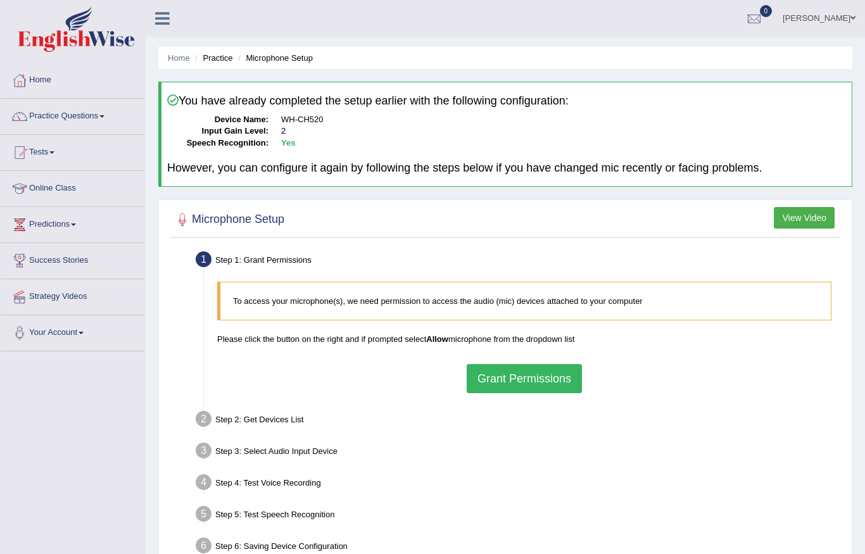
click at [85, 113] on link "Practice Questions" at bounding box center [73, 115] width 144 height 32
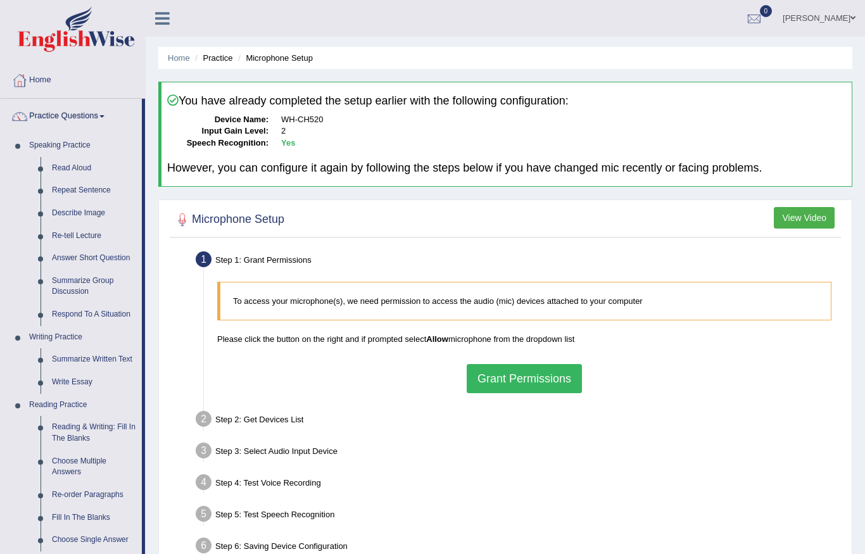
click at [68, 163] on div at bounding box center [432, 277] width 865 height 554
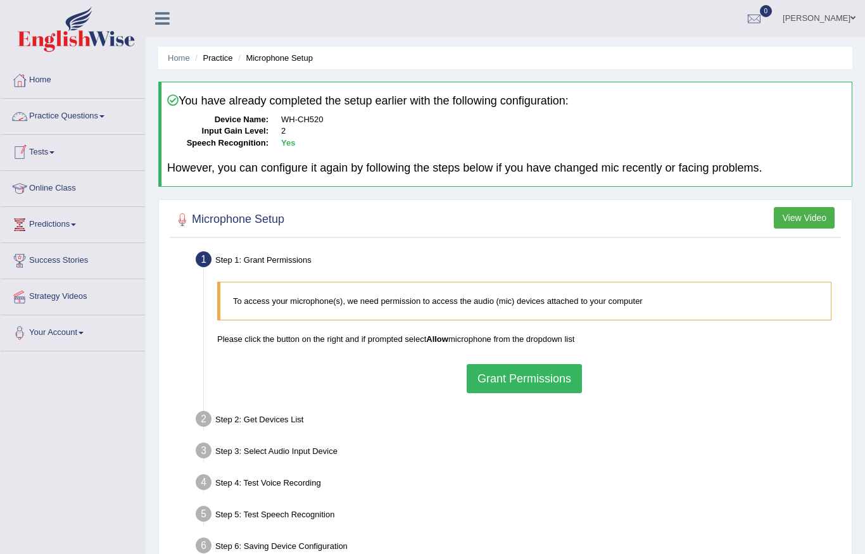
click at [88, 110] on link "Practice Questions" at bounding box center [73, 115] width 144 height 32
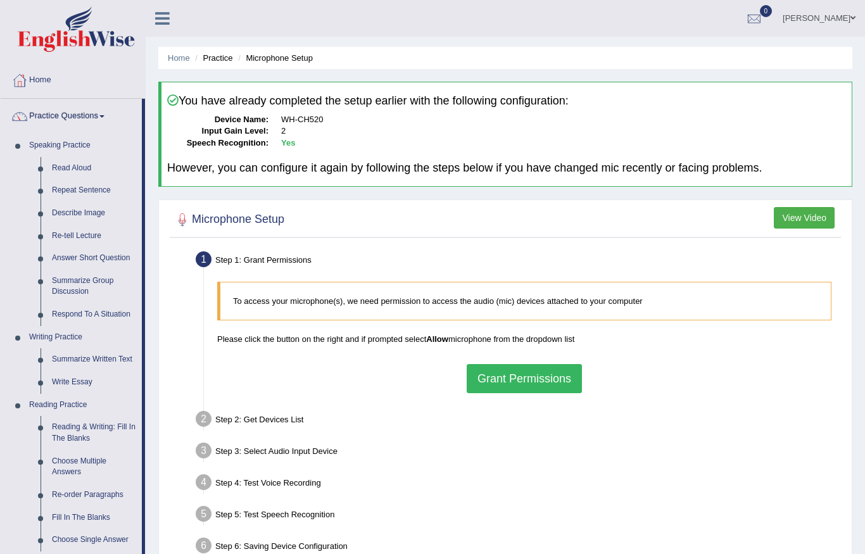
click at [40, 170] on div at bounding box center [432, 277] width 865 height 554
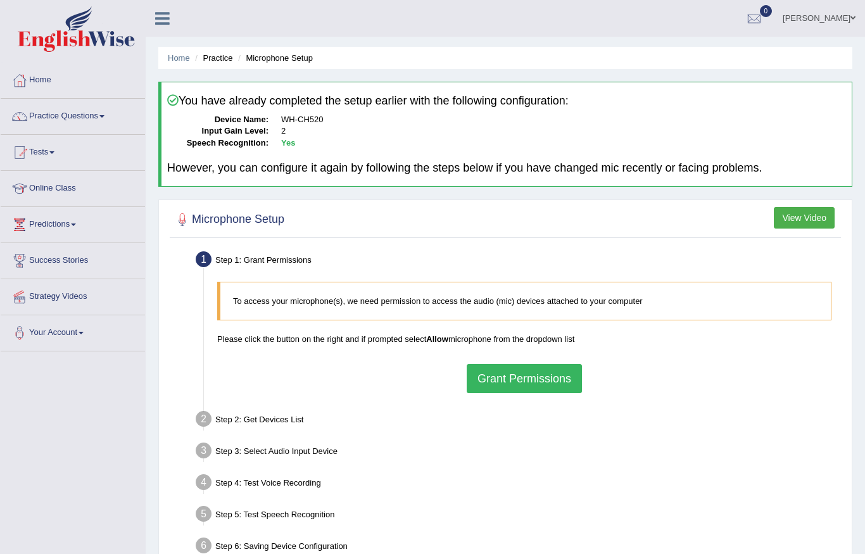
click at [95, 120] on link "Practice Questions" at bounding box center [73, 115] width 144 height 32
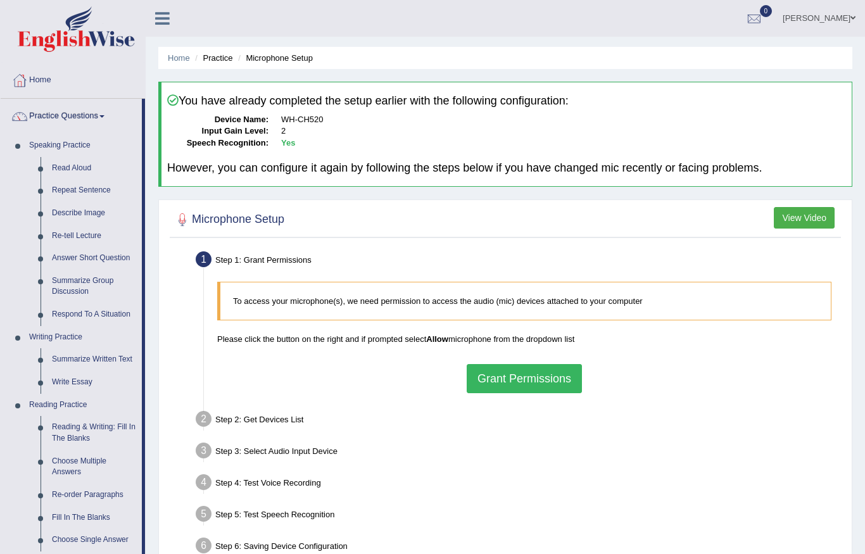
drag, startPoint x: 78, startPoint y: 165, endPoint x: 78, endPoint y: 184, distance: 18.4
click at [78, 184] on div at bounding box center [432, 277] width 865 height 554
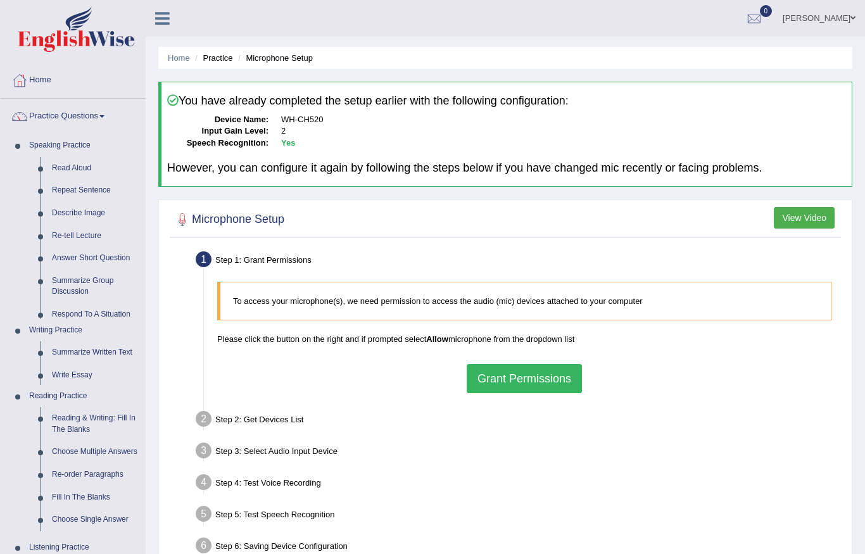
click at [78, 184] on link "Repeat Sentence" at bounding box center [95, 190] width 99 height 23
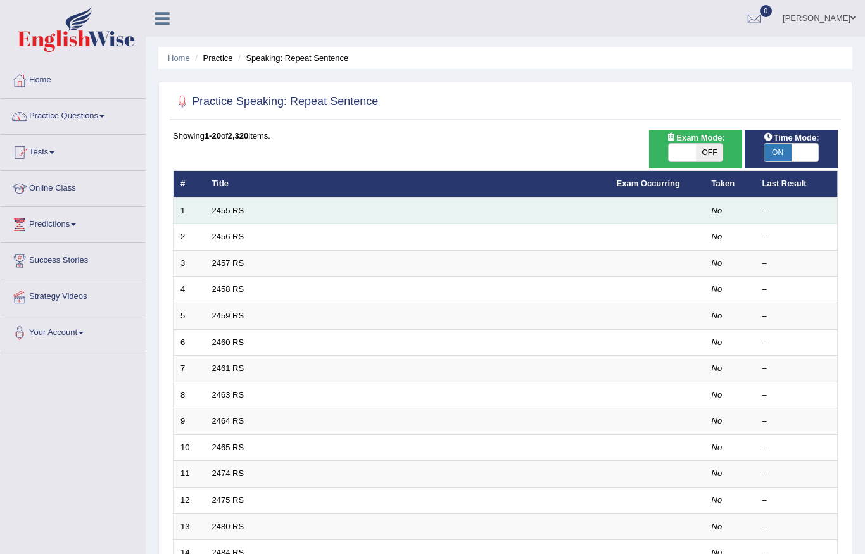
click at [250, 208] on td "2455 RS" at bounding box center [407, 211] width 405 height 27
click at [239, 211] on link "2455 RS" at bounding box center [228, 211] width 32 height 10
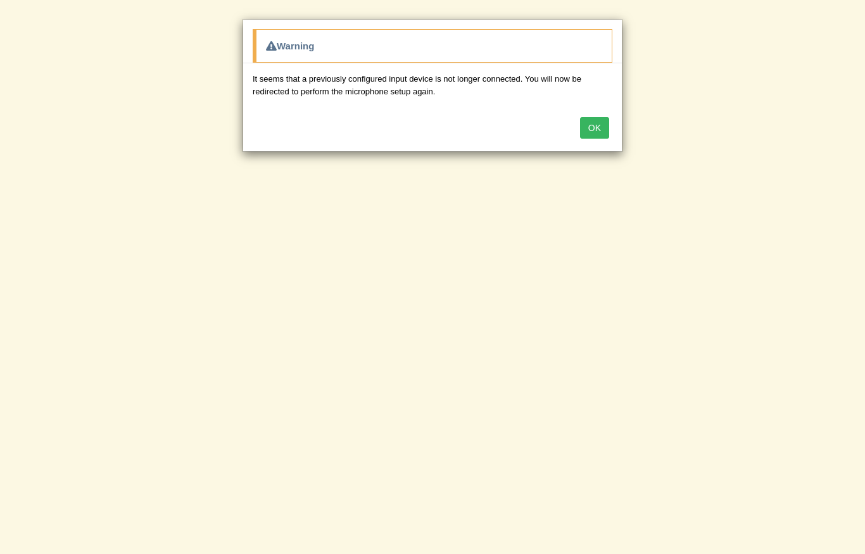
click at [584, 127] on button "OK" at bounding box center [594, 128] width 29 height 22
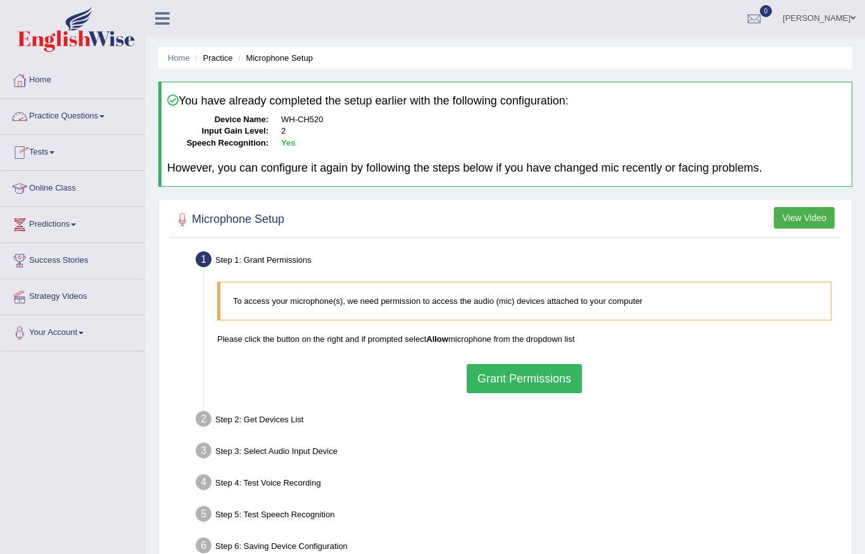
click at [48, 122] on link "Practice Questions" at bounding box center [73, 115] width 144 height 32
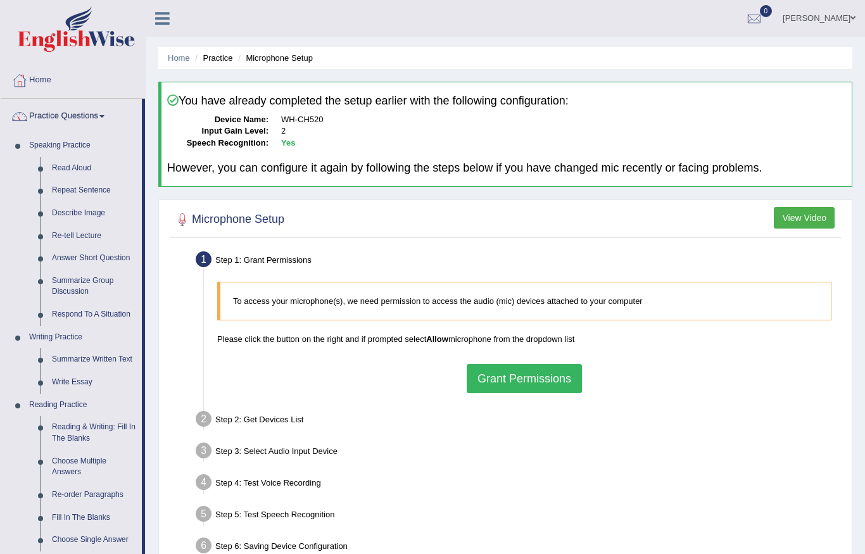
click at [60, 428] on div at bounding box center [432, 277] width 865 height 554
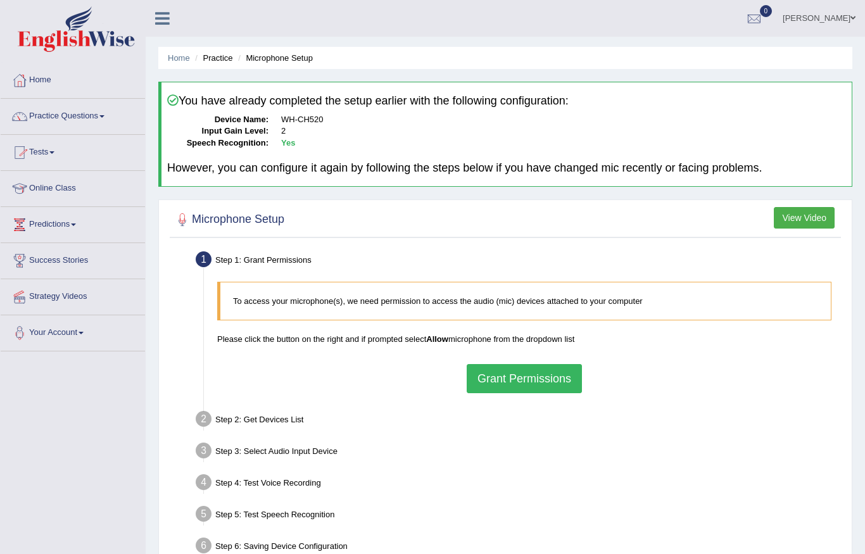
click at [103, 118] on link "Practice Questions" at bounding box center [73, 115] width 144 height 32
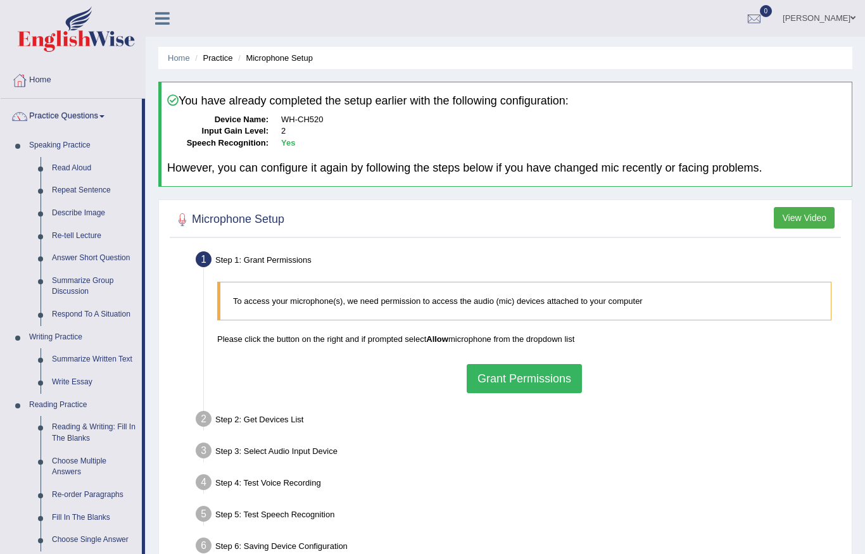
click at [82, 421] on div at bounding box center [432, 277] width 865 height 554
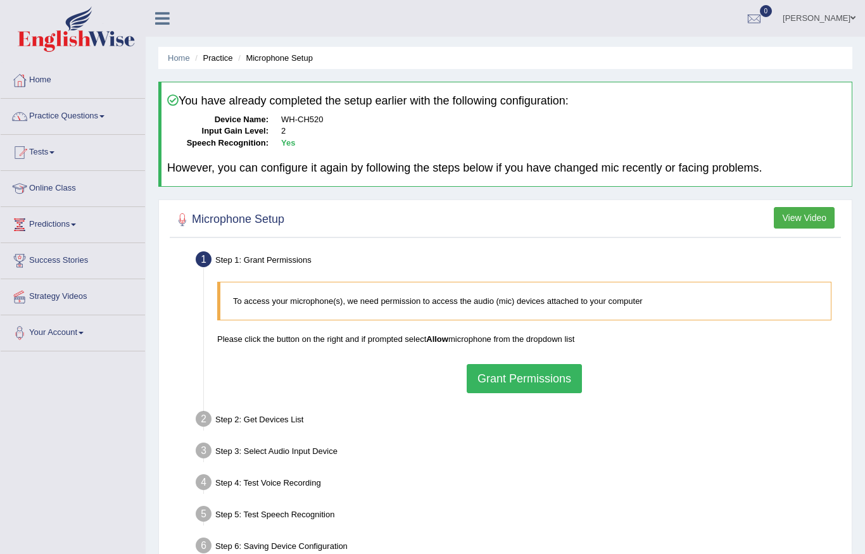
click at [100, 111] on link "Practice Questions" at bounding box center [73, 115] width 144 height 32
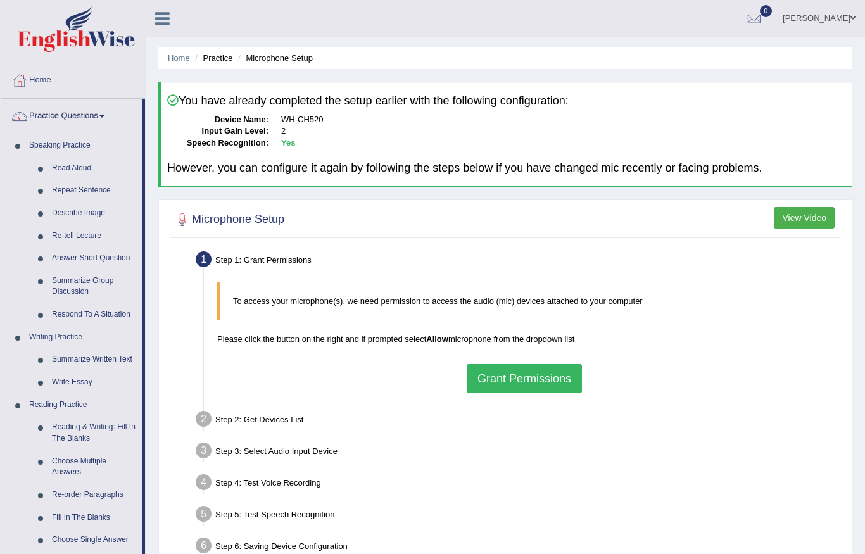
click at [81, 426] on div at bounding box center [432, 277] width 865 height 554
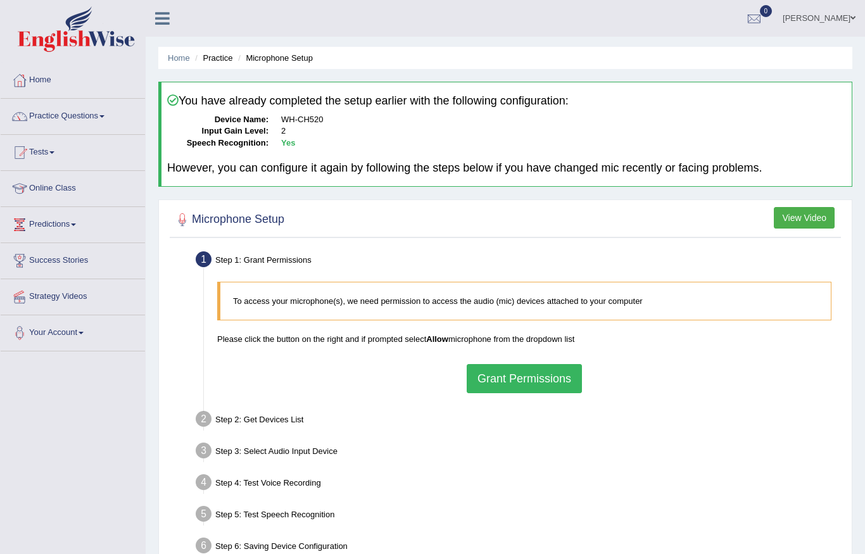
click at [91, 122] on link "Practice Questions" at bounding box center [73, 115] width 144 height 32
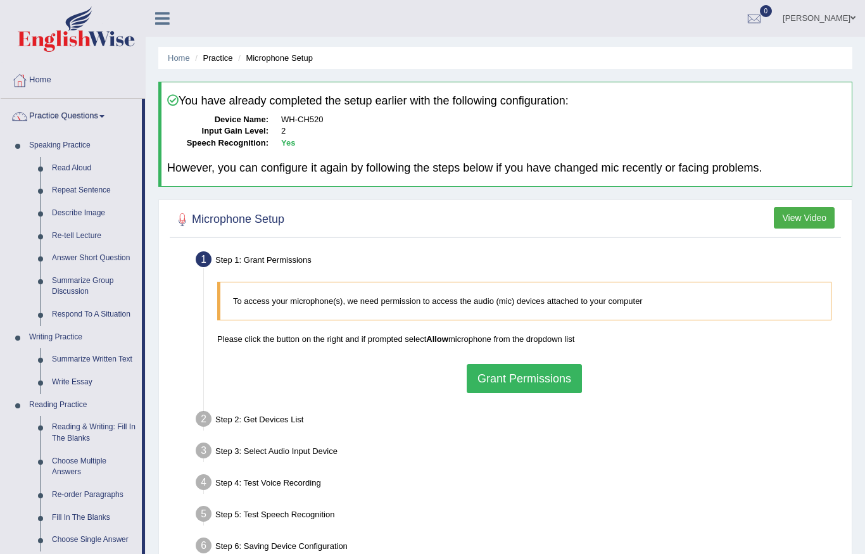
click at [74, 425] on div at bounding box center [432, 277] width 865 height 554
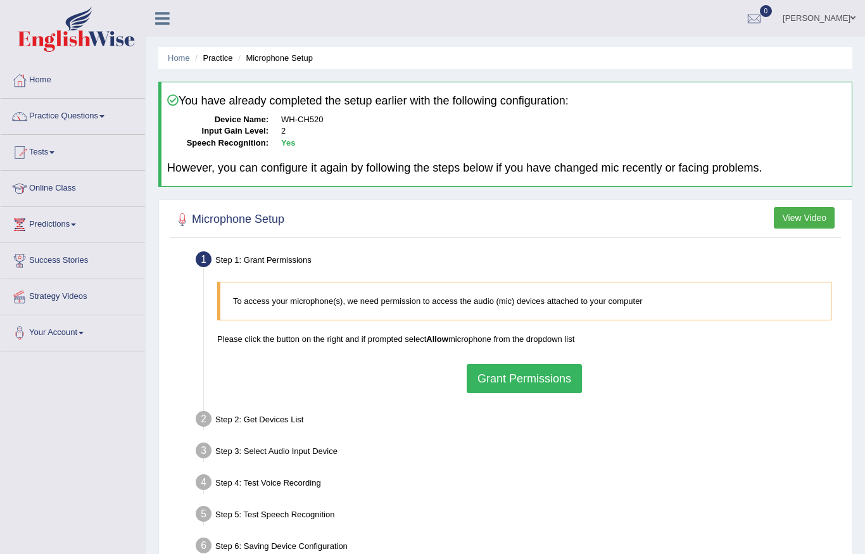
click at [93, 115] on link "Practice Questions" at bounding box center [73, 115] width 144 height 32
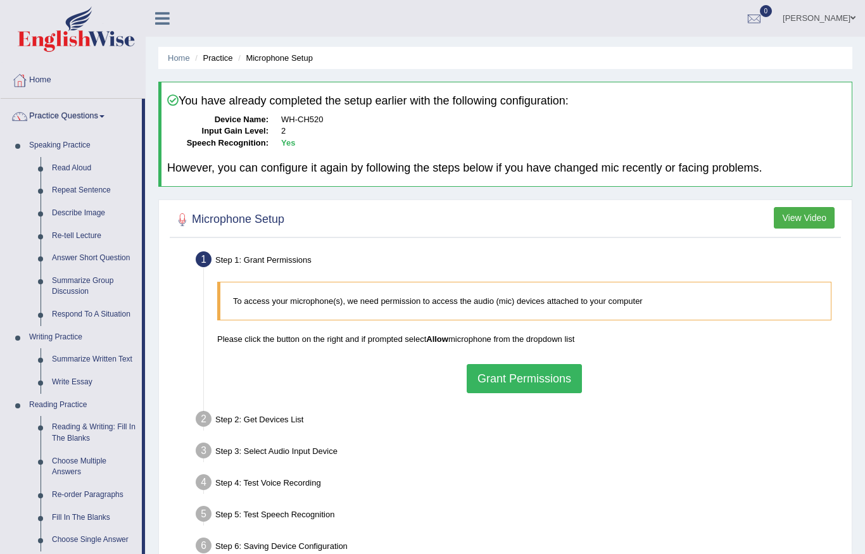
click at [70, 434] on div at bounding box center [432, 277] width 865 height 554
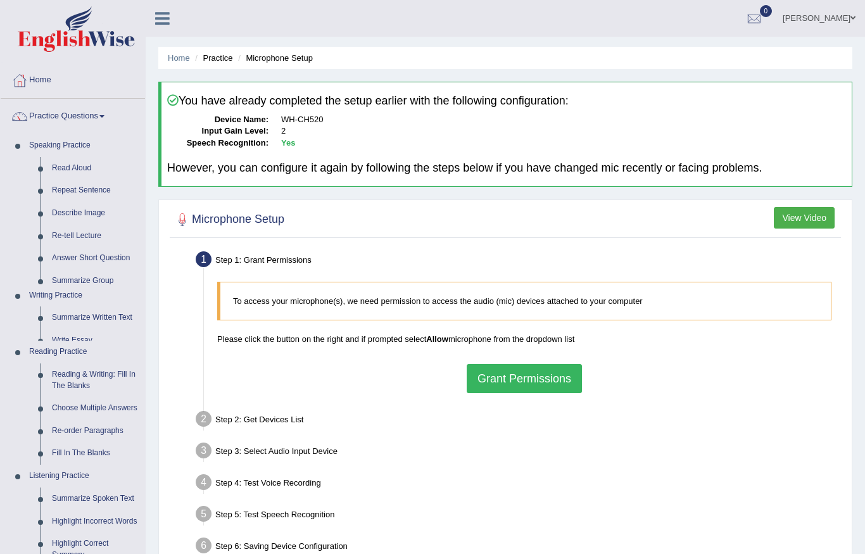
click at [70, 434] on ul "Reading & Writing: Fill In The Blanks Choose Multiple Answers Re-order Paragrap…" at bounding box center [84, 414] width 122 height 101
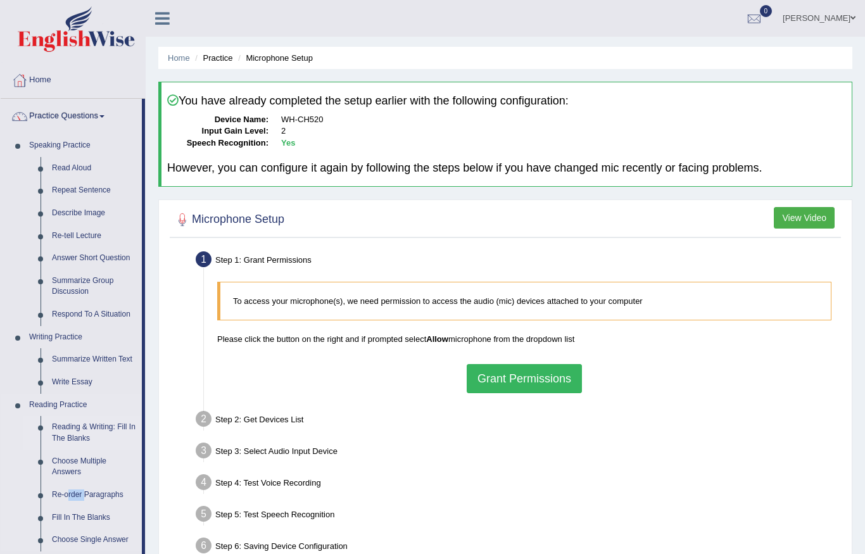
click at [72, 437] on link "Reading & Writing: Fill In The Blanks" at bounding box center [94, 433] width 96 height 34
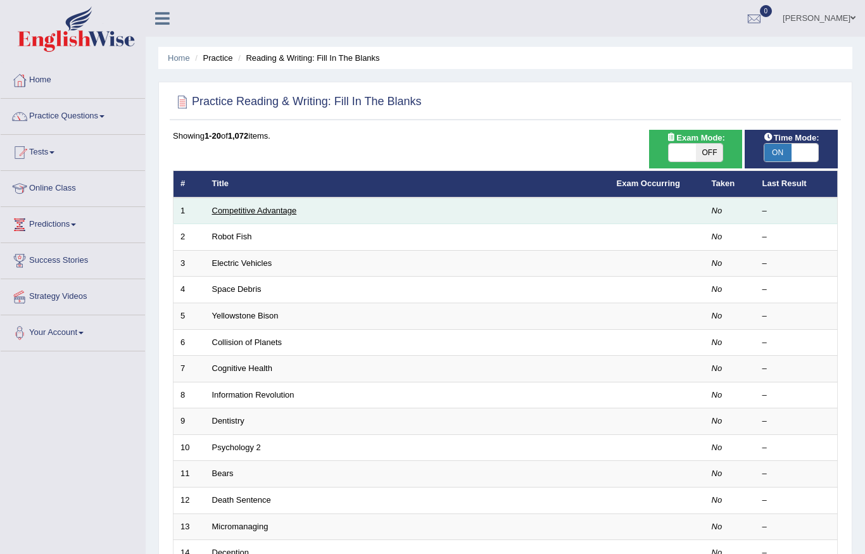
click at [272, 213] on link "Competitive Advantage" at bounding box center [254, 211] width 85 height 10
